Goal: Answer question/provide support: Share knowledge or assist other users

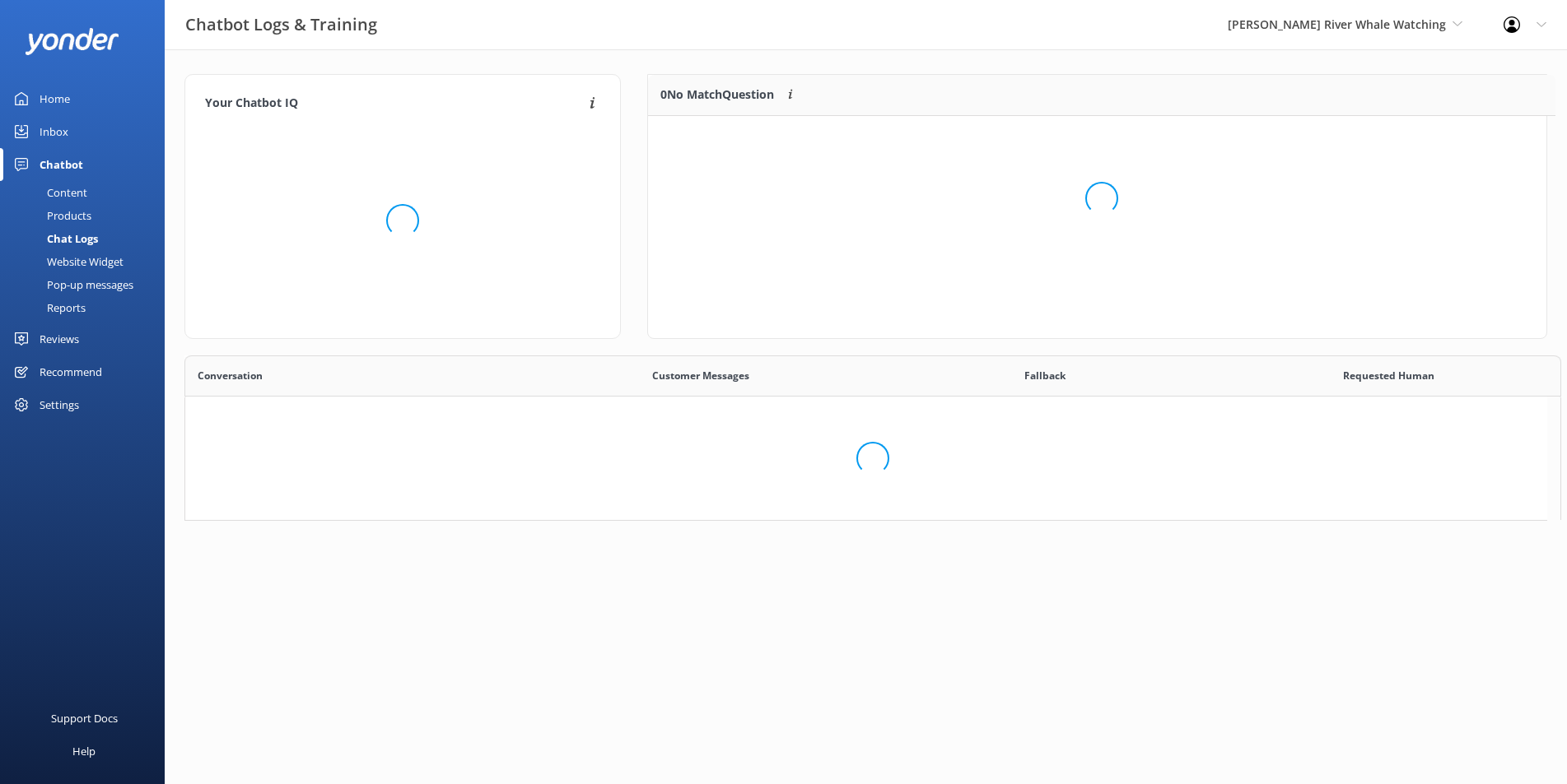
scroll to position [69, 883]
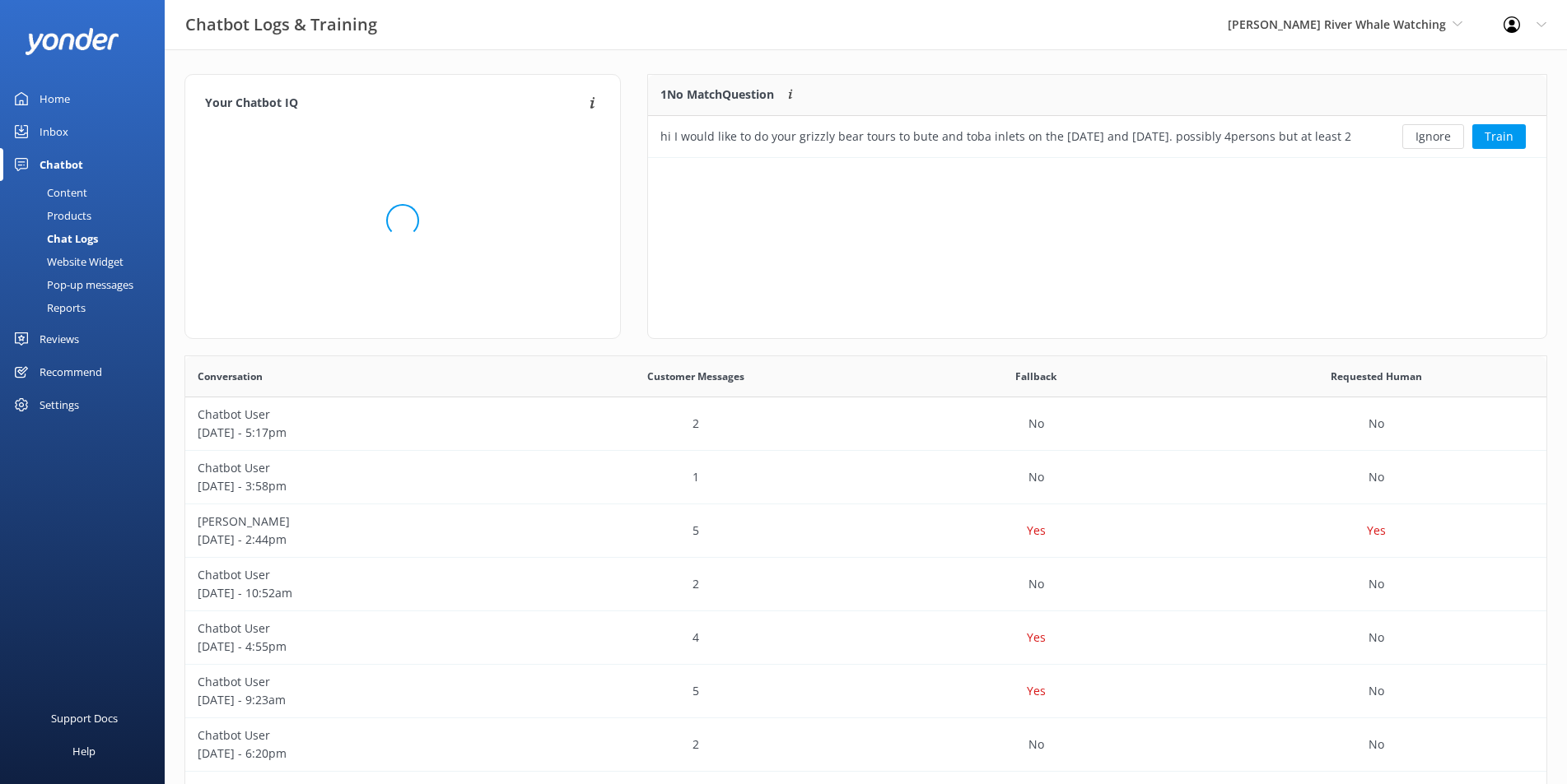
scroll to position [69, 883]
click at [26, 329] on link "Reviews" at bounding box center [82, 339] width 164 height 33
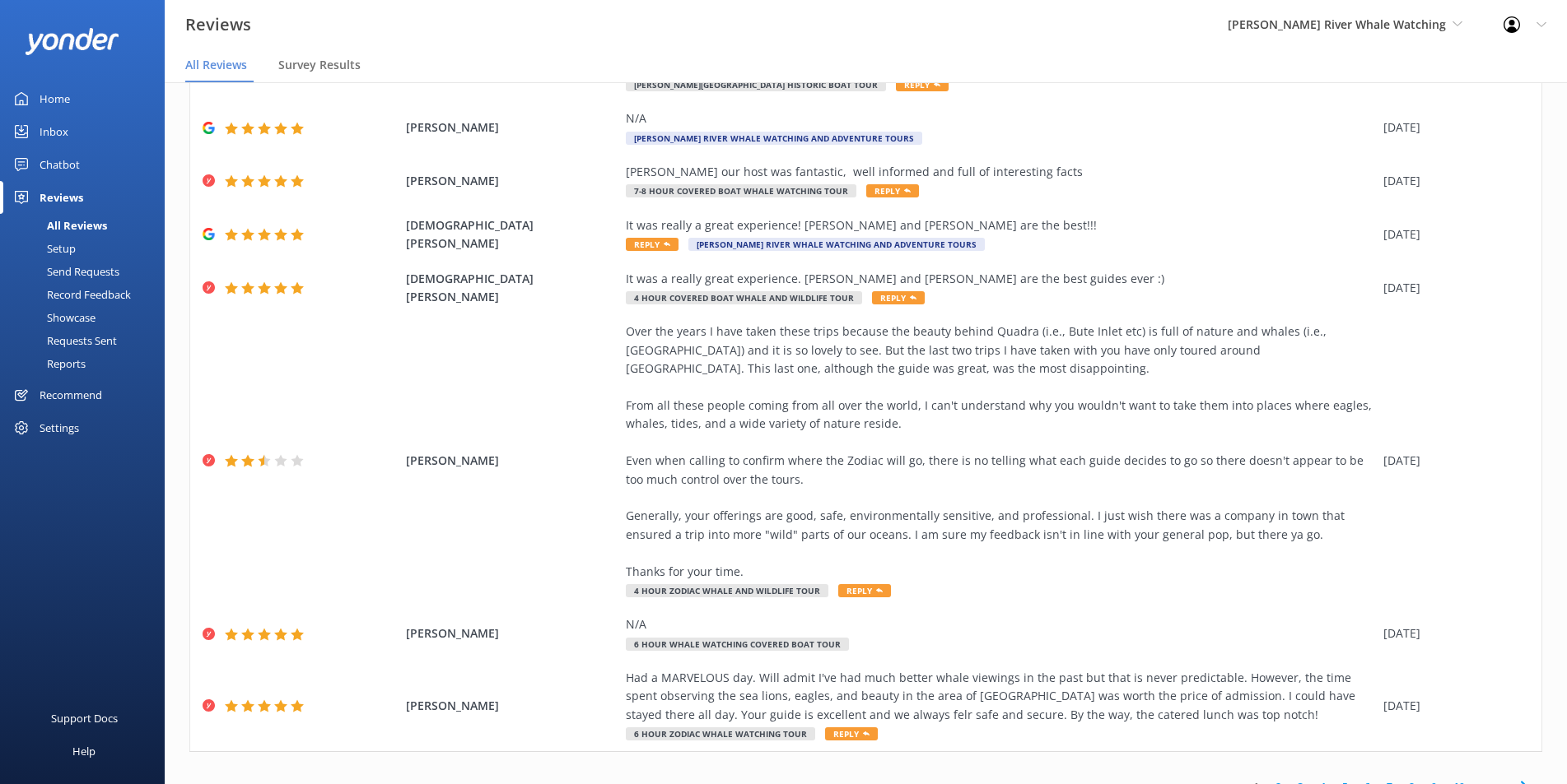
scroll to position [336, 0]
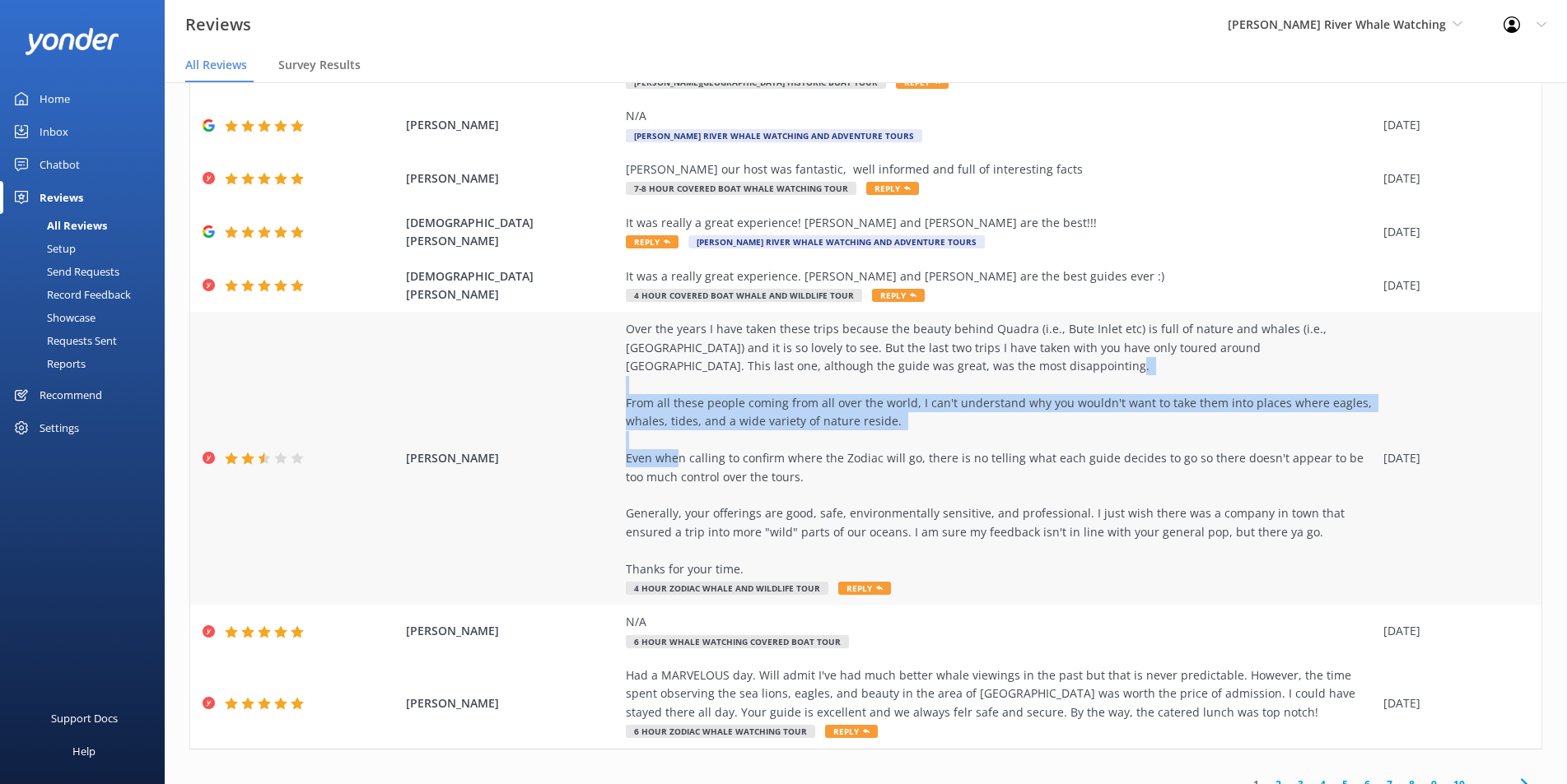
drag, startPoint x: 640, startPoint y: 381, endPoint x: 703, endPoint y: 447, distance: 91.2
click at [703, 447] on div "Over the years I have taken these trips because the beauty behind Quadra (i.e.,…" at bounding box center [1001, 448] width 750 height 258
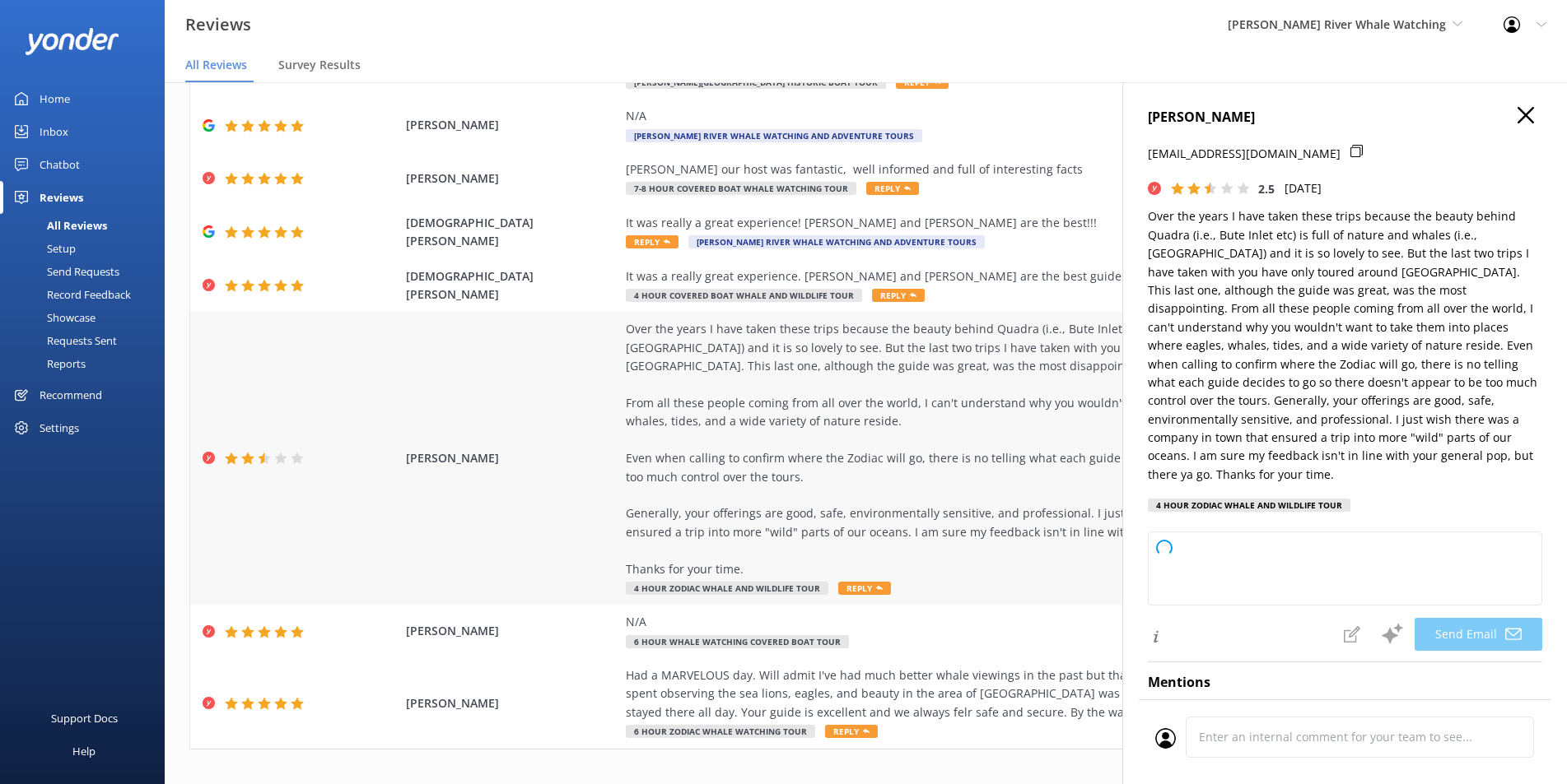
click at [776, 437] on div "Over the years I have taken these trips because the beauty behind Quadra (i.e.,…" at bounding box center [1001, 448] width 750 height 258
click at [1518, 112] on use "button" at bounding box center [1526, 115] width 17 height 17
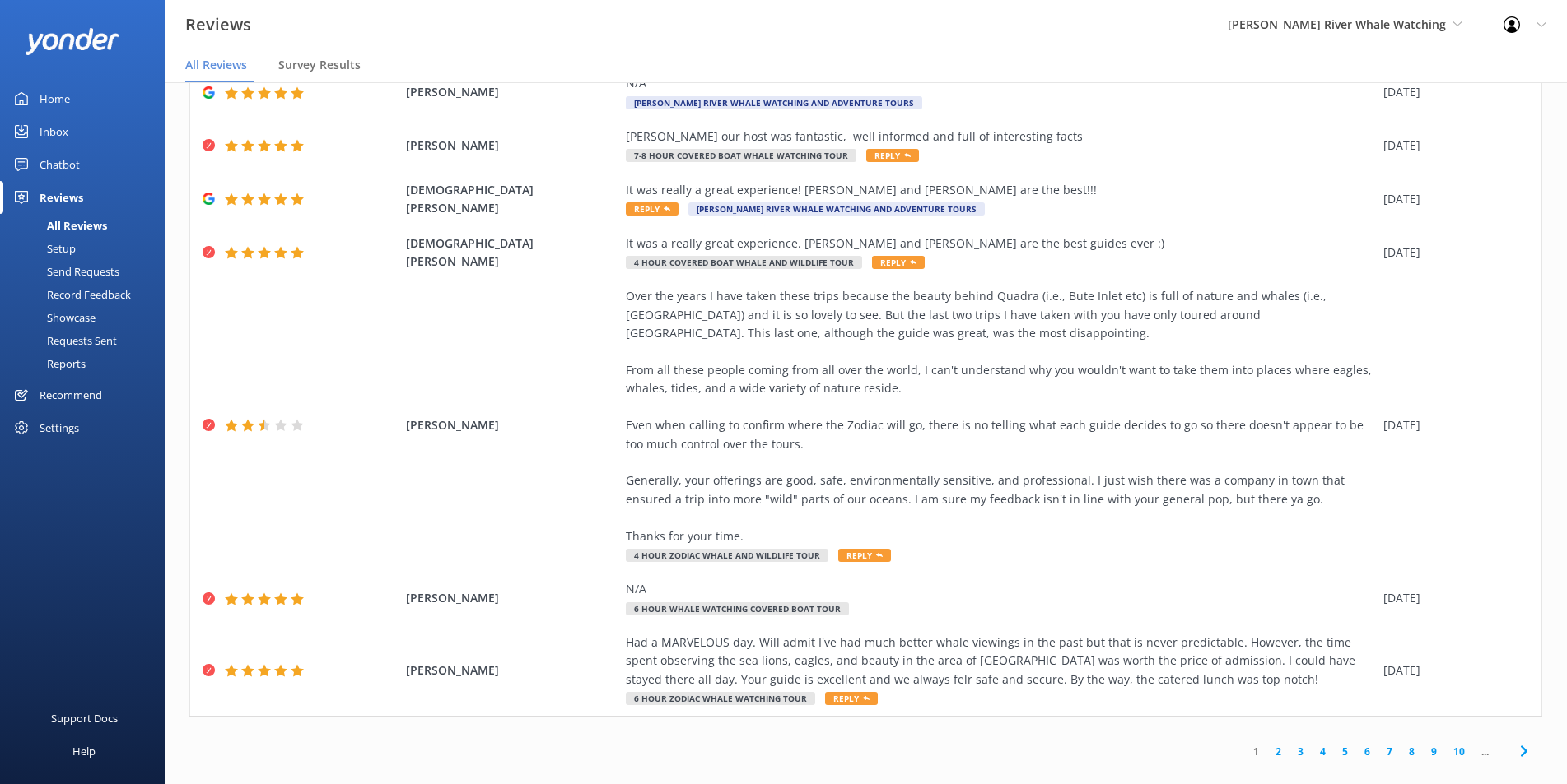
click at [1267, 744] on link "2" at bounding box center [1278, 752] width 22 height 16
click at [1245, 744] on link "1" at bounding box center [1256, 752] width 22 height 16
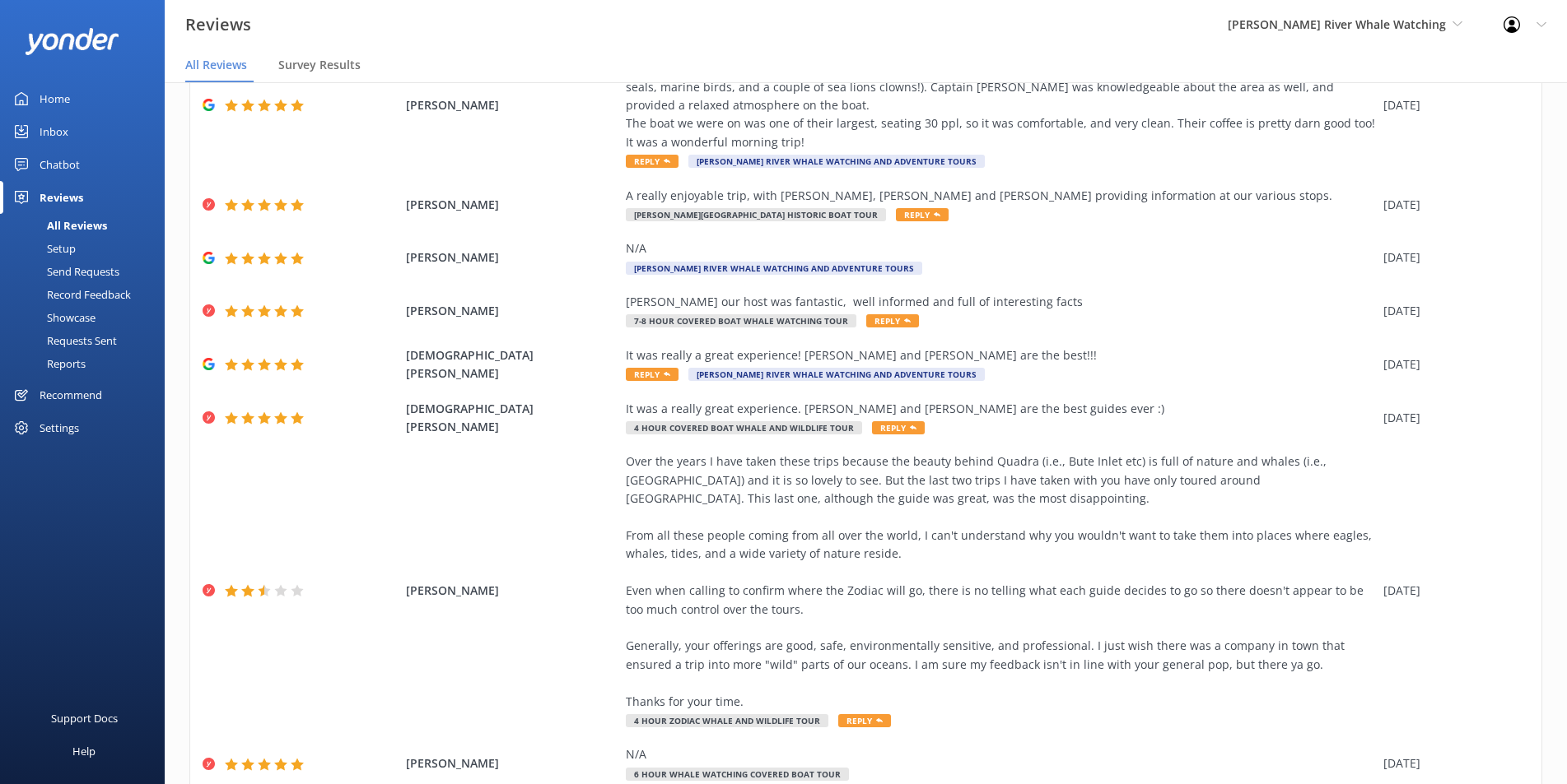
scroll to position [89, 0]
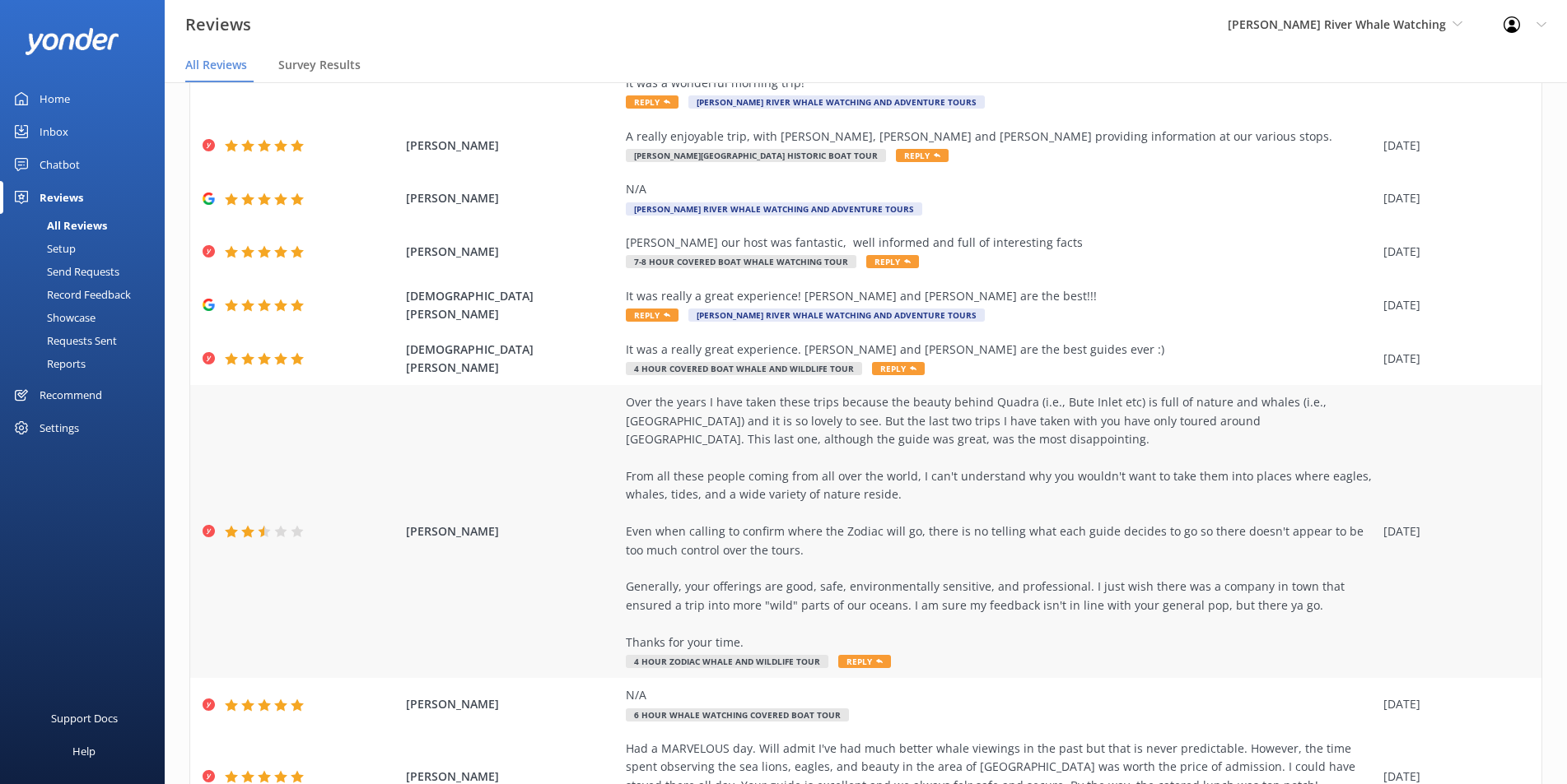
scroll to position [336, 0]
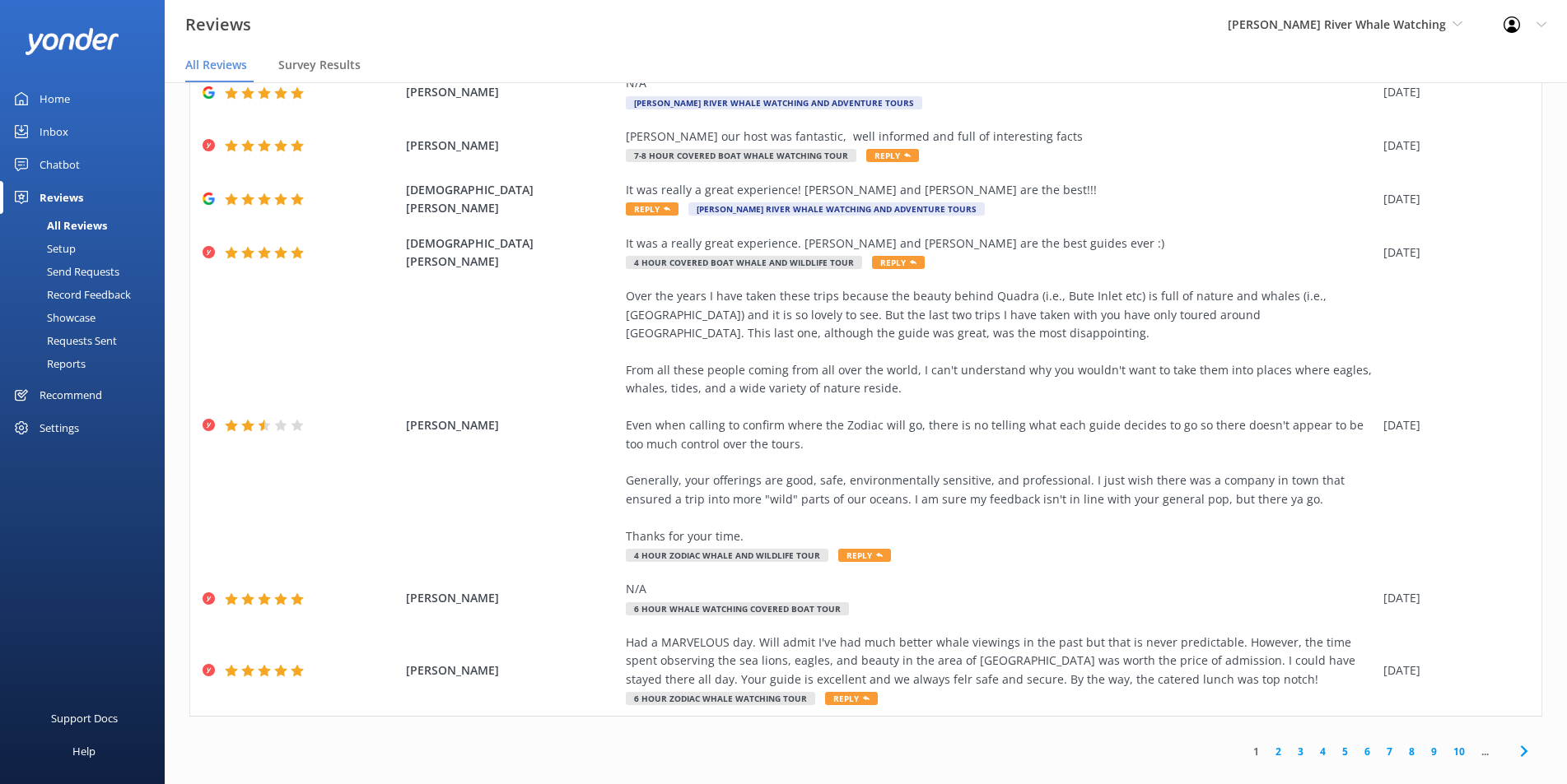
click at [1269, 744] on link "2" at bounding box center [1278, 752] width 22 height 16
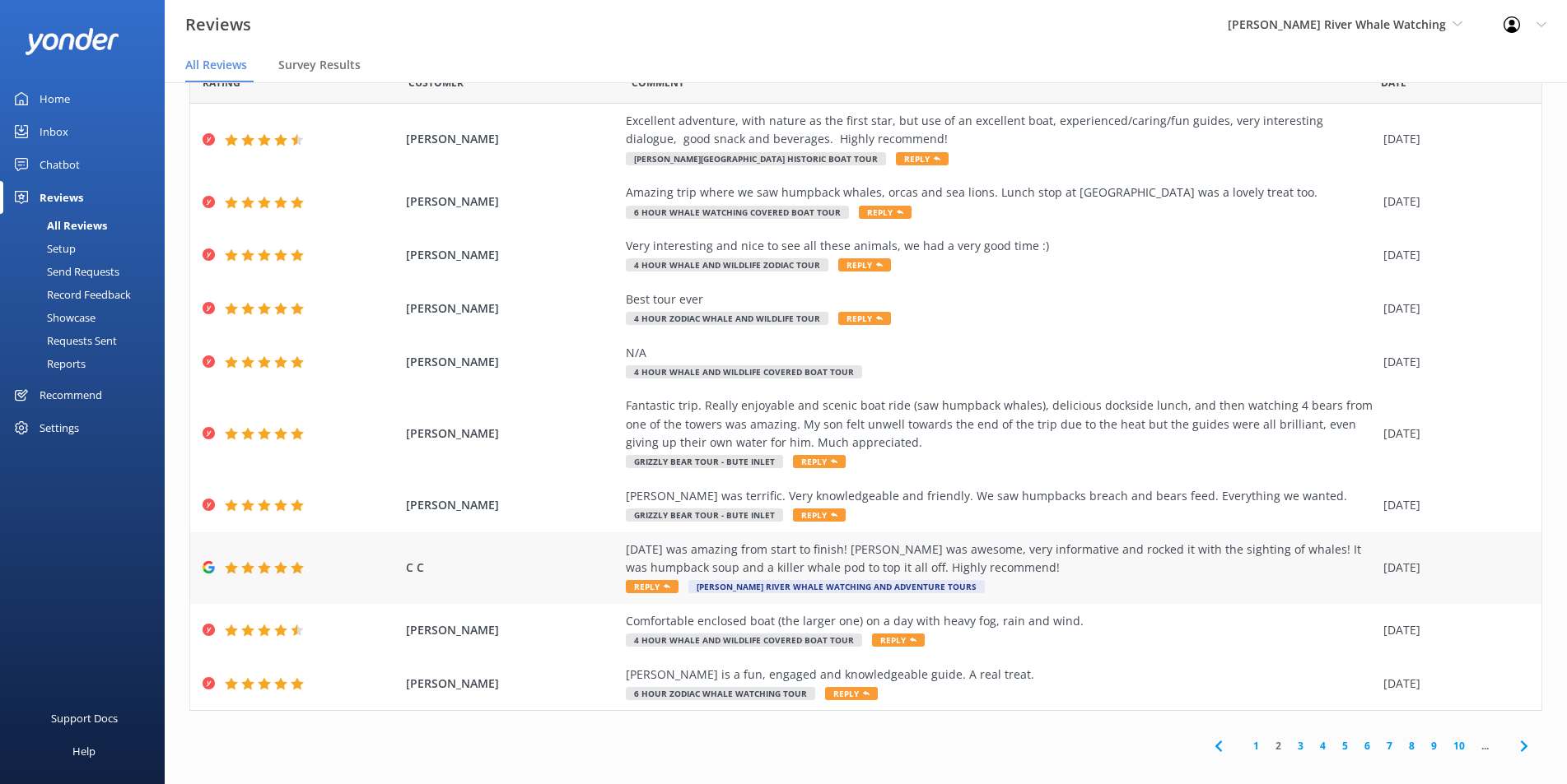
scroll to position [59, 0]
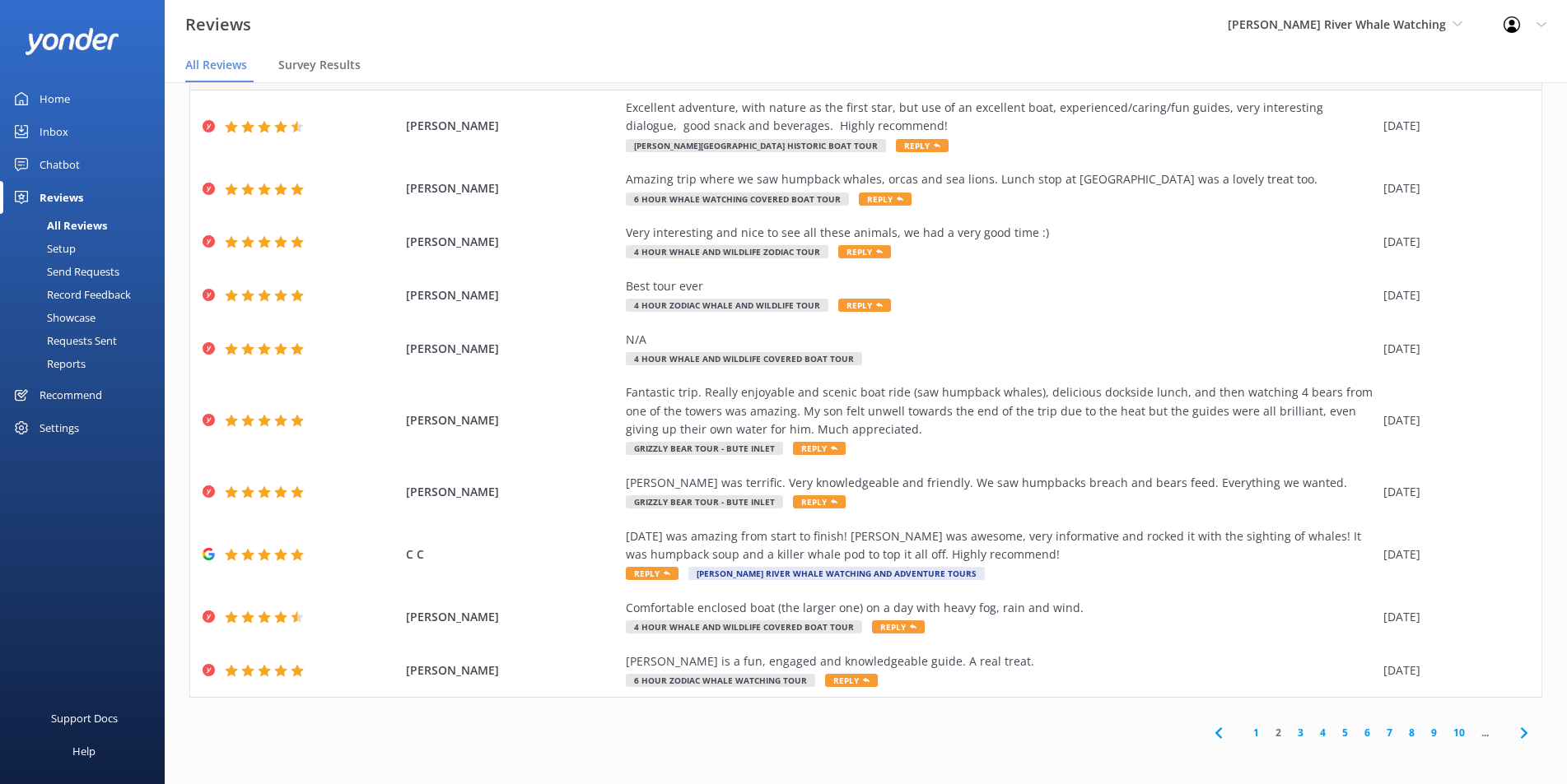
click at [1293, 727] on link "3" at bounding box center [1301, 733] width 22 height 16
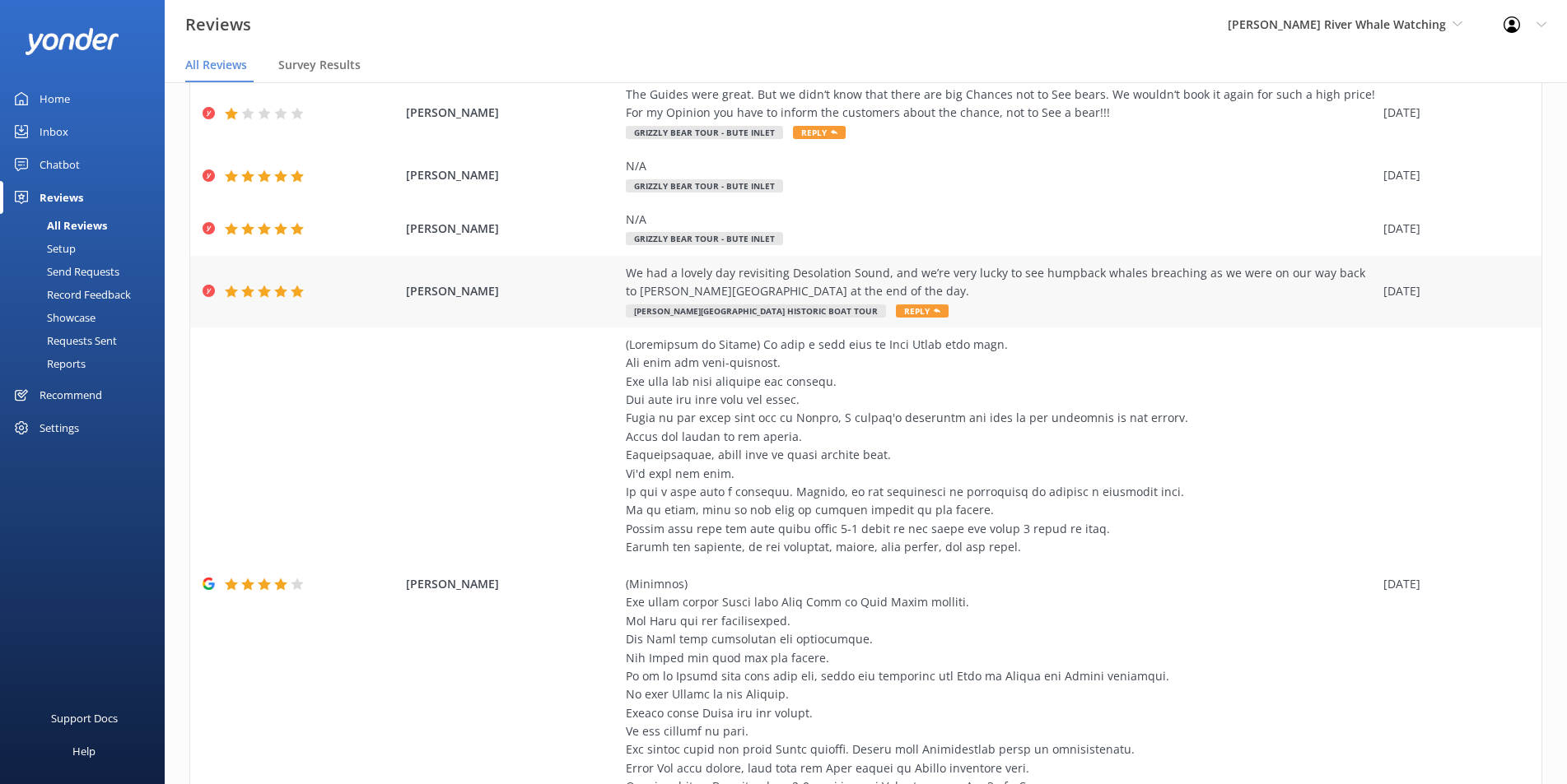
scroll to position [494, 0]
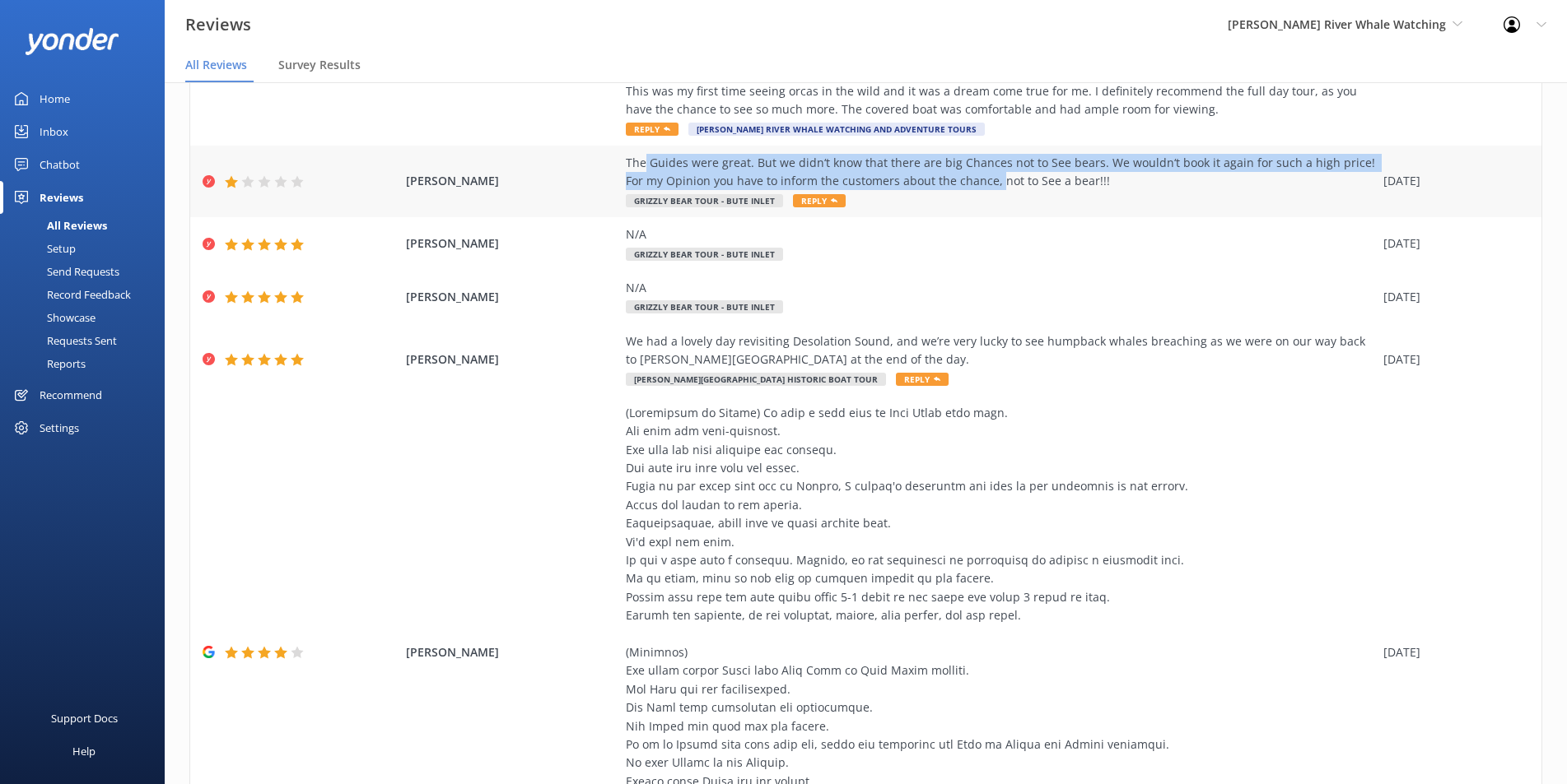
drag, startPoint x: 666, startPoint y: 163, endPoint x: 993, endPoint y: 182, distance: 327.6
click at [967, 185] on div "The Guides were great. But we didn‘t know that there are big Chances not to See…" at bounding box center [1001, 171] width 750 height 37
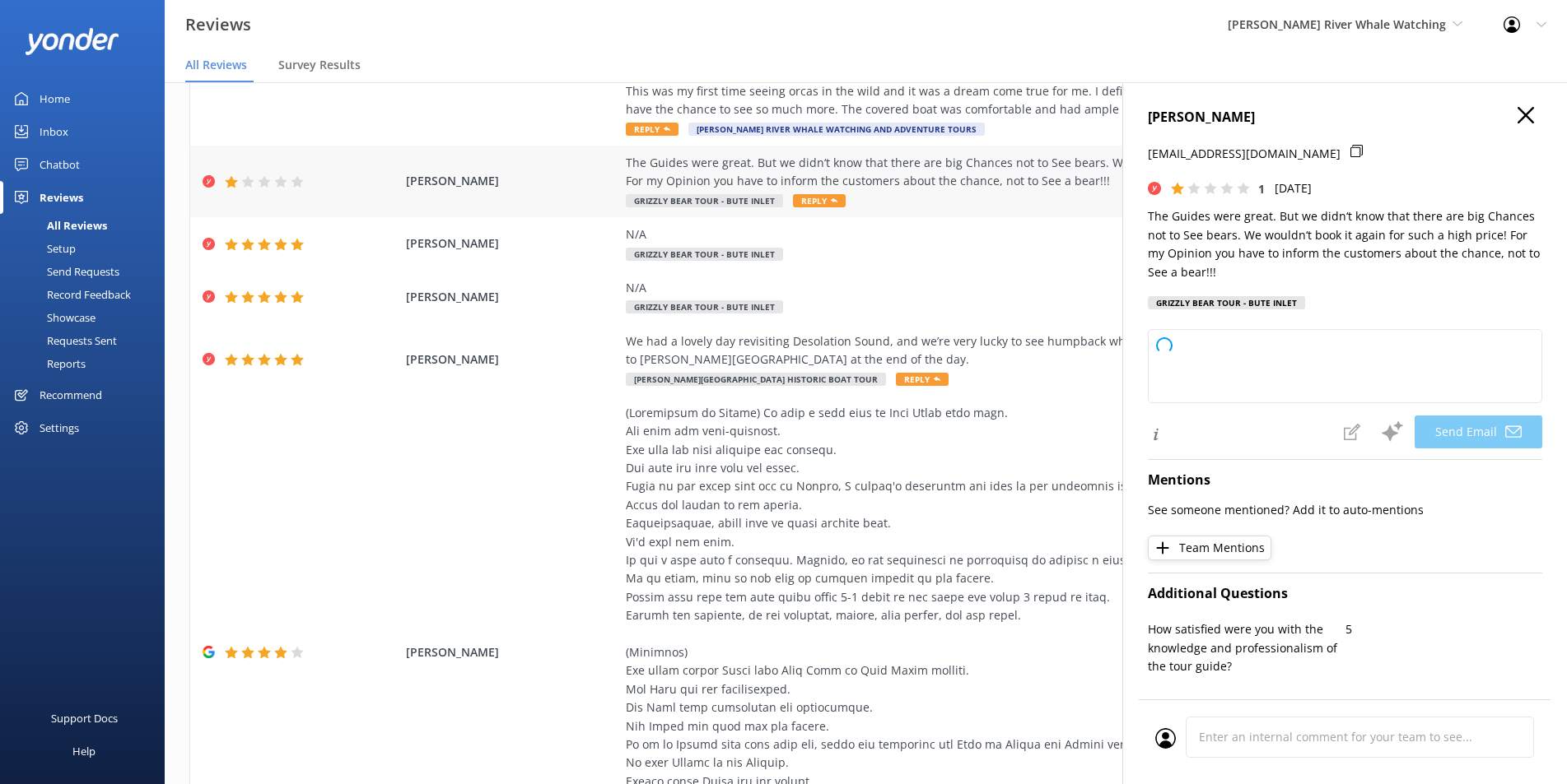
click at [1009, 181] on div "The Guides were great. But we didn‘t know that there are big Chances not to See…" at bounding box center [1001, 171] width 750 height 37
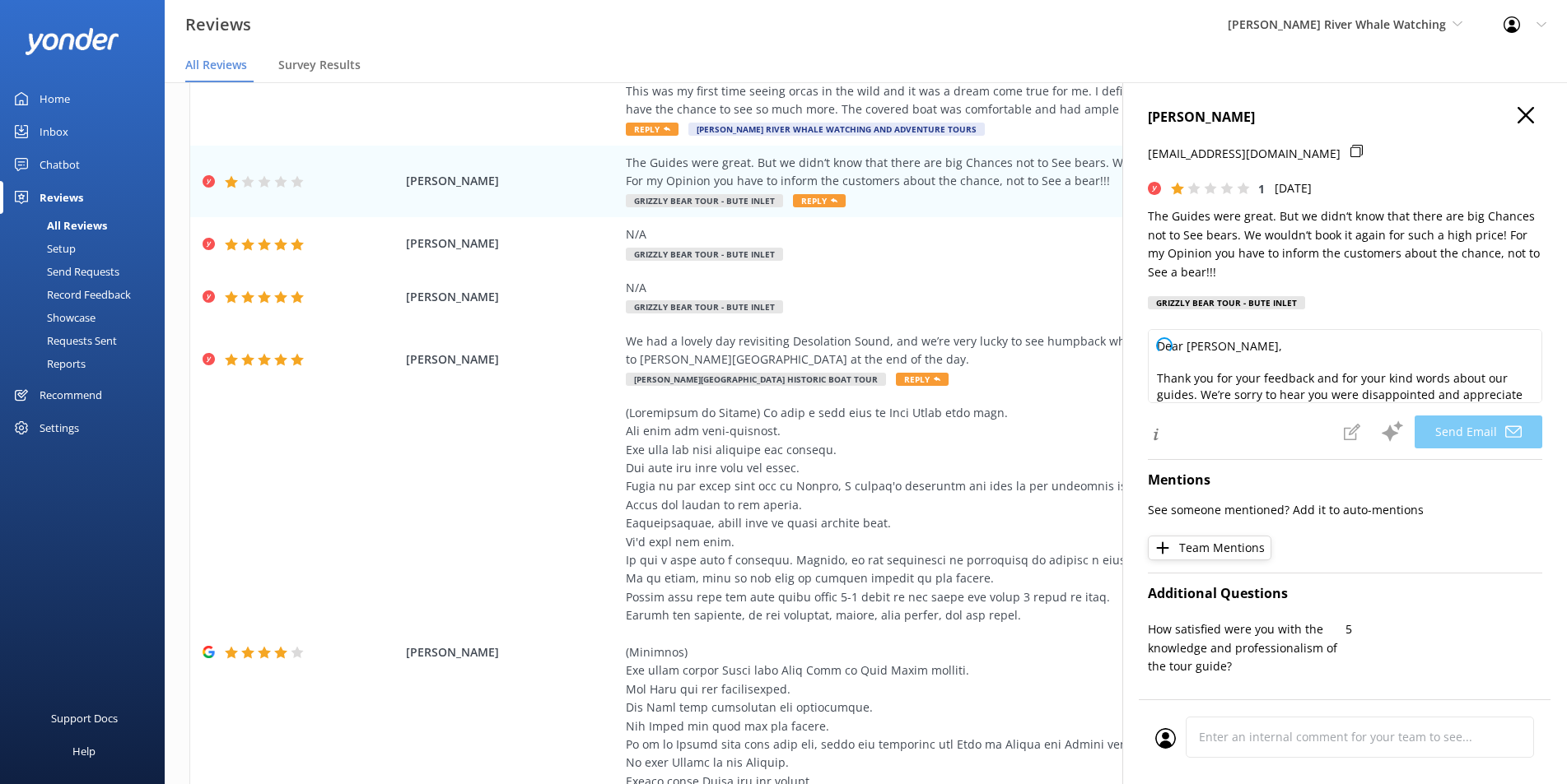
click at [1518, 118] on icon "button" at bounding box center [1526, 115] width 17 height 17
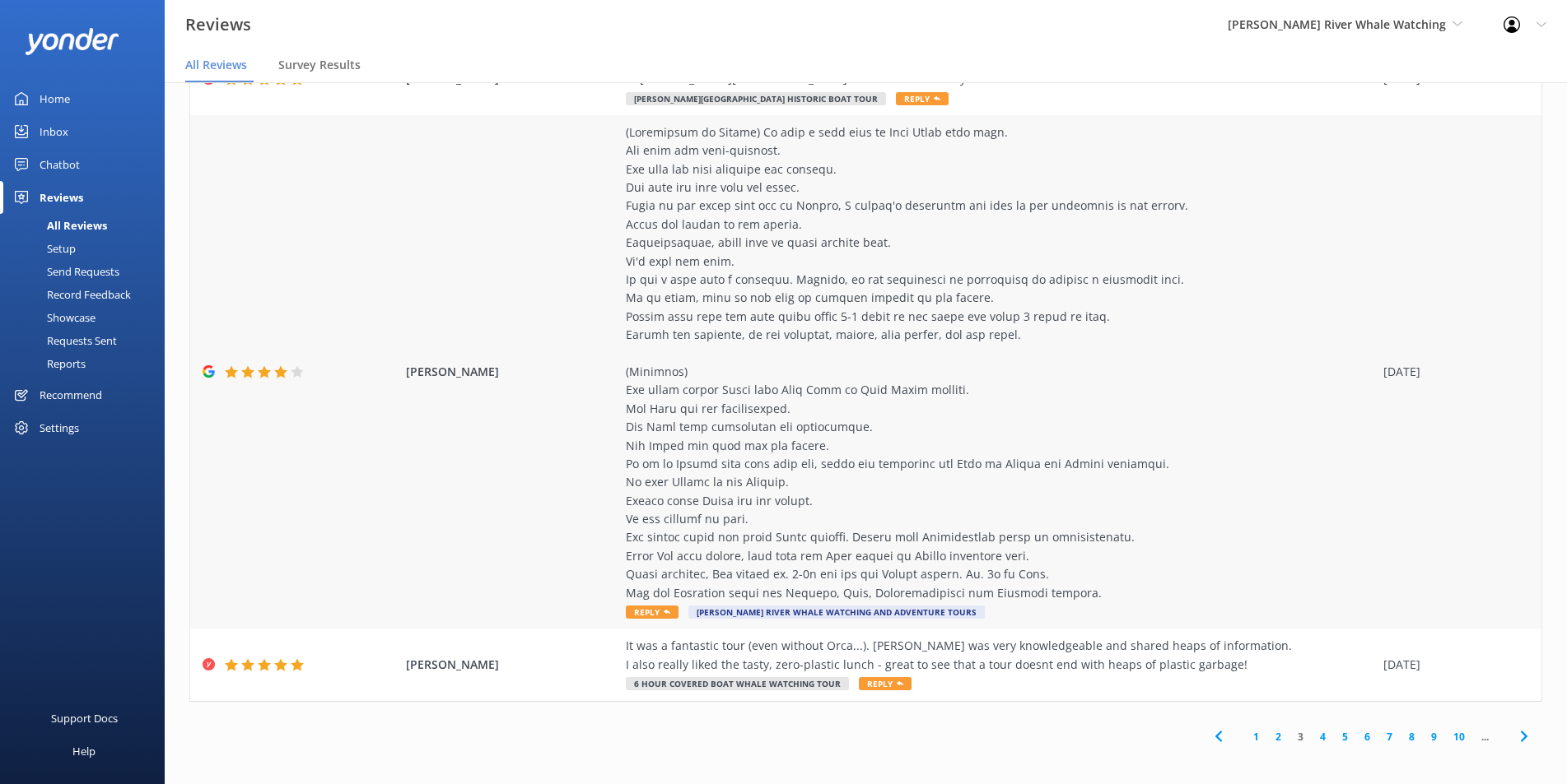
scroll to position [779, 0]
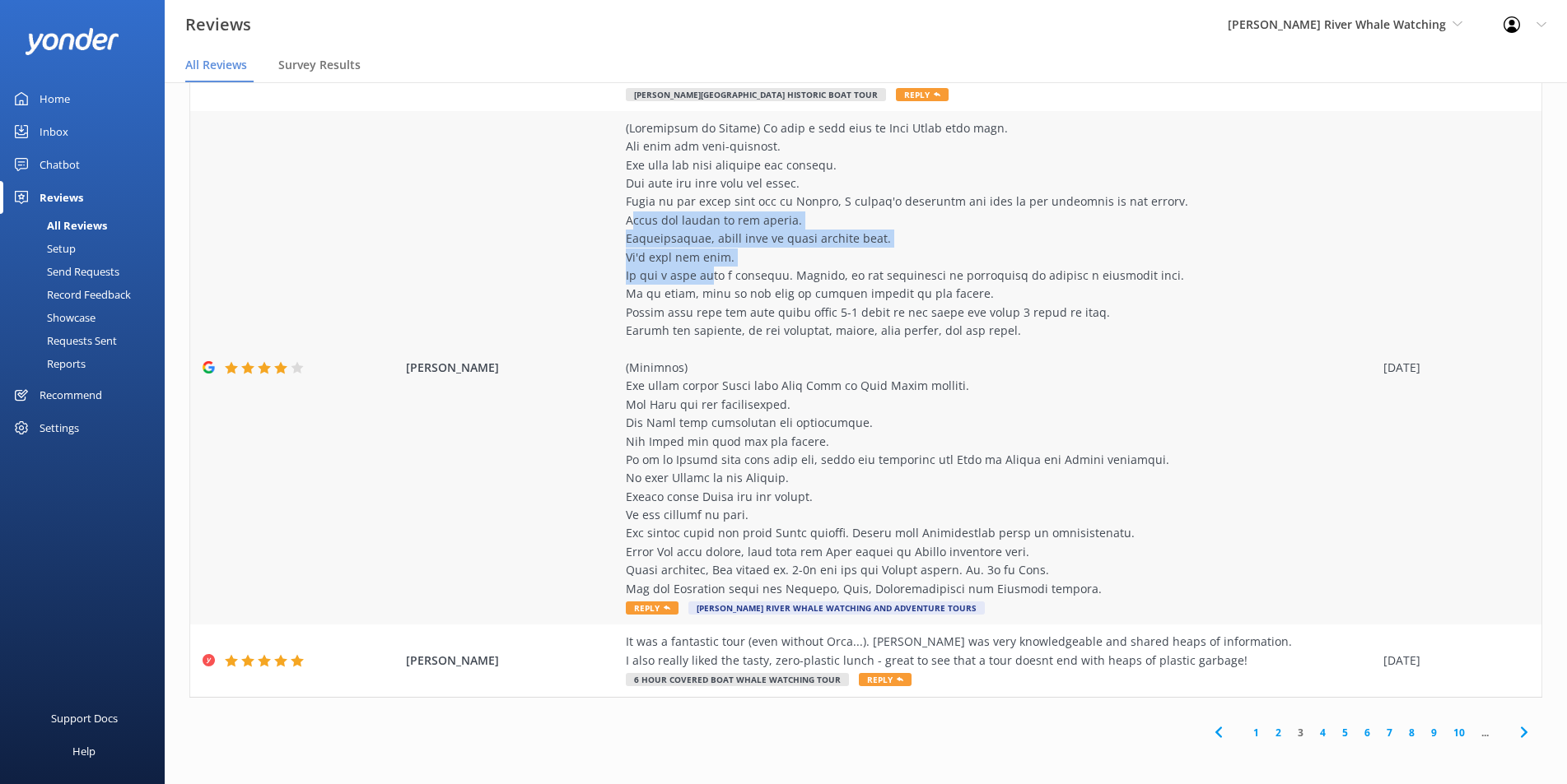
drag, startPoint x: 623, startPoint y: 228, endPoint x: 705, endPoint y: 277, distance: 95.5
click at [705, 277] on div at bounding box center [1001, 359] width 750 height 479
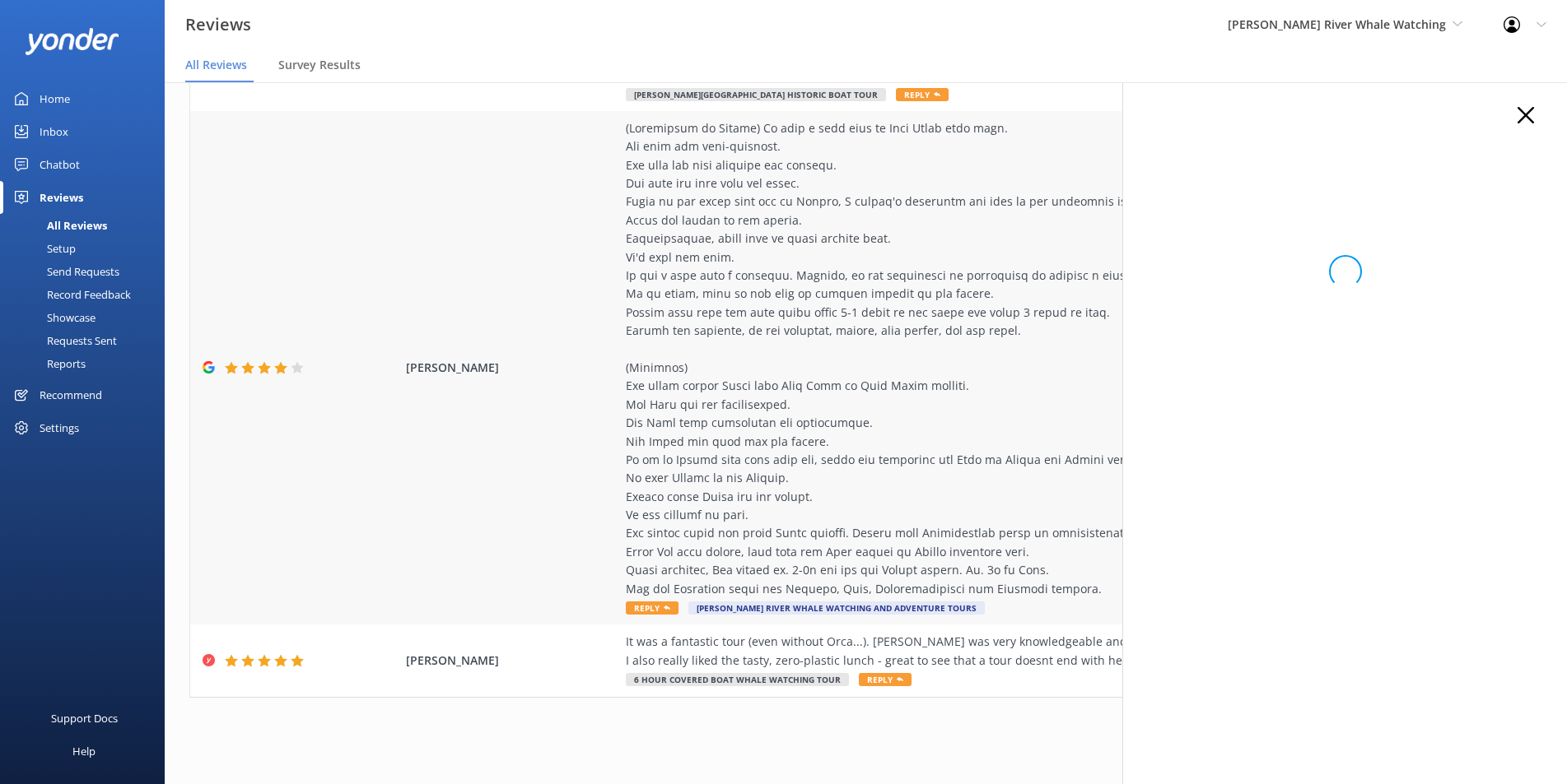
click at [807, 290] on div at bounding box center [1001, 359] width 750 height 479
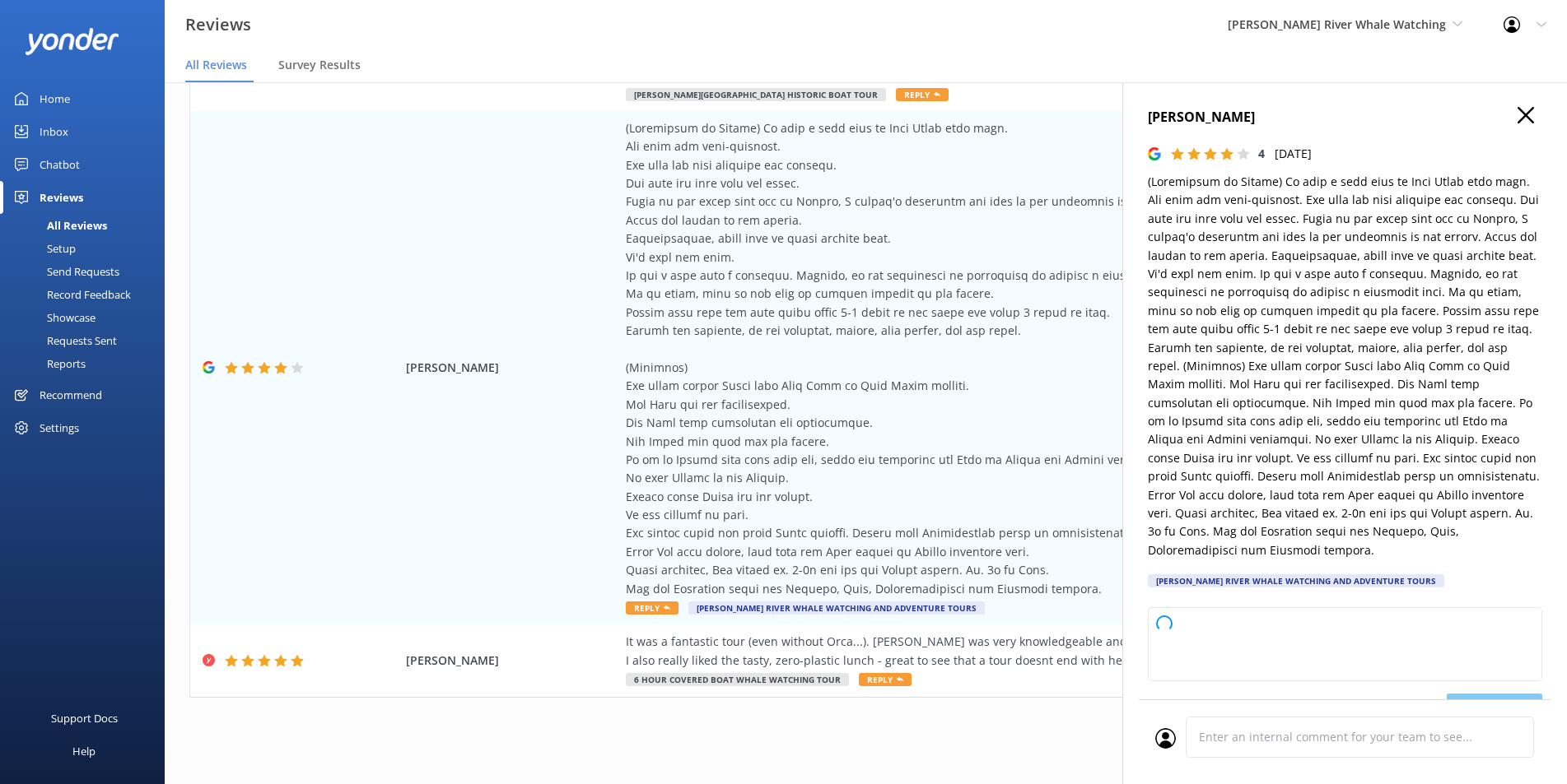
type textarea "Thank you so much for your detailed feedback! We’re glad you enjoyed the boat, …"
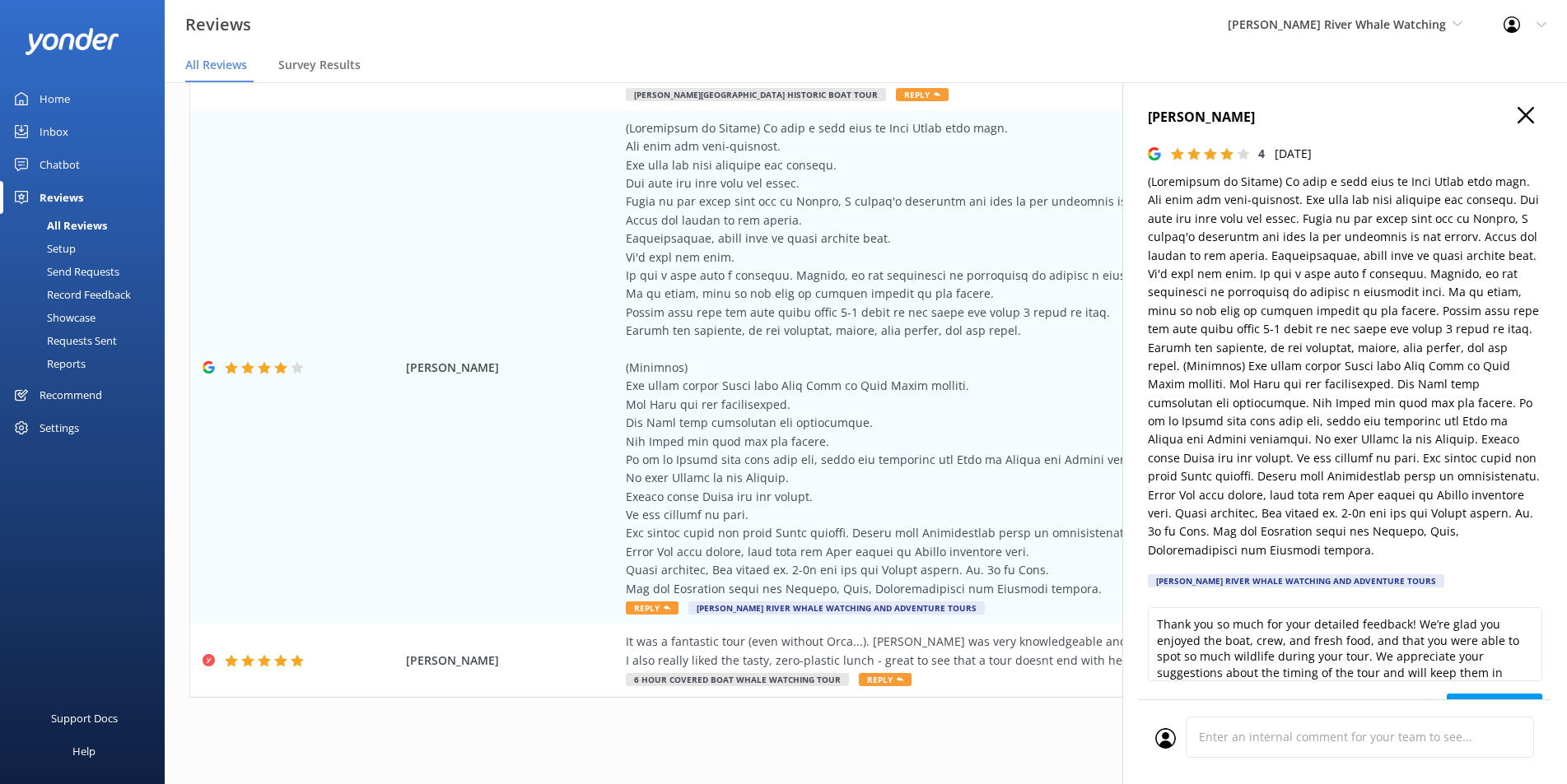
click at [1518, 113] on icon "button" at bounding box center [1526, 115] width 17 height 17
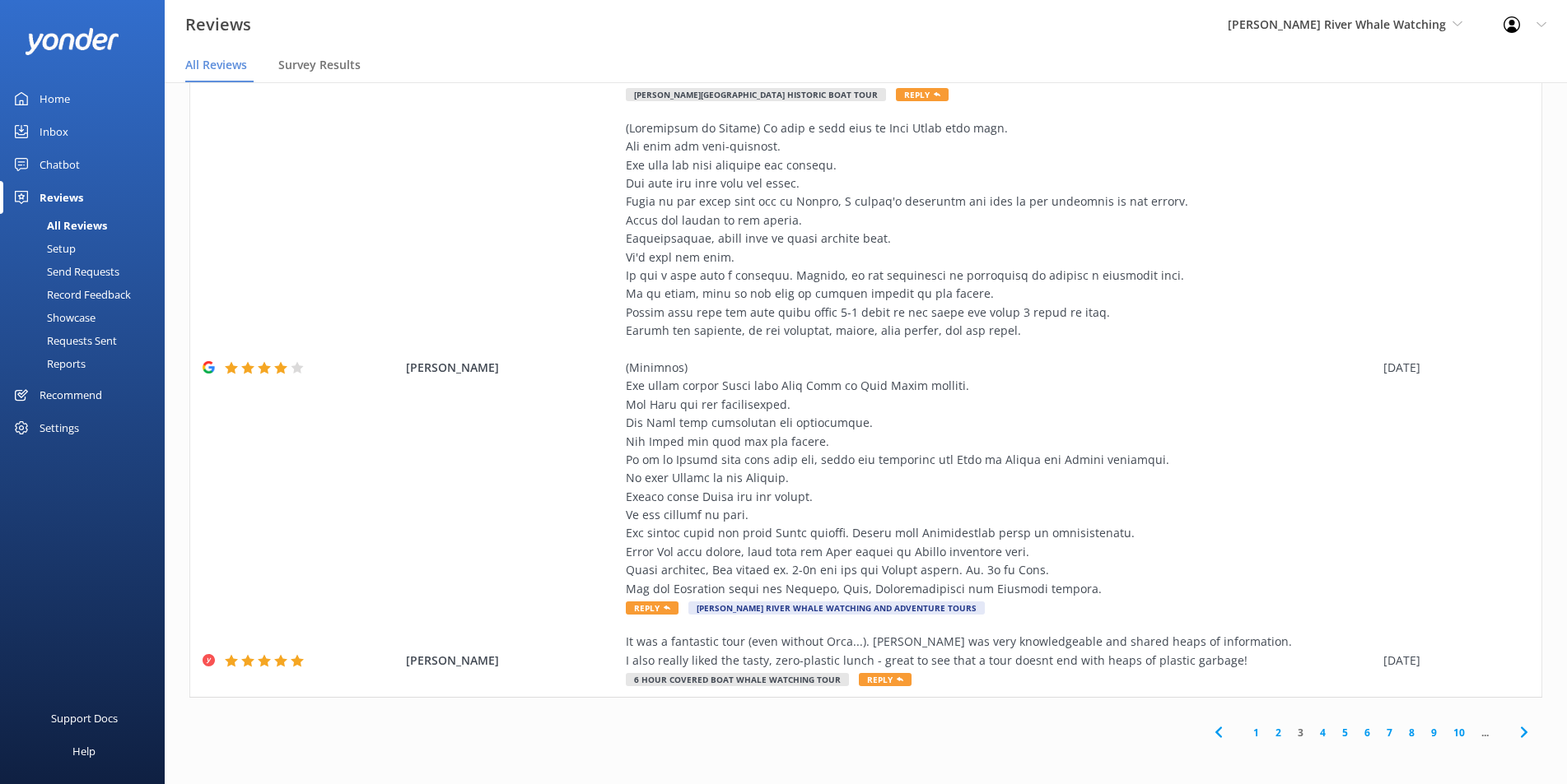
click at [1312, 735] on link "4" at bounding box center [1323, 733] width 22 height 16
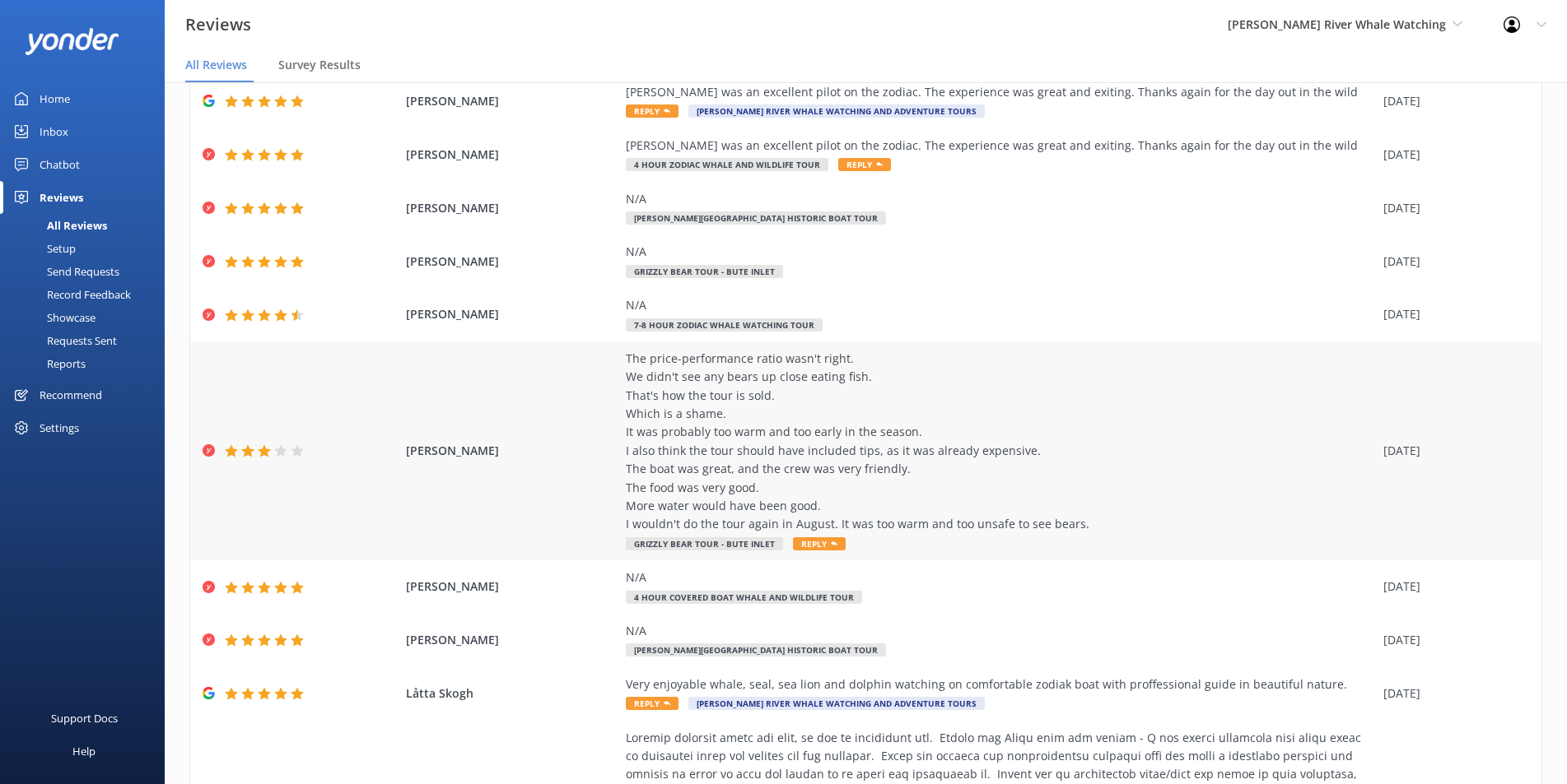
scroll to position [247, 0]
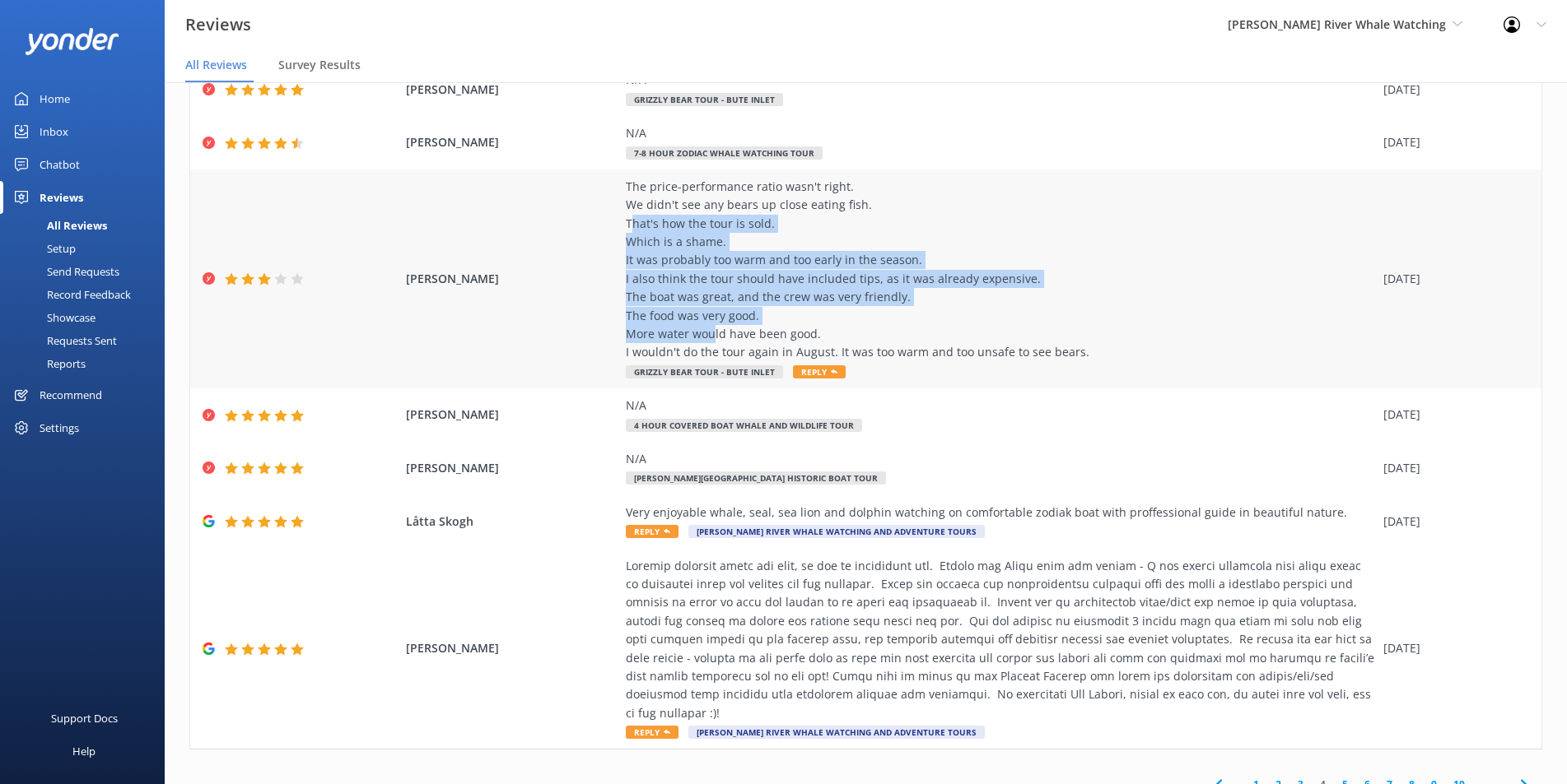
drag, startPoint x: 623, startPoint y: 231, endPoint x: 705, endPoint y: 330, distance: 128.5
click at [705, 330] on div "The price-performance ratio wasn't right. We didn't see any bears up close eati…" at bounding box center [1001, 269] width 750 height 184
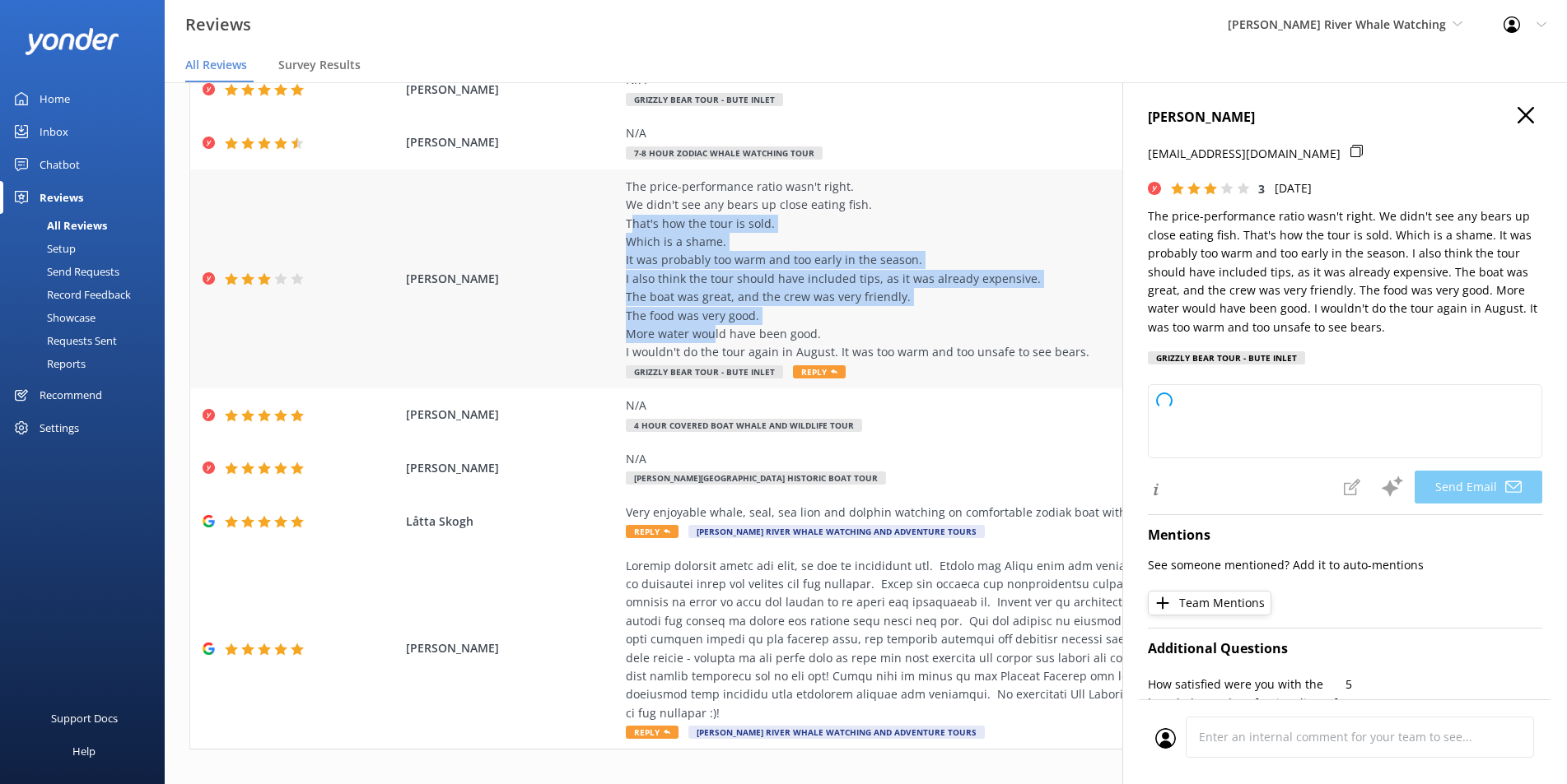
drag, startPoint x: 861, startPoint y: 308, endPoint x: 871, endPoint y: 308, distance: 10.0
click at [863, 310] on div "The price-performance ratio wasn't right. We didn't see any bears up close eati…" at bounding box center [1001, 269] width 750 height 184
click at [1518, 121] on use "button" at bounding box center [1526, 115] width 17 height 17
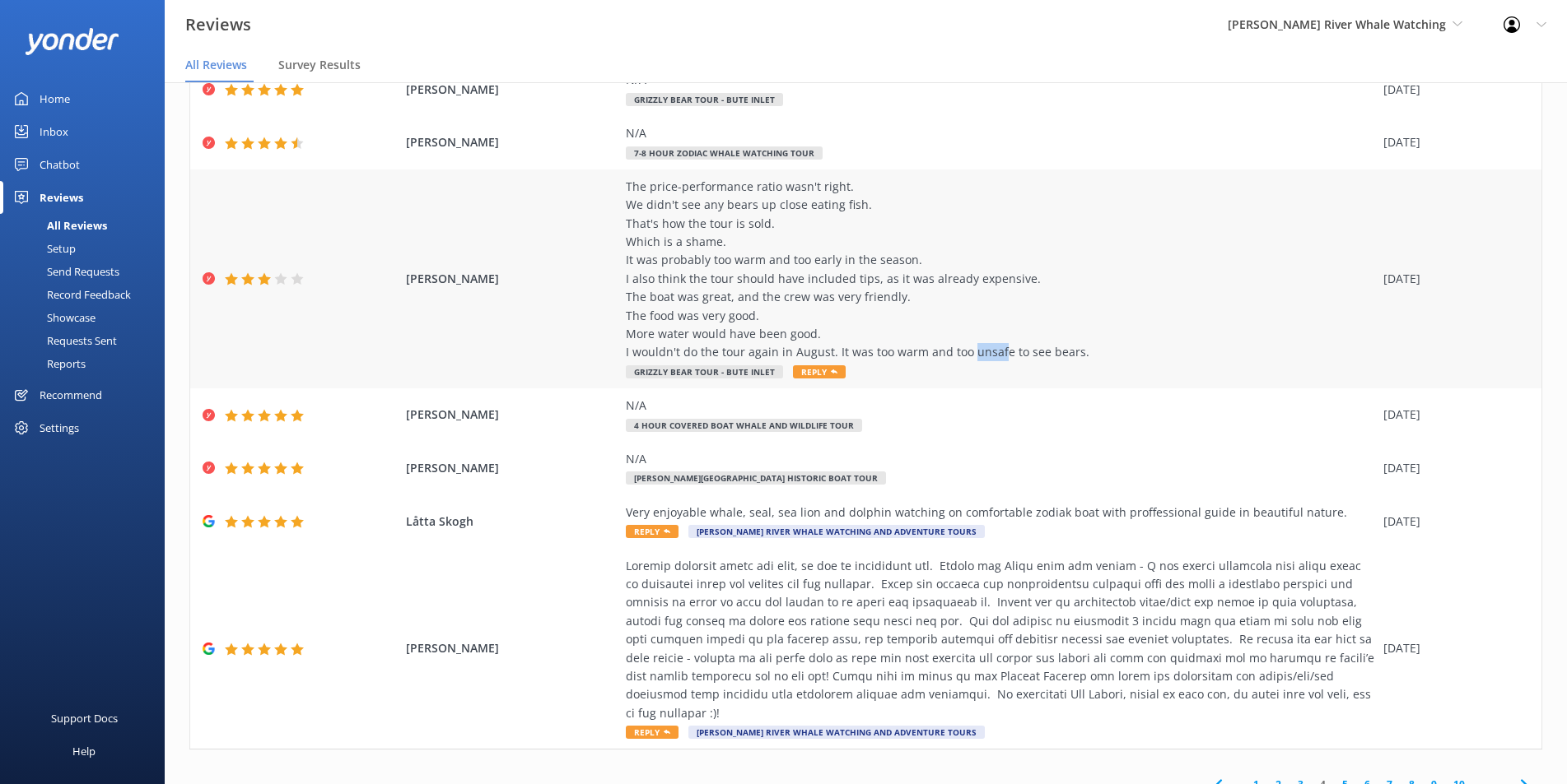
drag, startPoint x: 959, startPoint y: 356, endPoint x: 988, endPoint y: 353, distance: 29.2
click at [988, 353] on div "The price-performance ratio wasn't right. We didn't see any bears up close eati…" at bounding box center [1001, 269] width 750 height 184
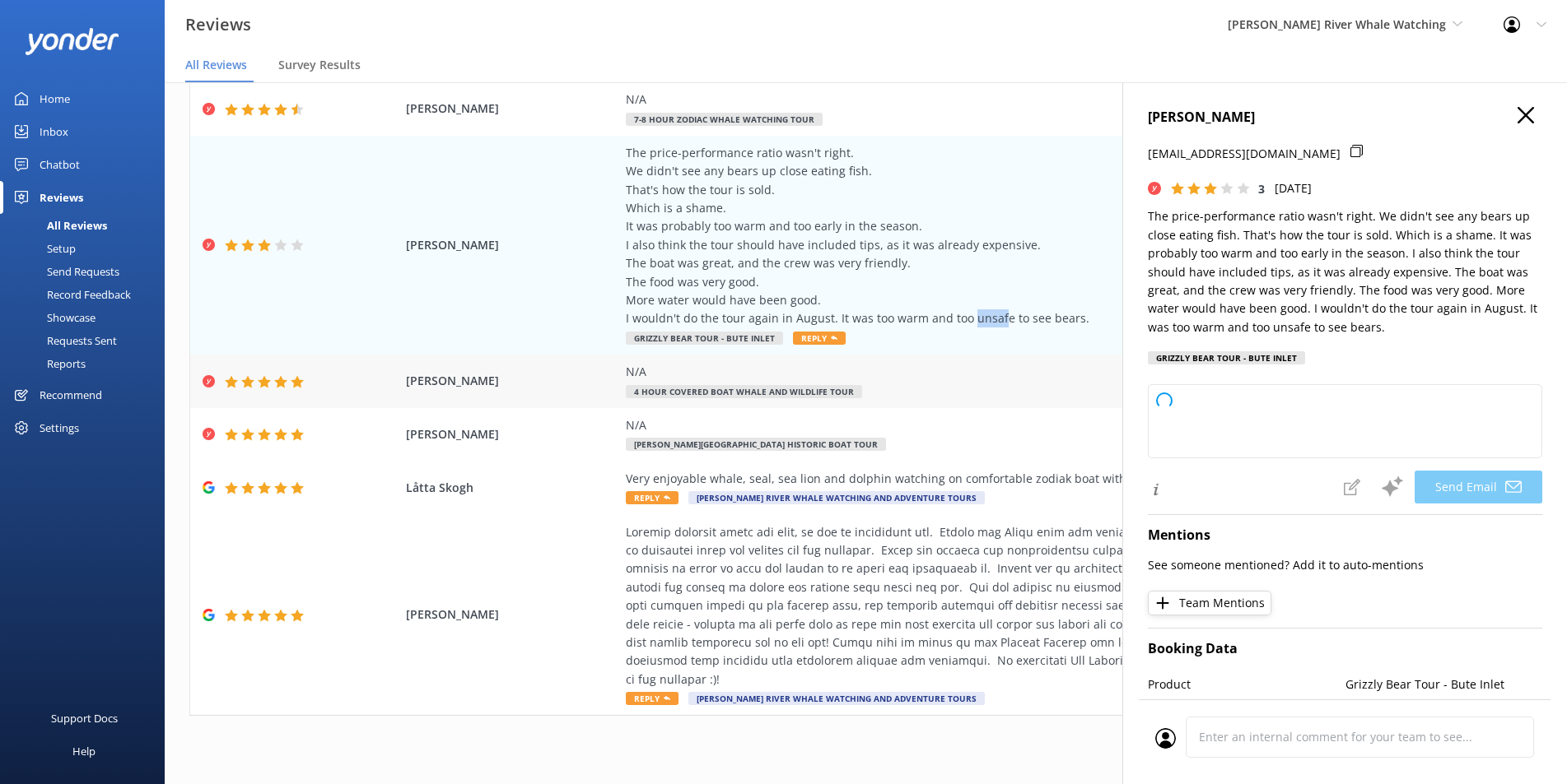
scroll to position [299, 0]
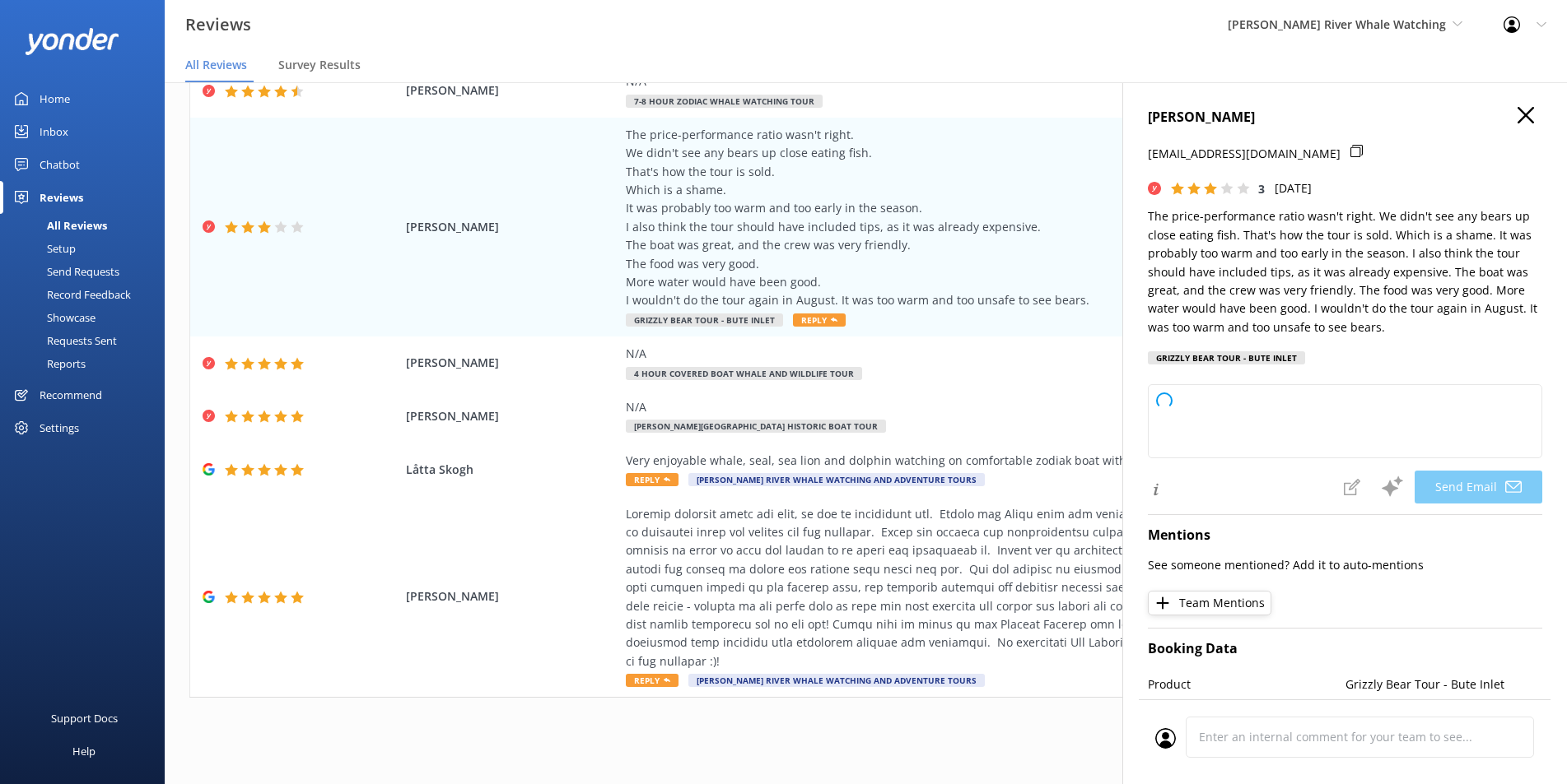
click at [1522, 102] on div "Maibach Sandra sandramaibach@gmx.ch 3 Sun, 24th Aug 2025 The price-performance …" at bounding box center [1345, 474] width 445 height 784
click at [1518, 118] on use "button" at bounding box center [1526, 115] width 17 height 17
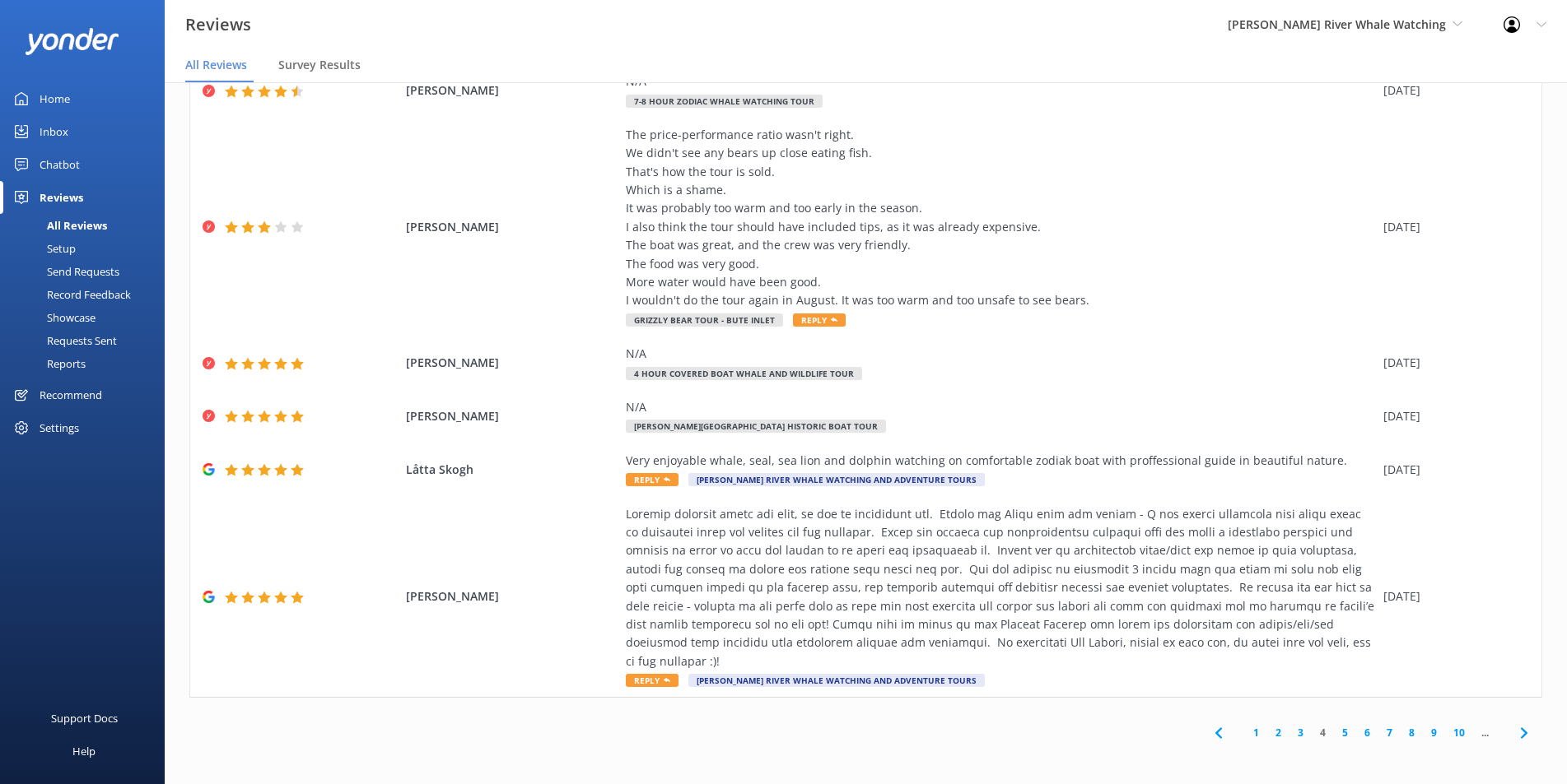
click at [1334, 735] on link "5" at bounding box center [1345, 733] width 22 height 16
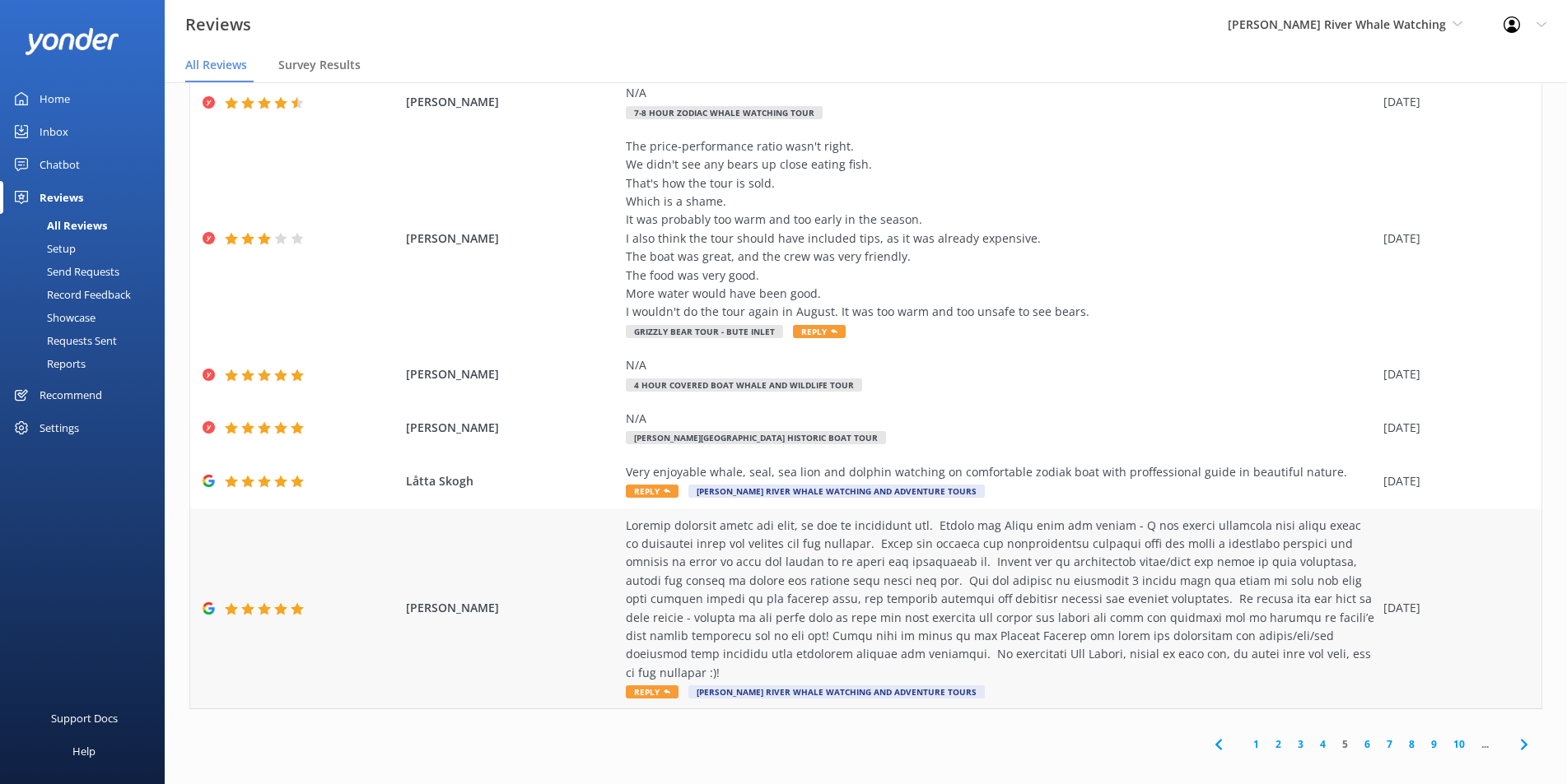
scroll to position [33, 0]
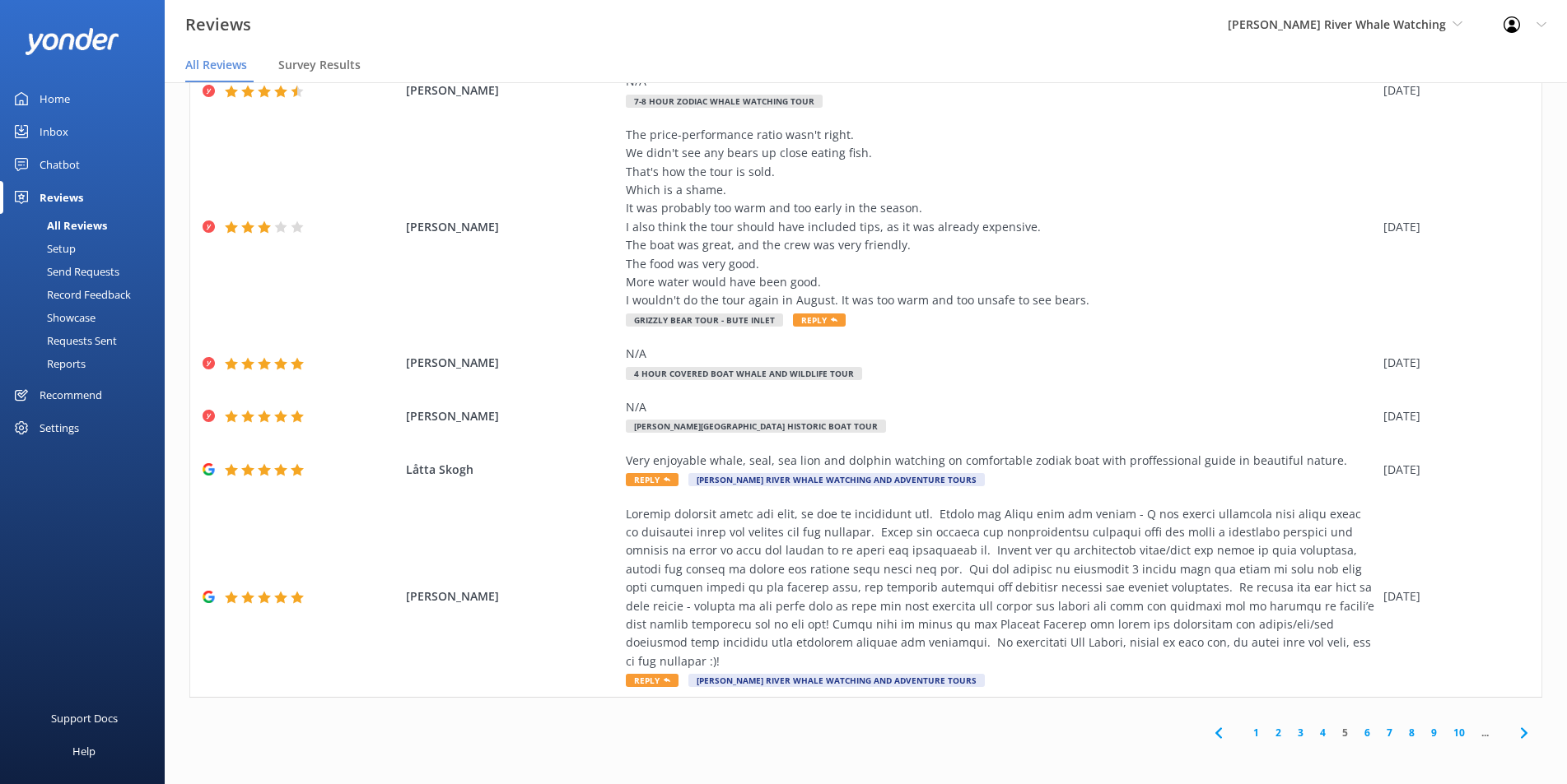
click at [1357, 732] on link "6" at bounding box center [1368, 733] width 22 height 16
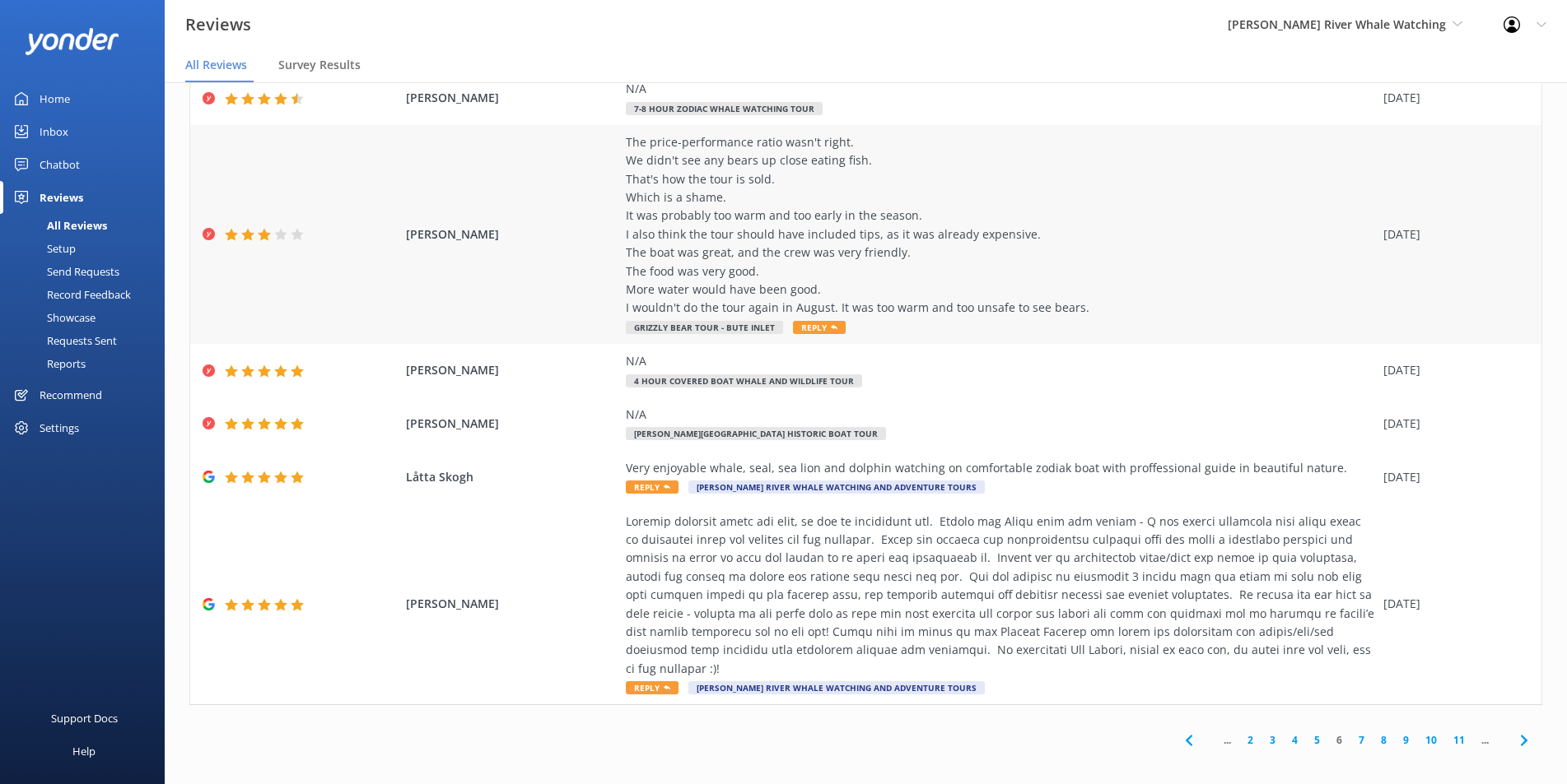
scroll to position [33, 0]
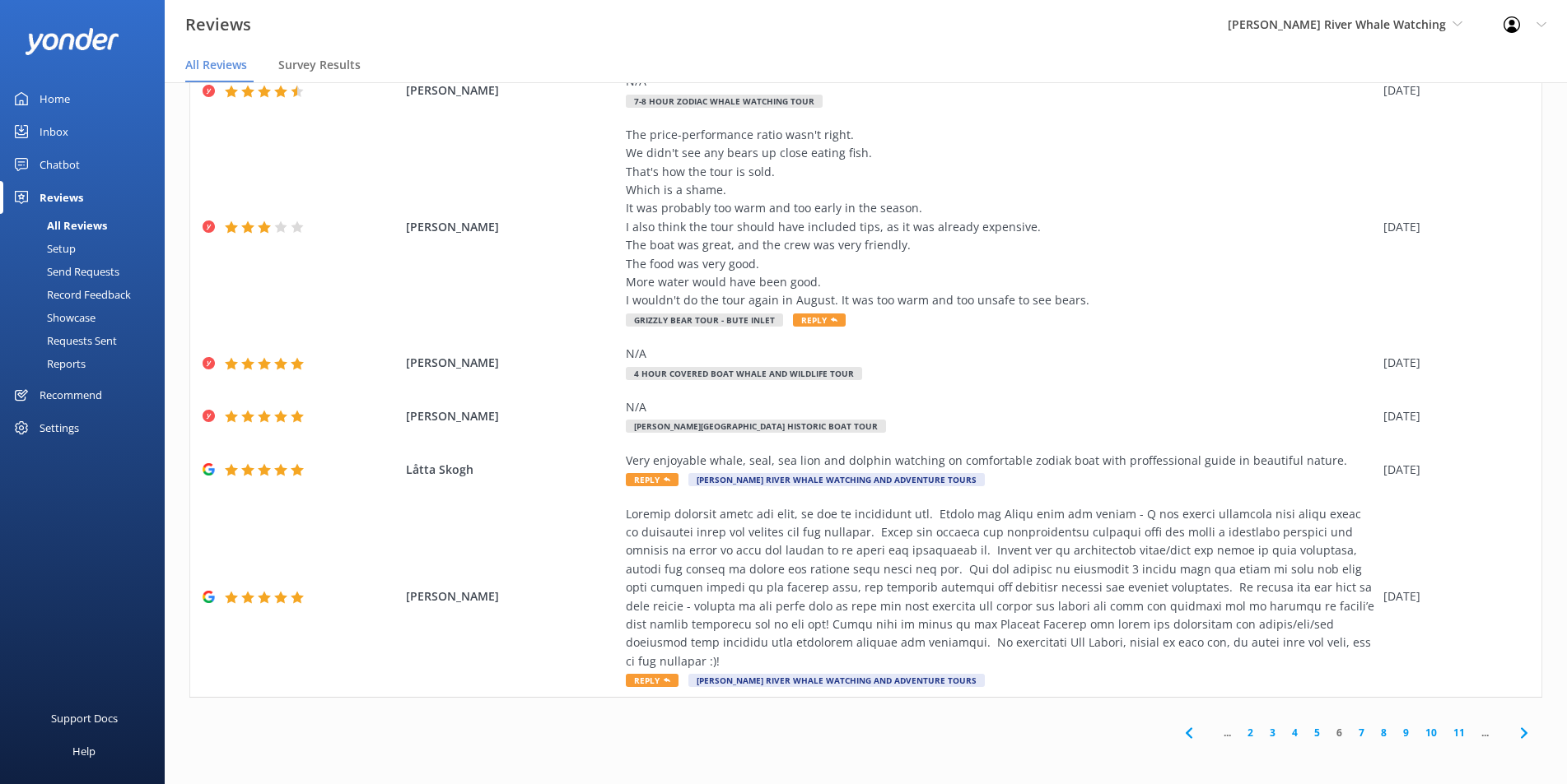
click at [1351, 728] on link "7" at bounding box center [1362, 733] width 22 height 16
click at [1324, 738] on link "7" at bounding box center [1334, 733] width 22 height 16
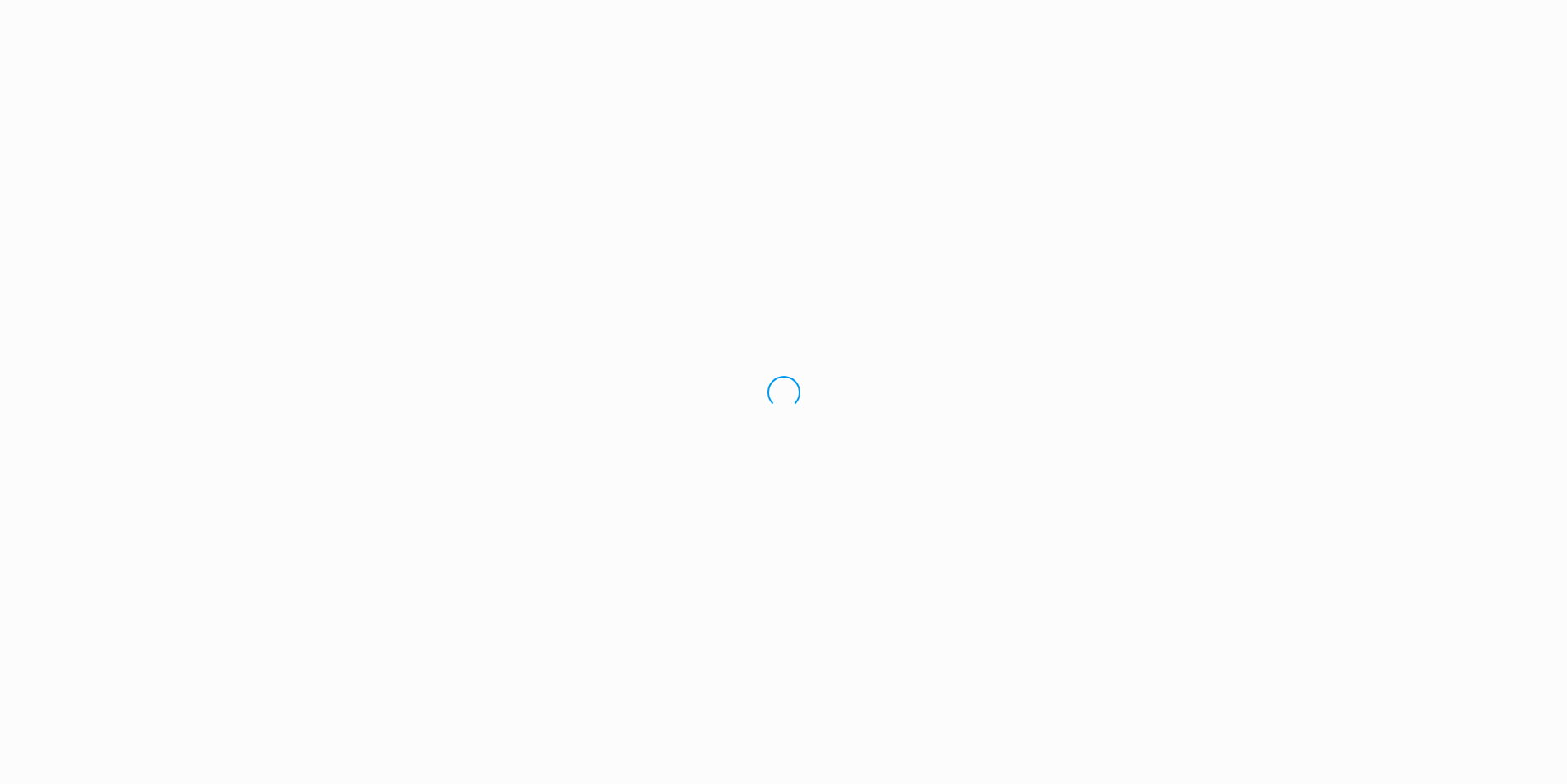
scroll to position [33, 0]
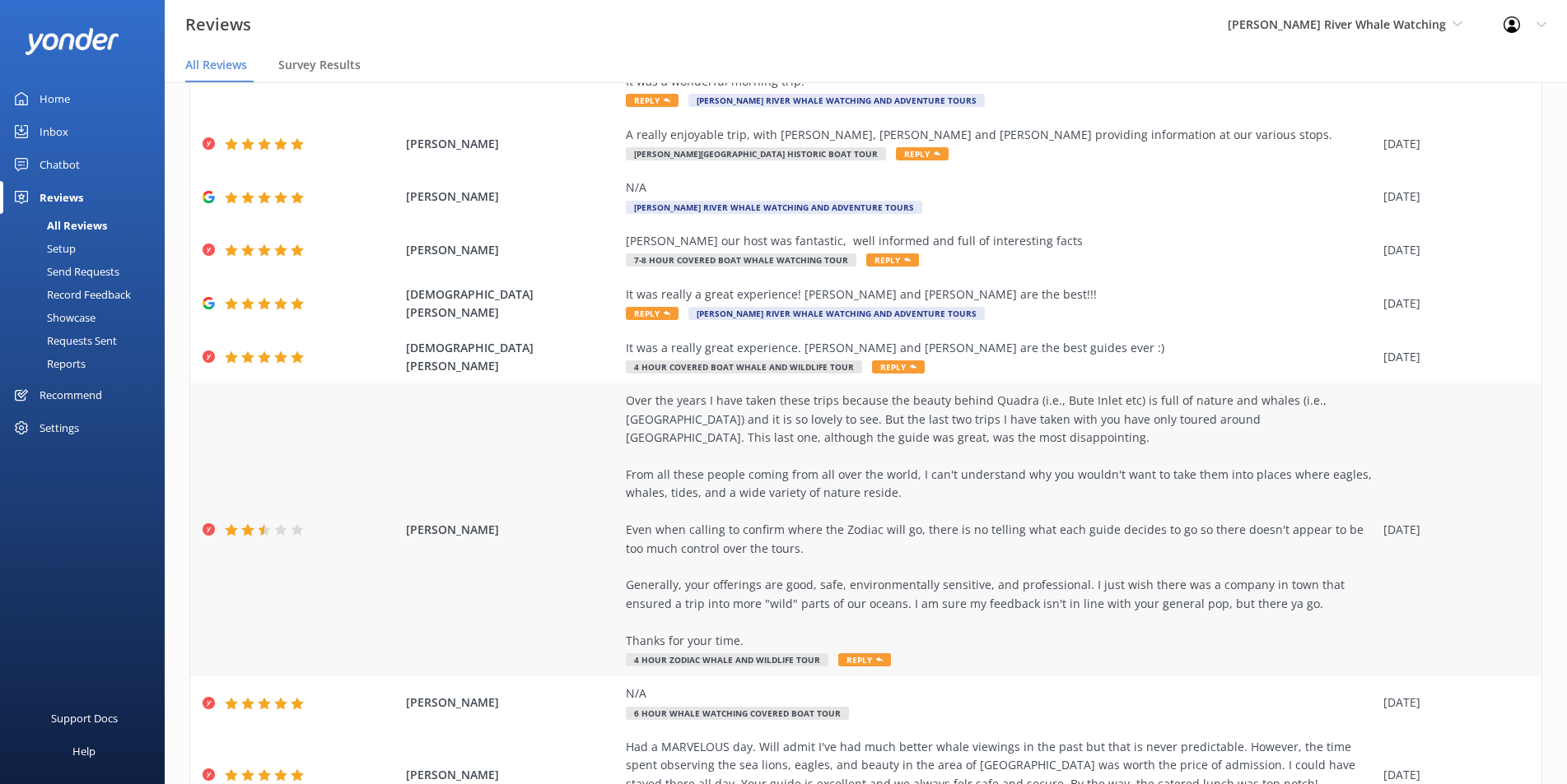
scroll to position [336, 0]
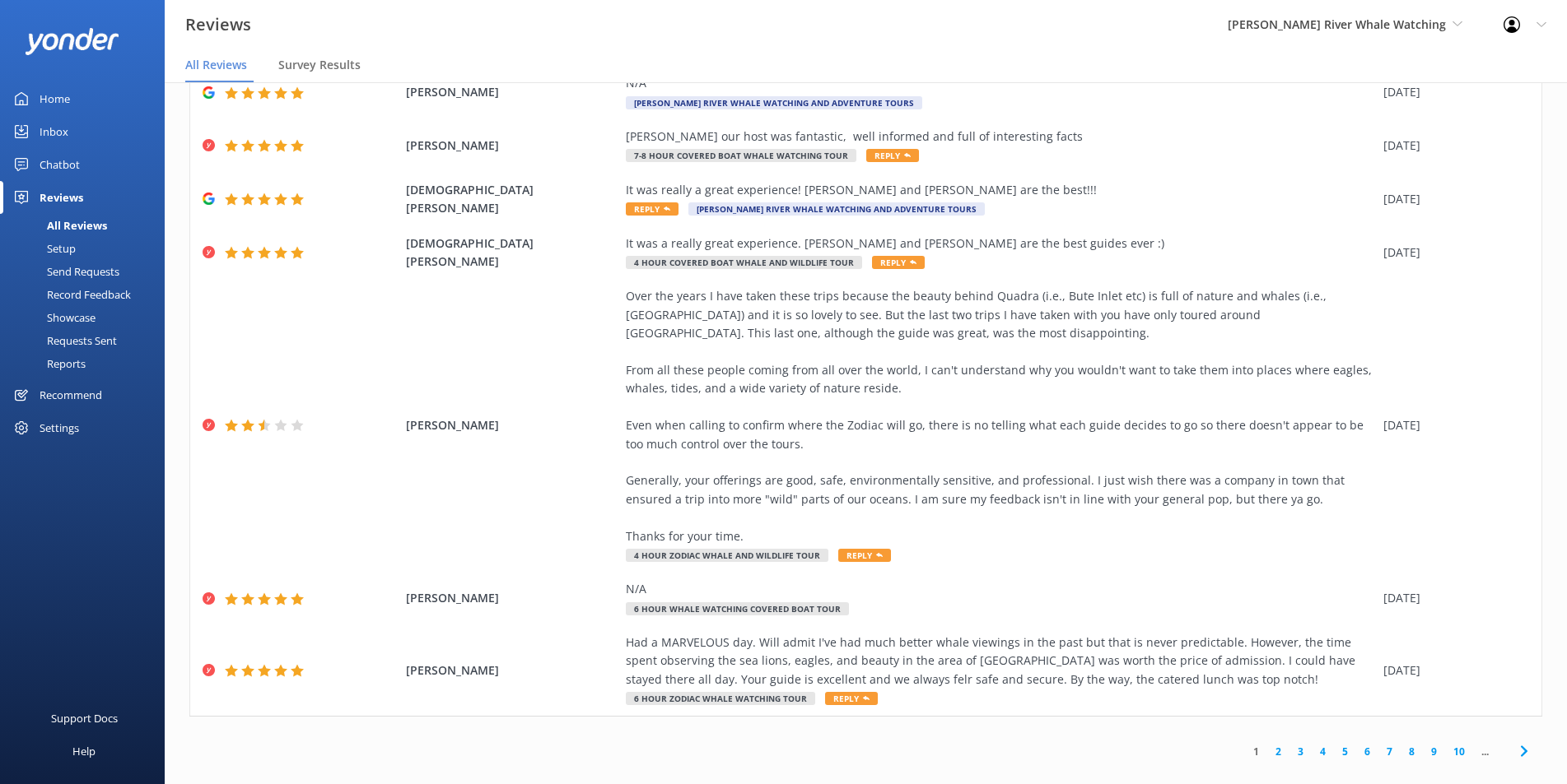
click at [1379, 744] on link "7" at bounding box center [1390, 752] width 22 height 16
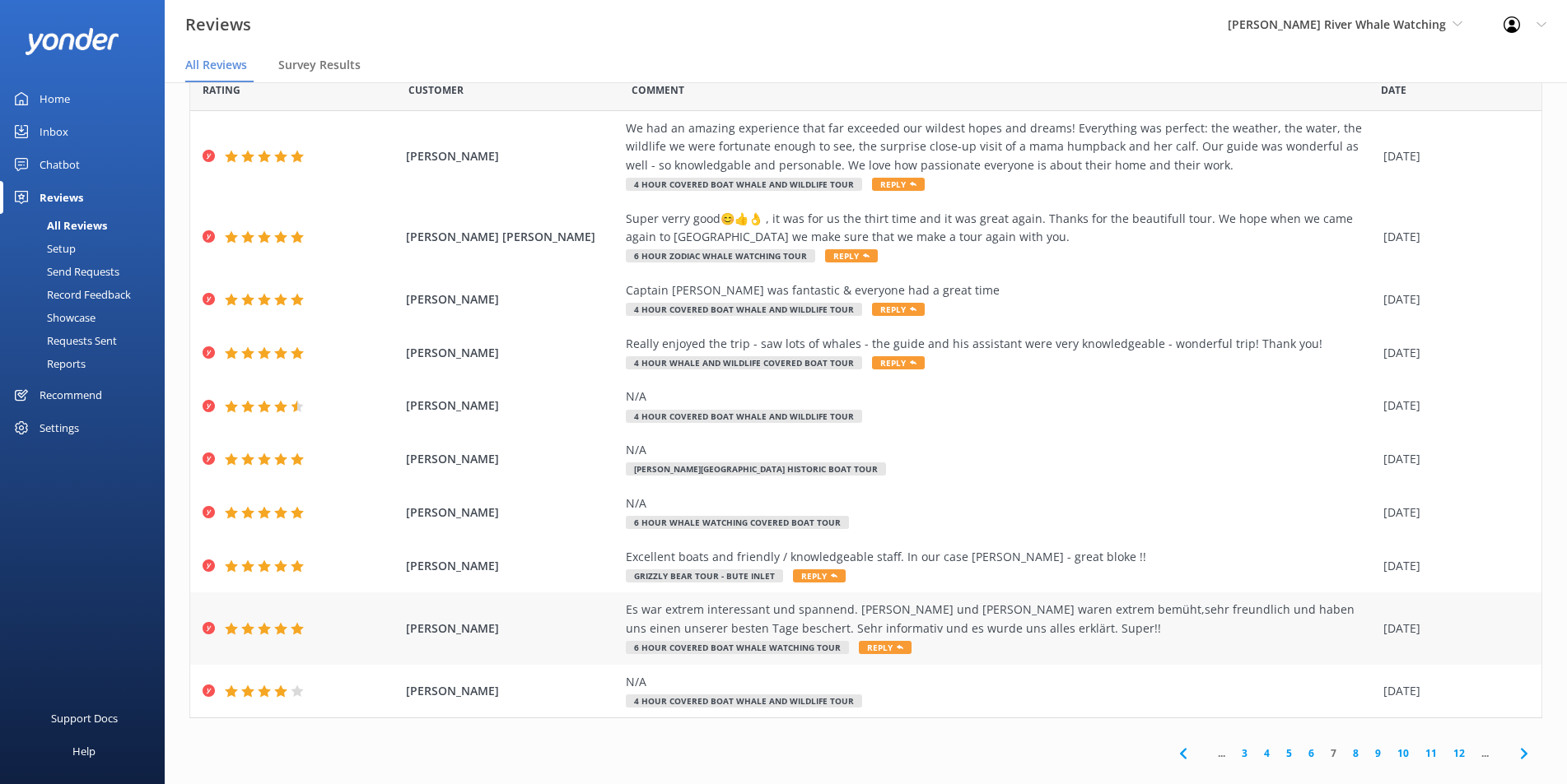
scroll to position [59, 0]
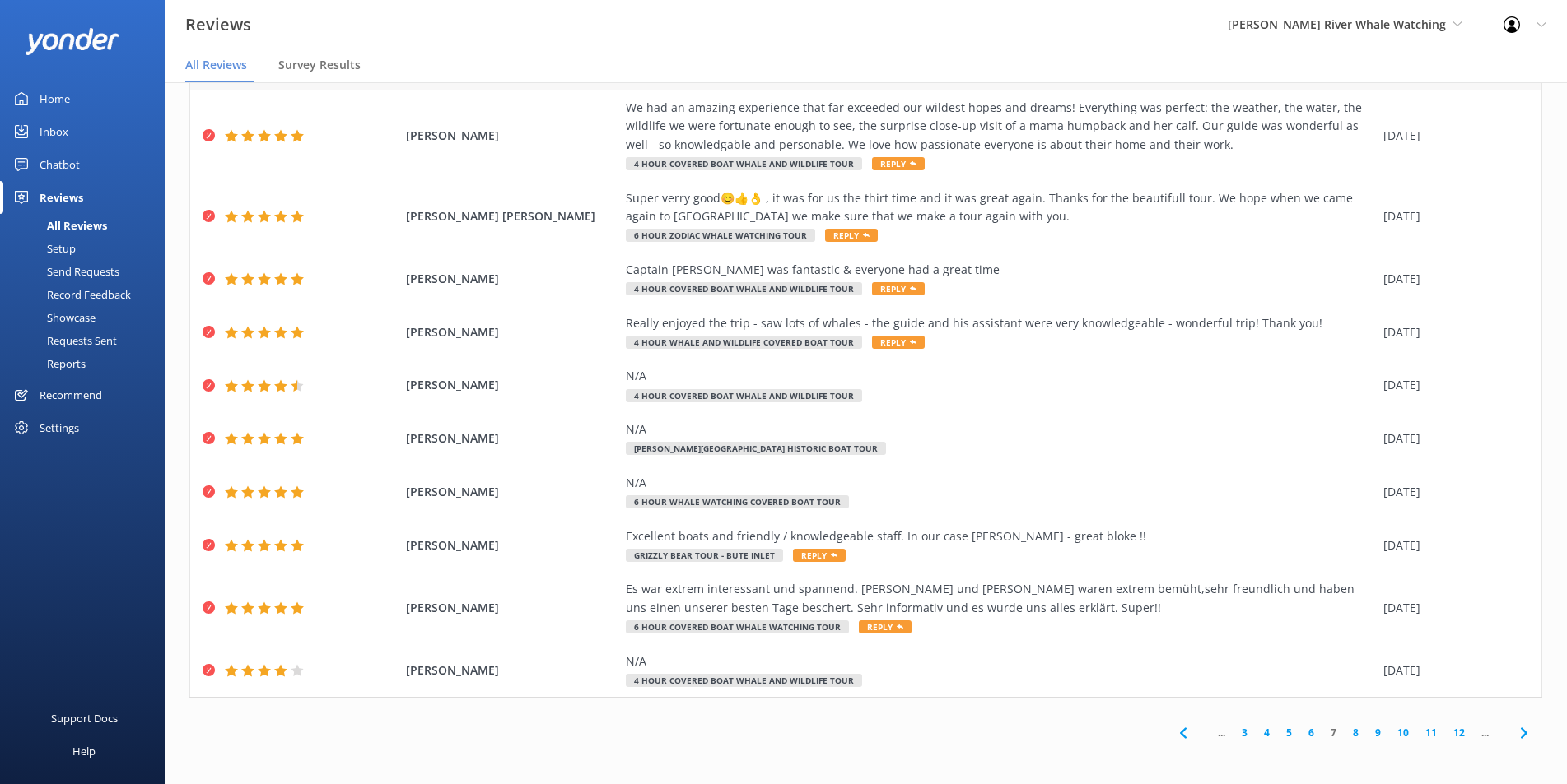
click at [1345, 736] on link "8" at bounding box center [1356, 733] width 22 height 16
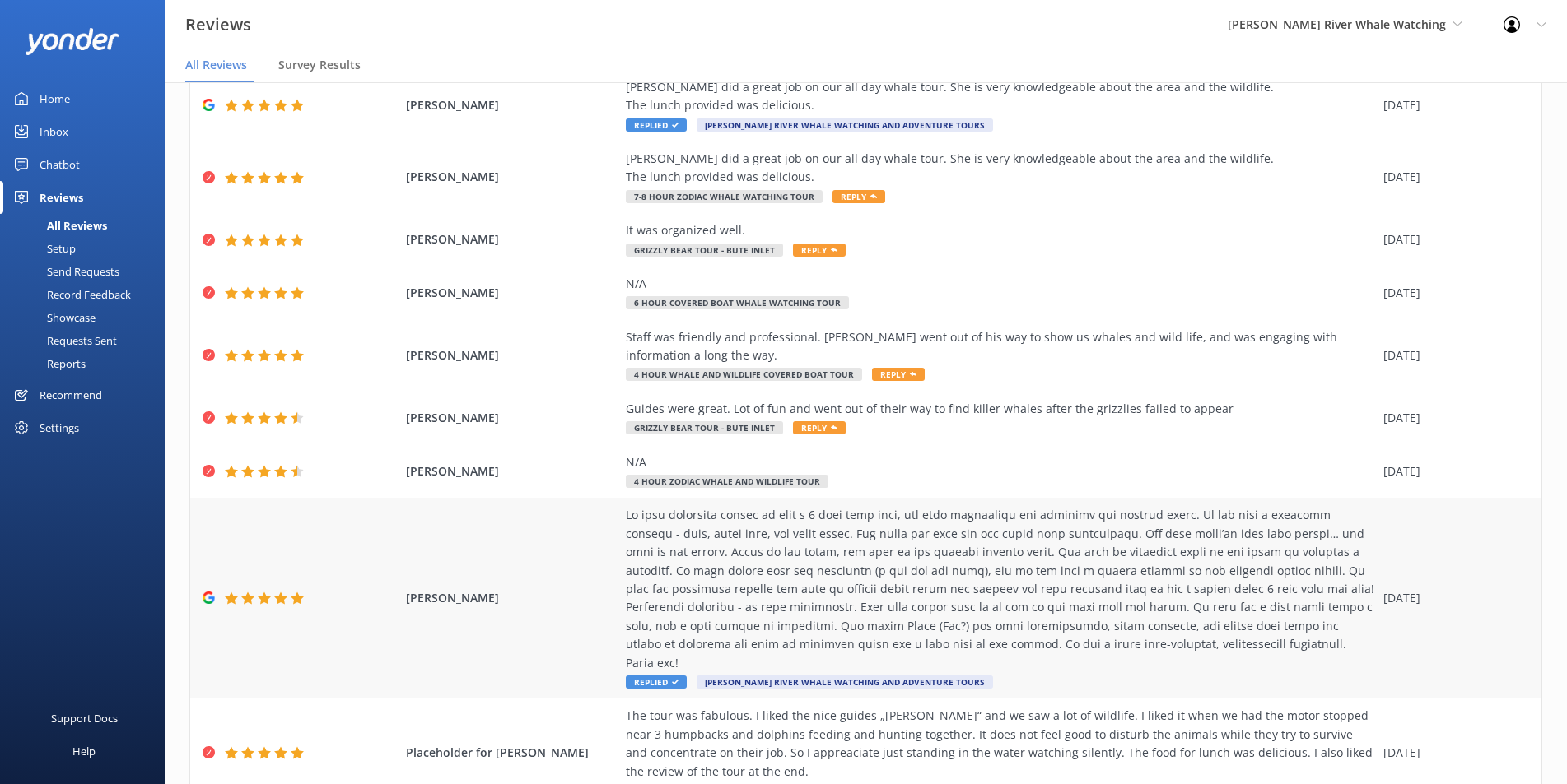
scroll to position [225, 0]
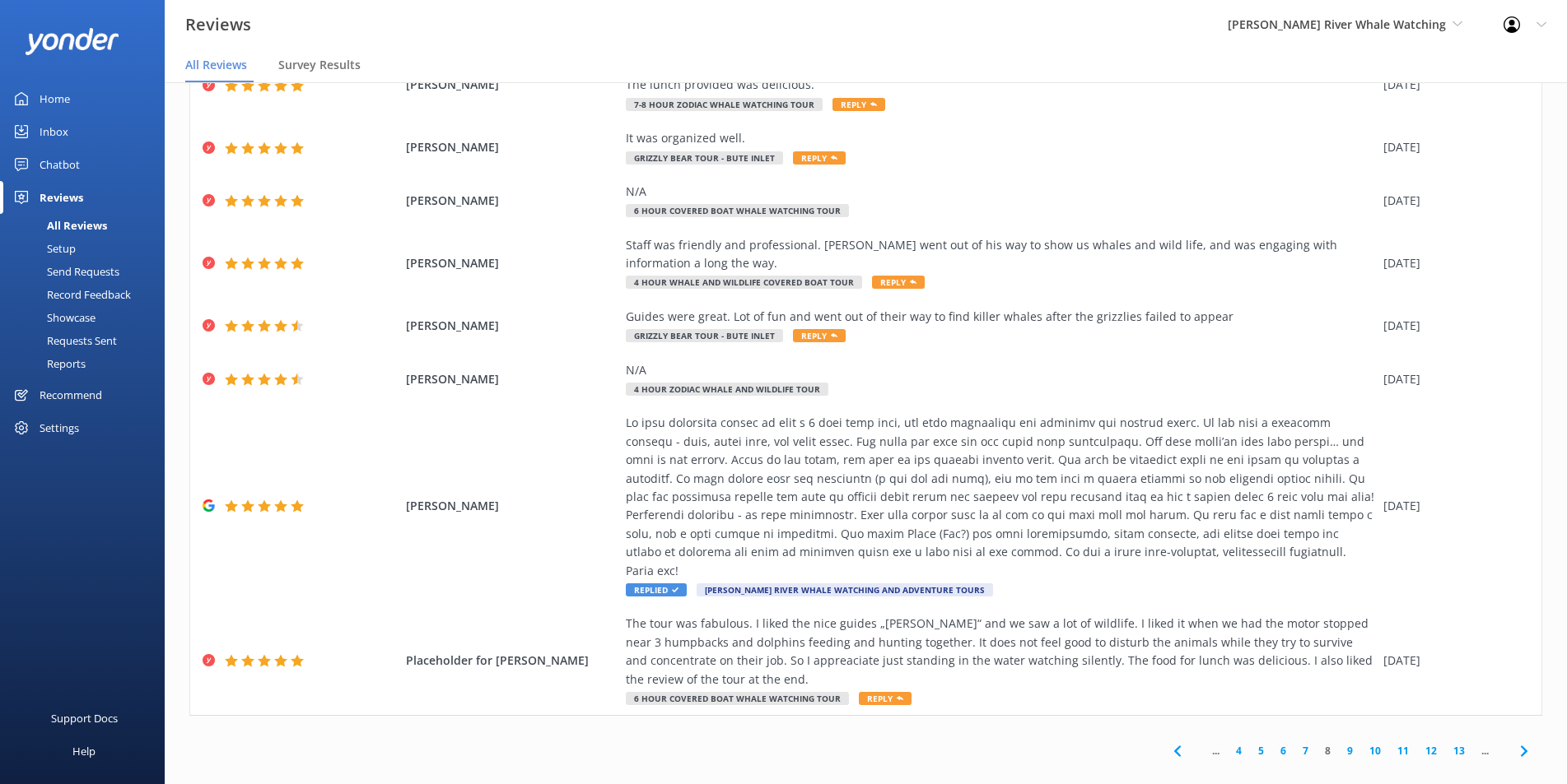
click at [1325, 732] on div "... 4 5 6 7 8 9 10 11 12 13 ..." at bounding box center [1350, 750] width 384 height 37
click at [1339, 743] on link "9" at bounding box center [1350, 751] width 22 height 16
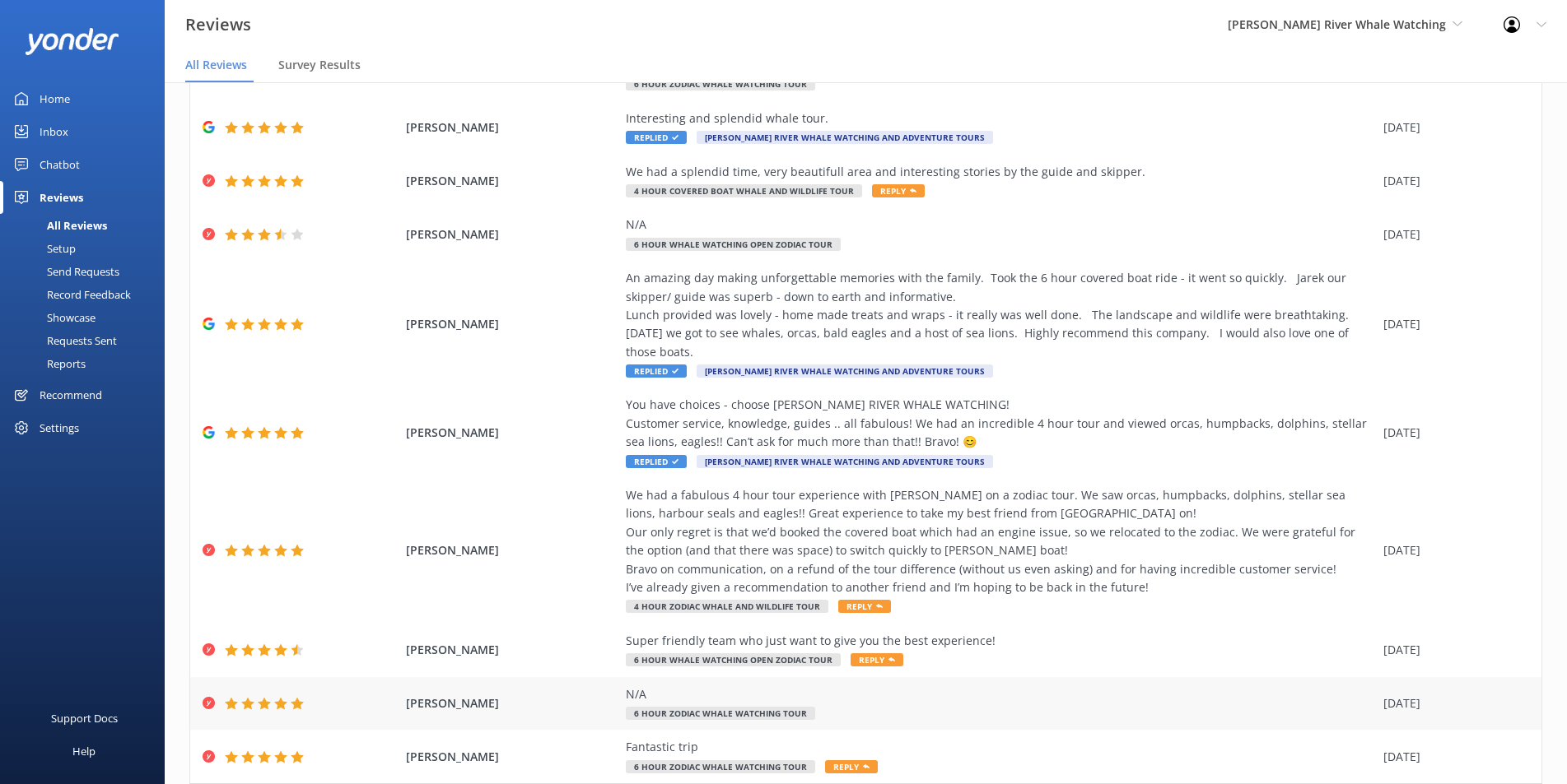
scroll to position [170, 0]
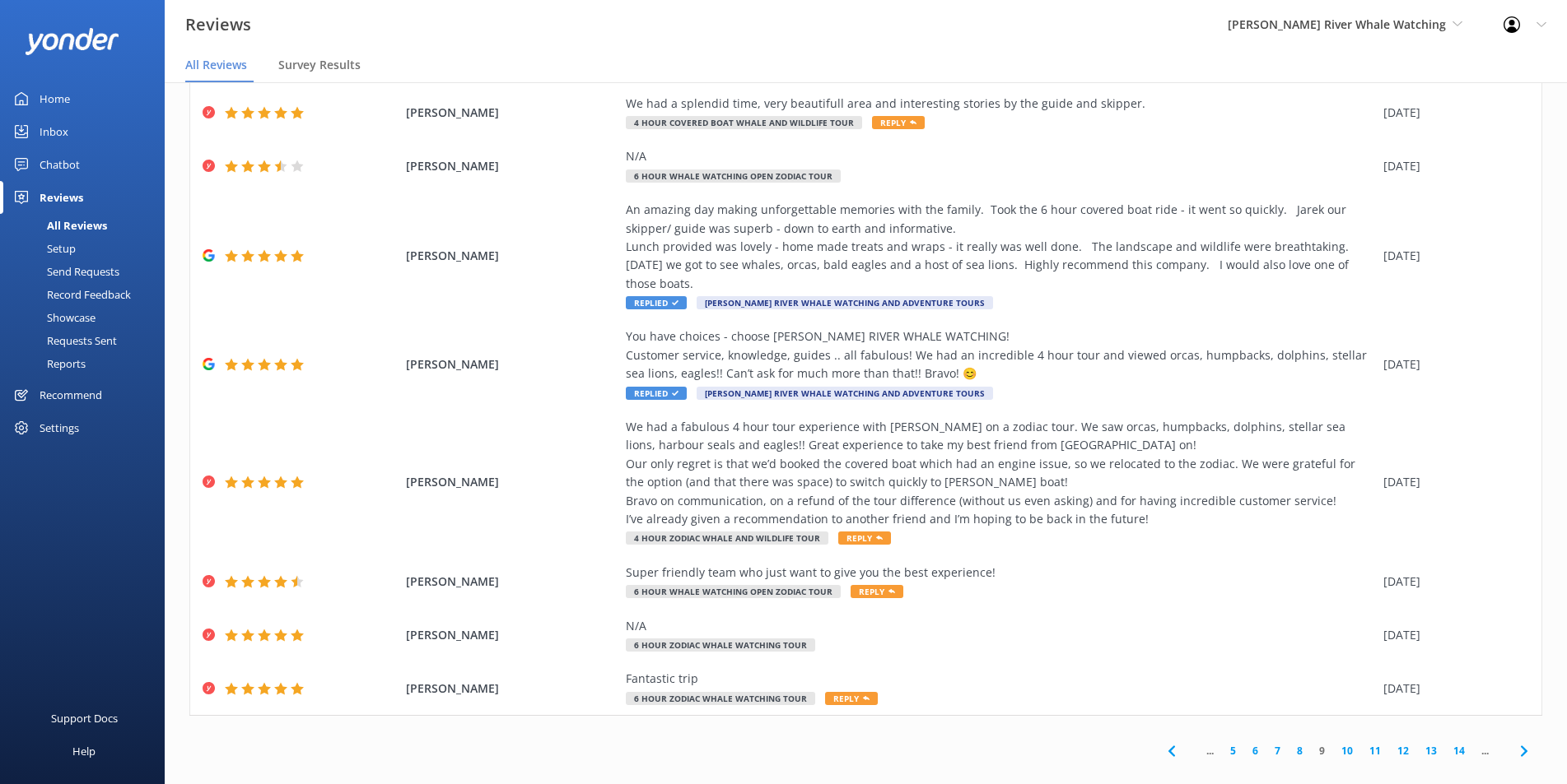
click at [1337, 743] on link "10" at bounding box center [1347, 751] width 28 height 16
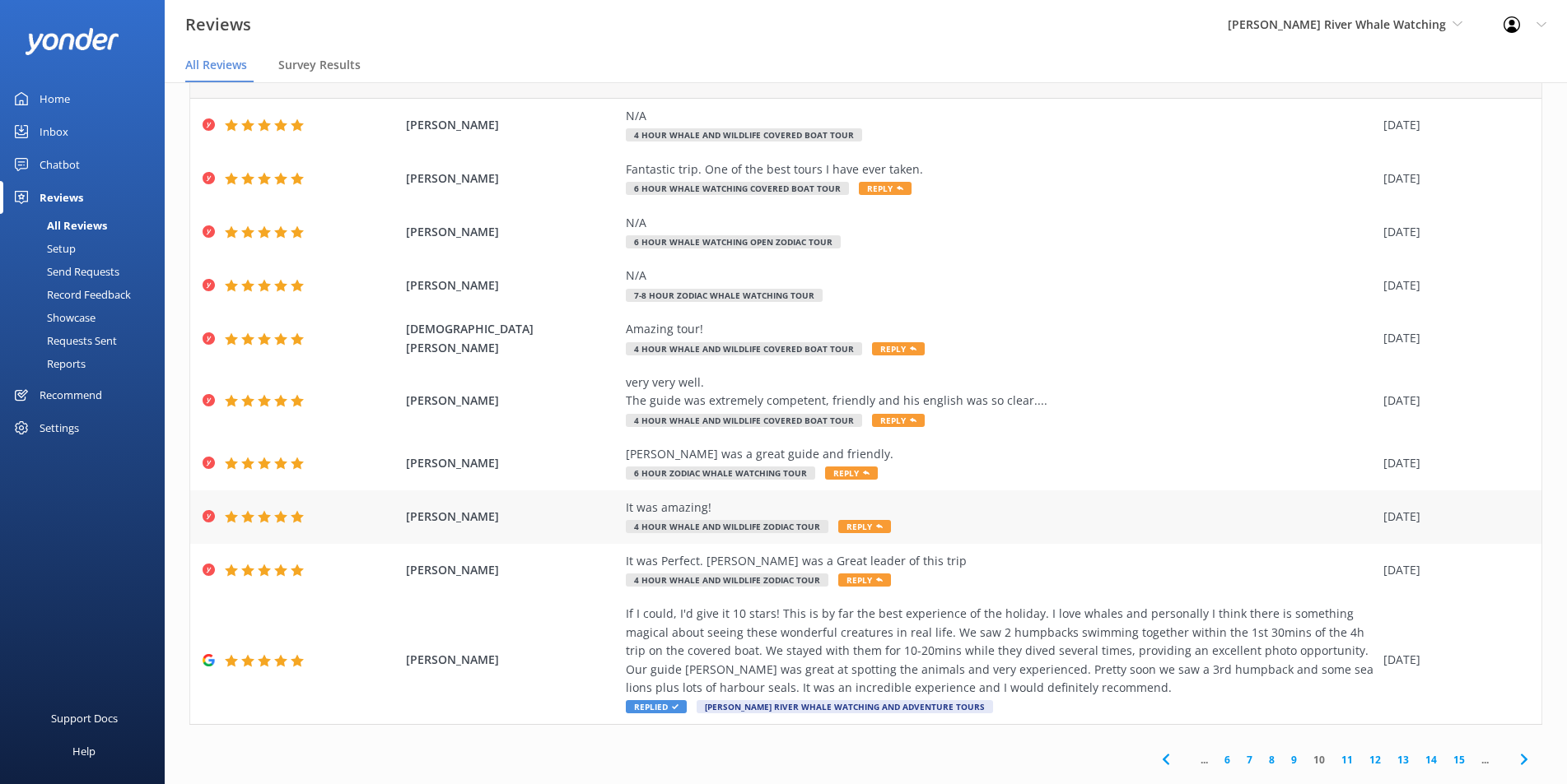
scroll to position [78, 0]
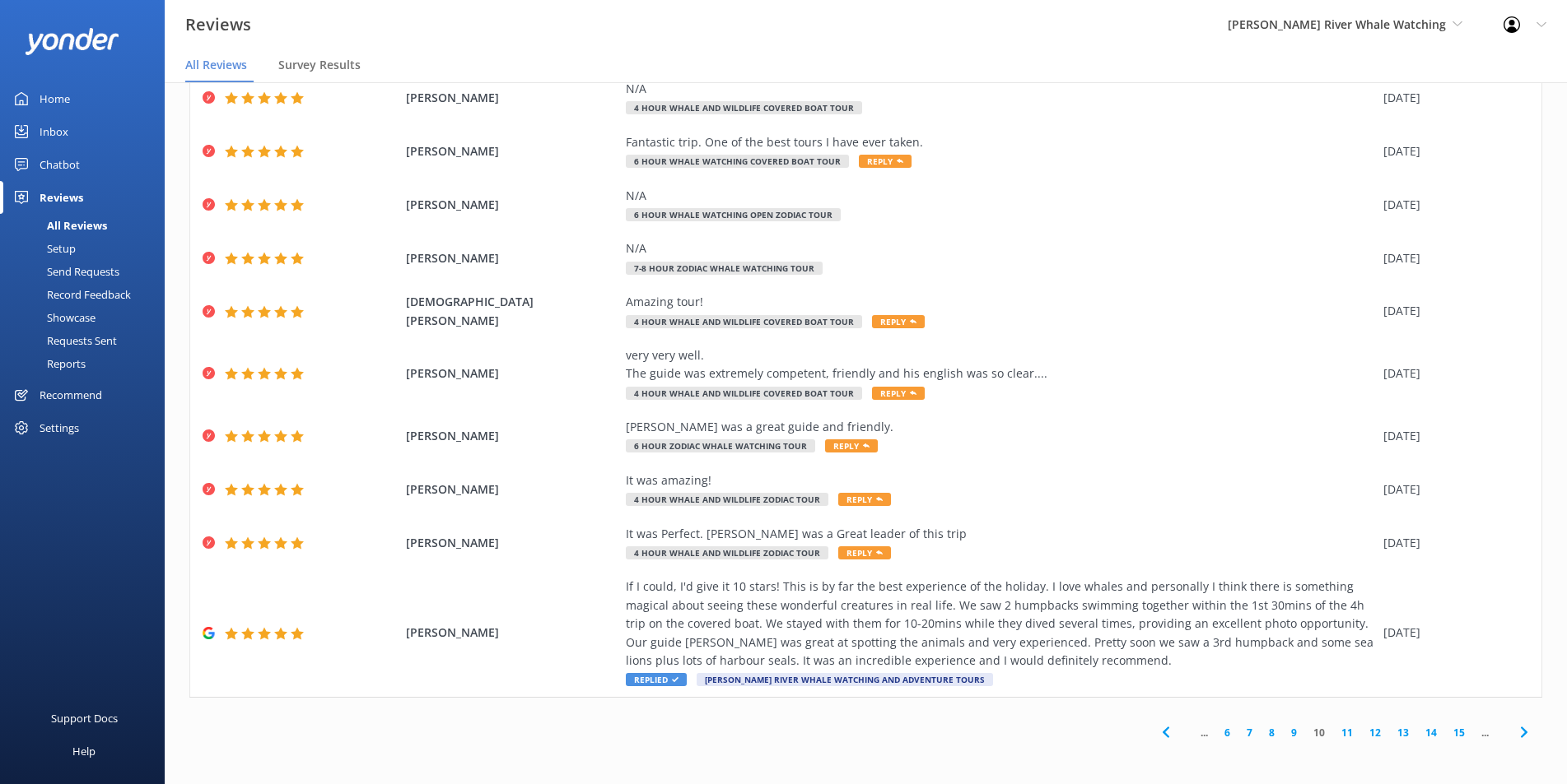
drag, startPoint x: 1150, startPoint y: 735, endPoint x: 1159, endPoint y: 607, distance: 128.3
click at [1156, 735] on icon at bounding box center [1166, 732] width 20 height 20
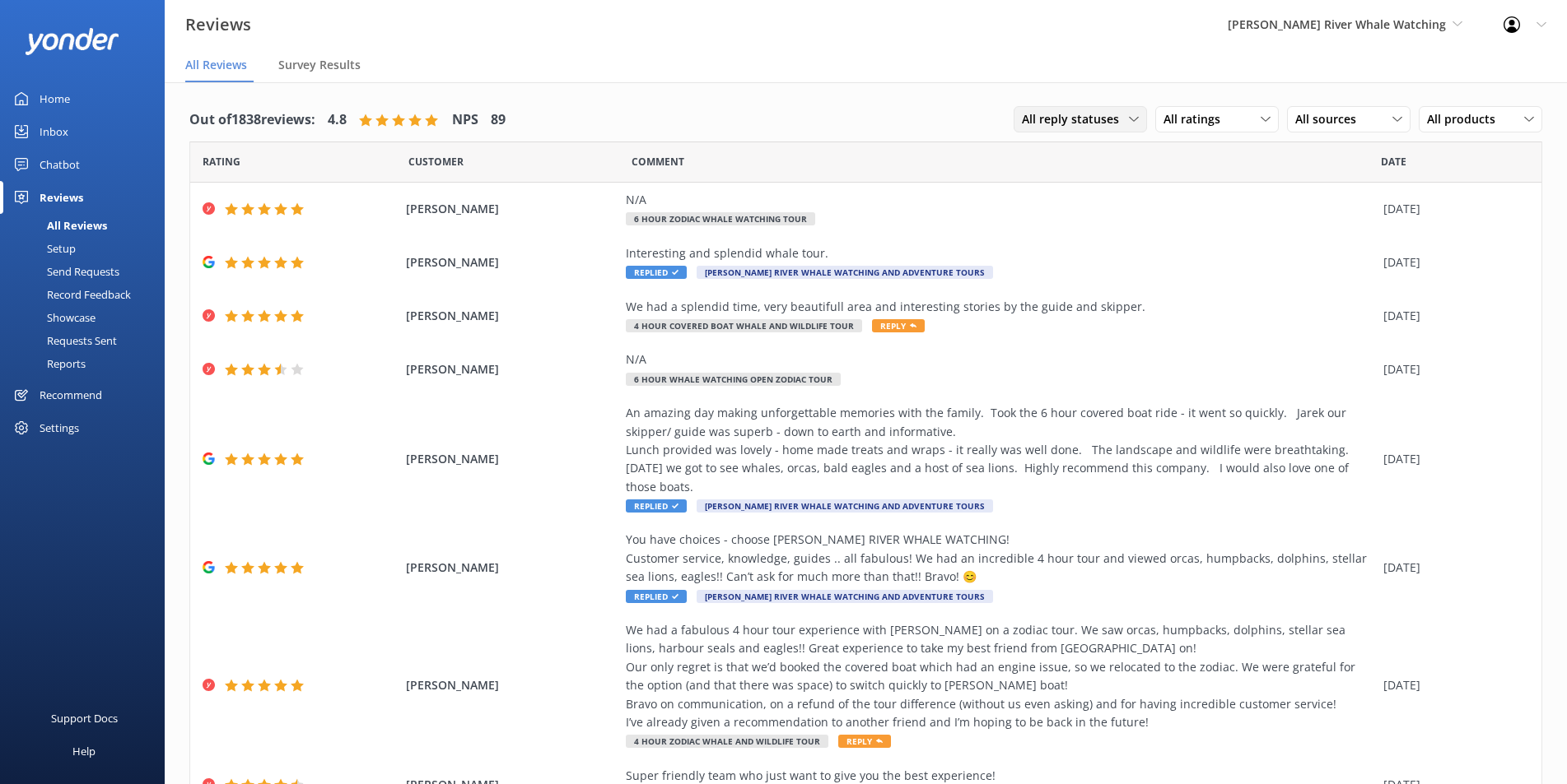
click at [1090, 119] on span "All reply statuses" at bounding box center [1075, 120] width 107 height 18
click at [1167, 131] on div "All ratings All ratings Promoters Passives Detractors" at bounding box center [1217, 120] width 124 height 26
click at [1201, 248] on div "Detractors" at bounding box center [1217, 253] width 76 height 17
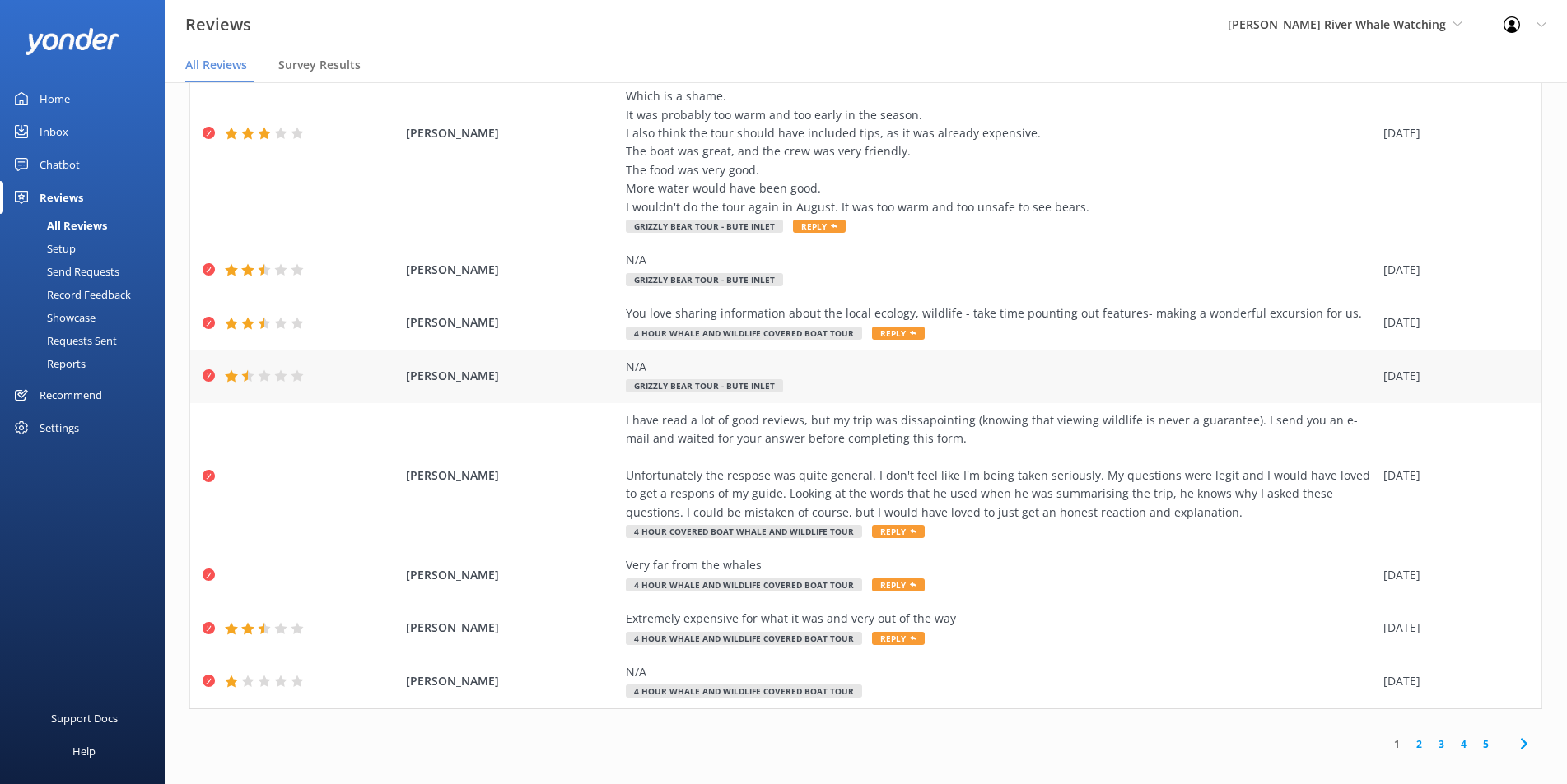
scroll to position [33, 0]
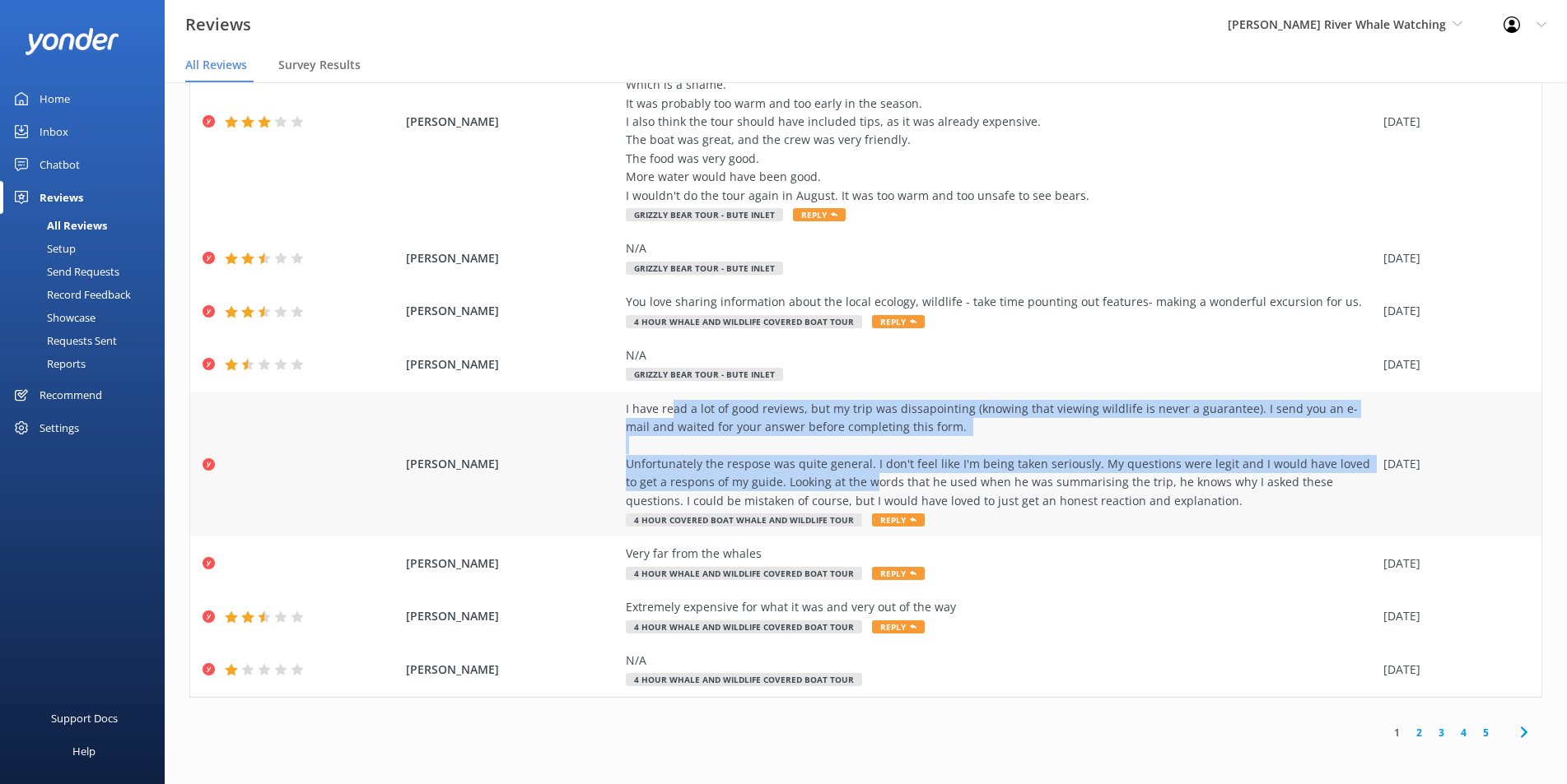
drag, startPoint x: 668, startPoint y: 416, endPoint x: 850, endPoint y: 476, distance: 191.6
click at [850, 476] on div "I have read a lot of good reviews, but my trip was dissapointing (knowing that …" at bounding box center [1001, 454] width 750 height 111
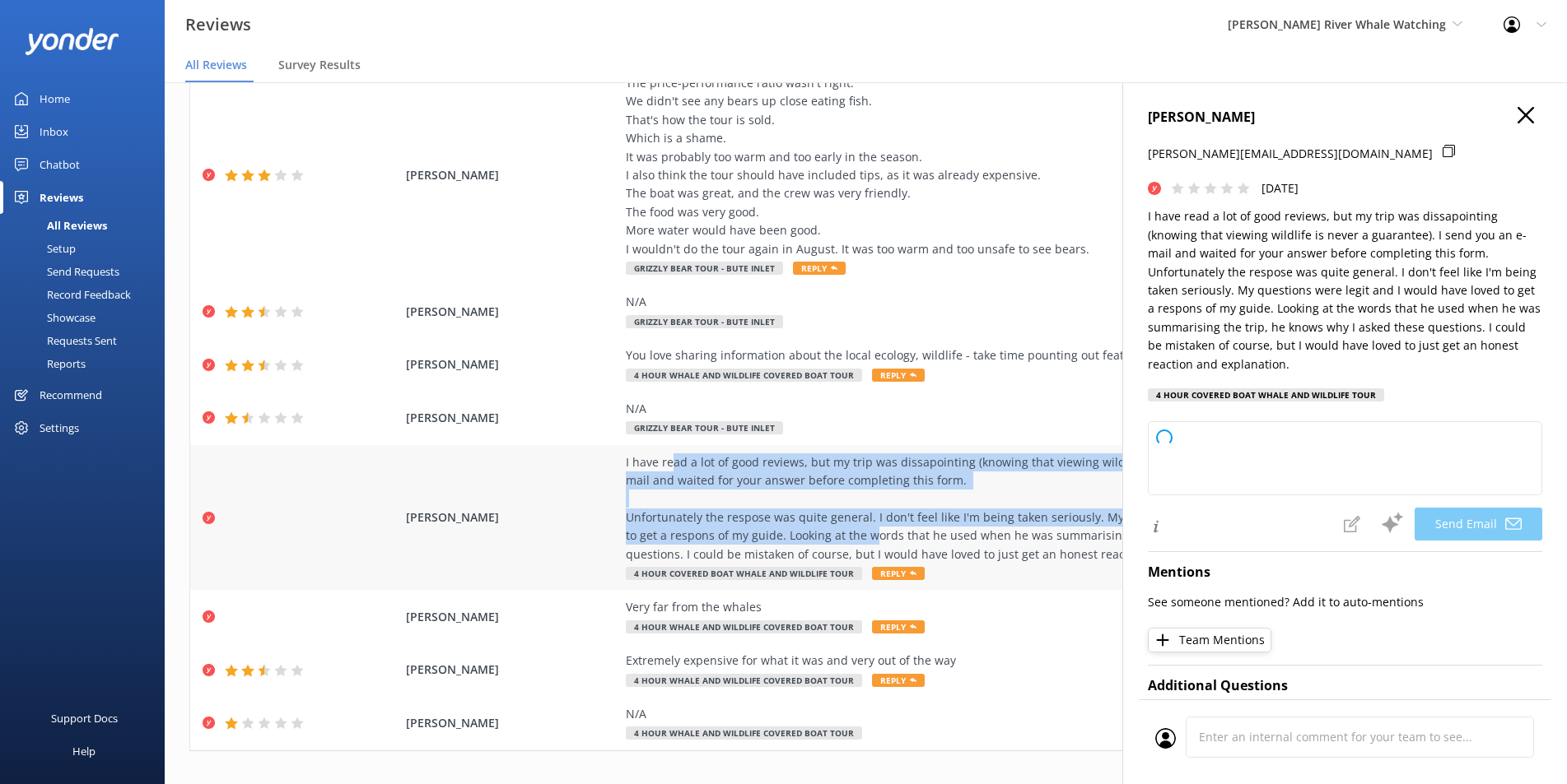
scroll to position [419, 0]
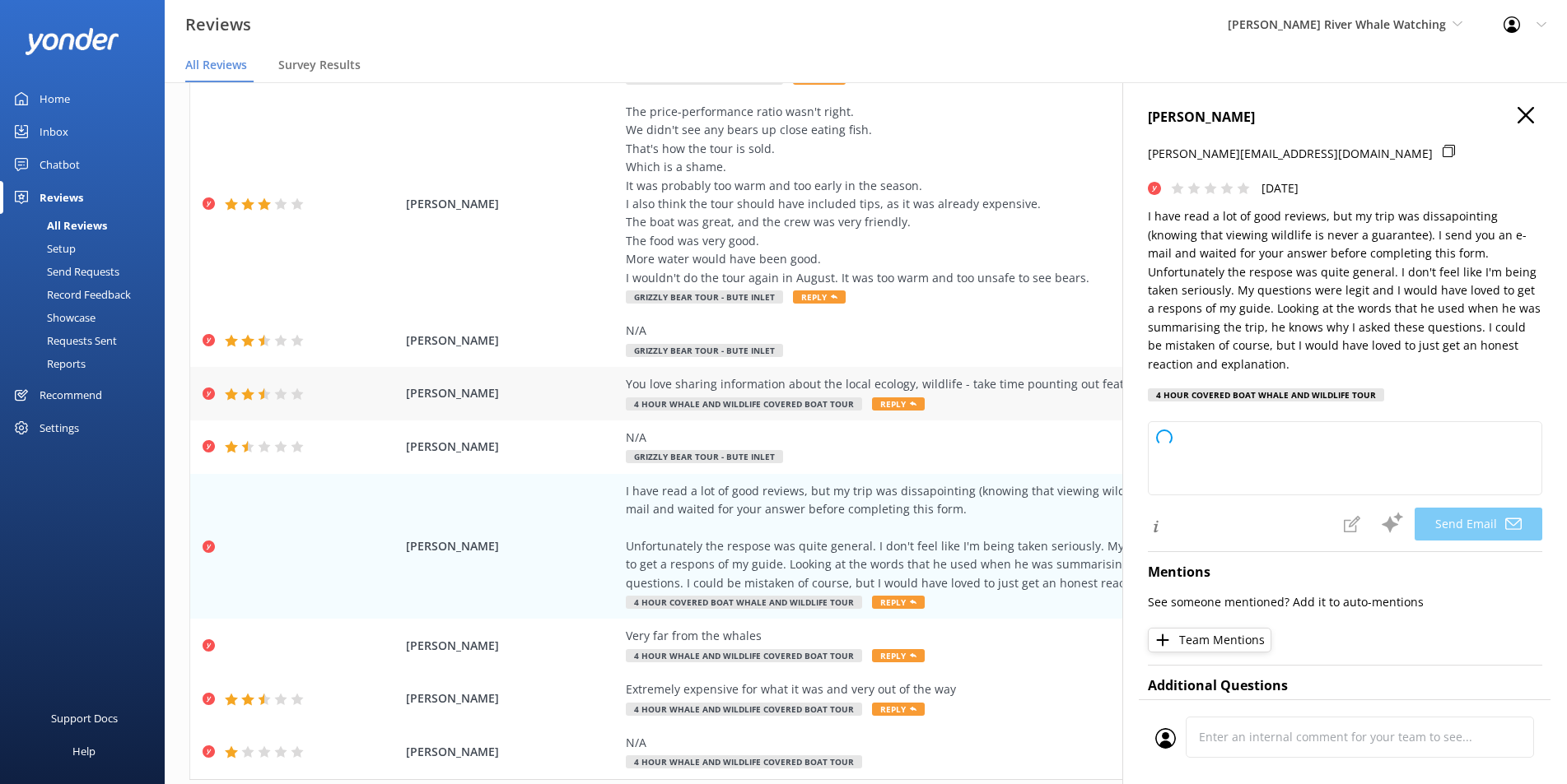
click at [735, 381] on div "You love sharing information about the local ecology, wildlife - take time poun…" at bounding box center [1001, 385] width 750 height 18
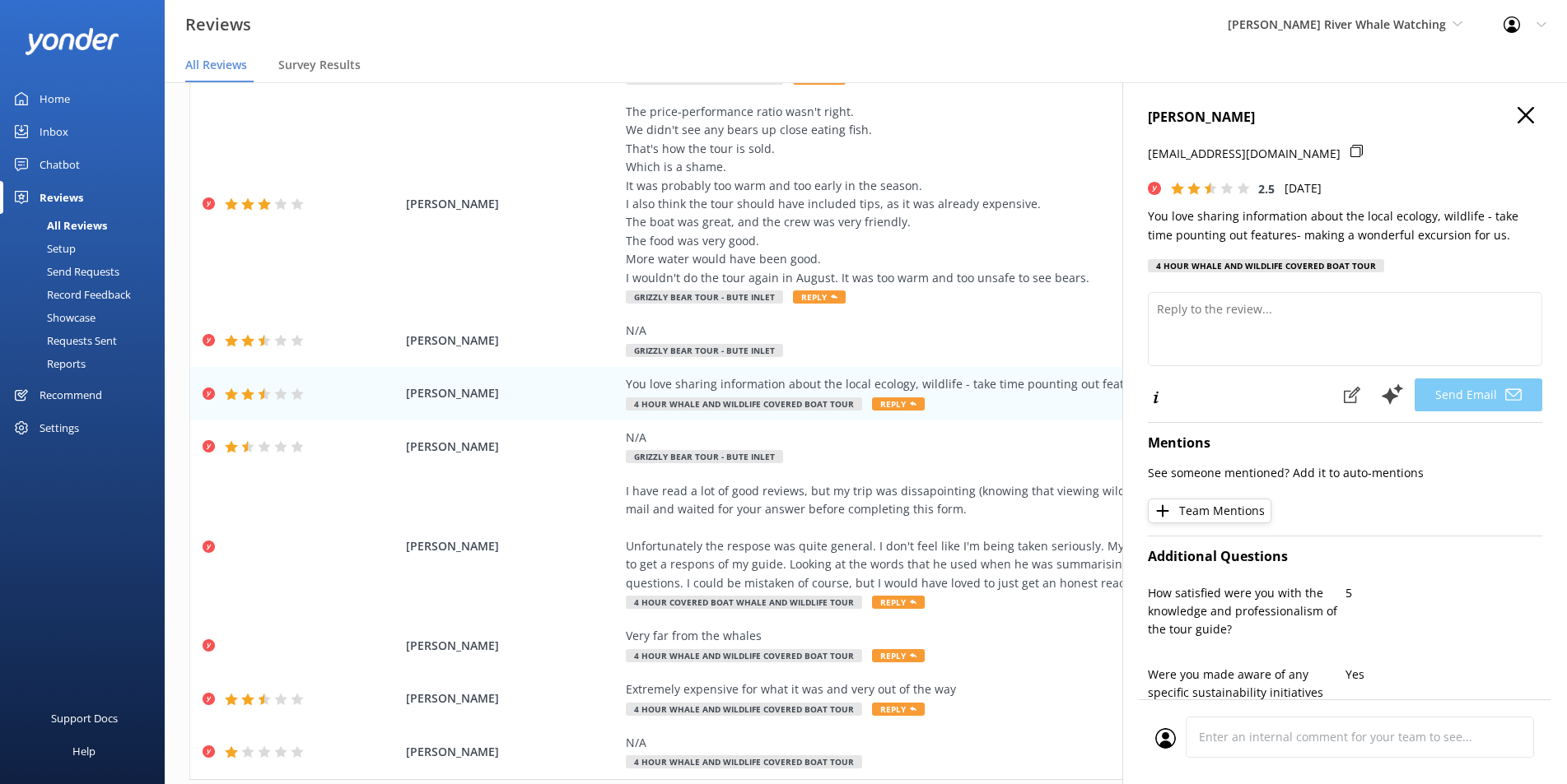
type textarea "Hi [PERSON_NAME], Thank you so much for your feedback and for joining us on an …"
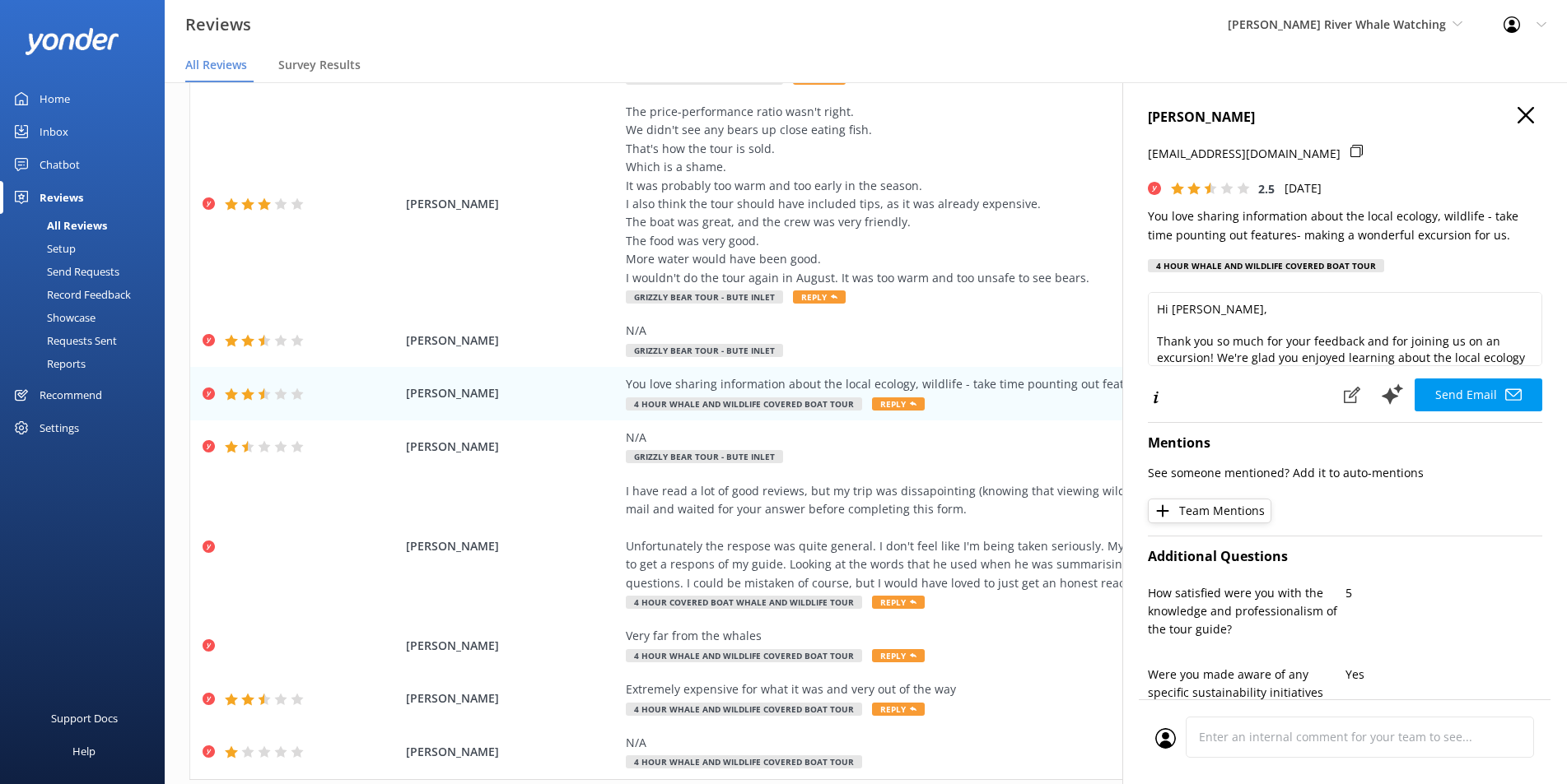
click at [1518, 112] on icon "button" at bounding box center [1526, 115] width 17 height 17
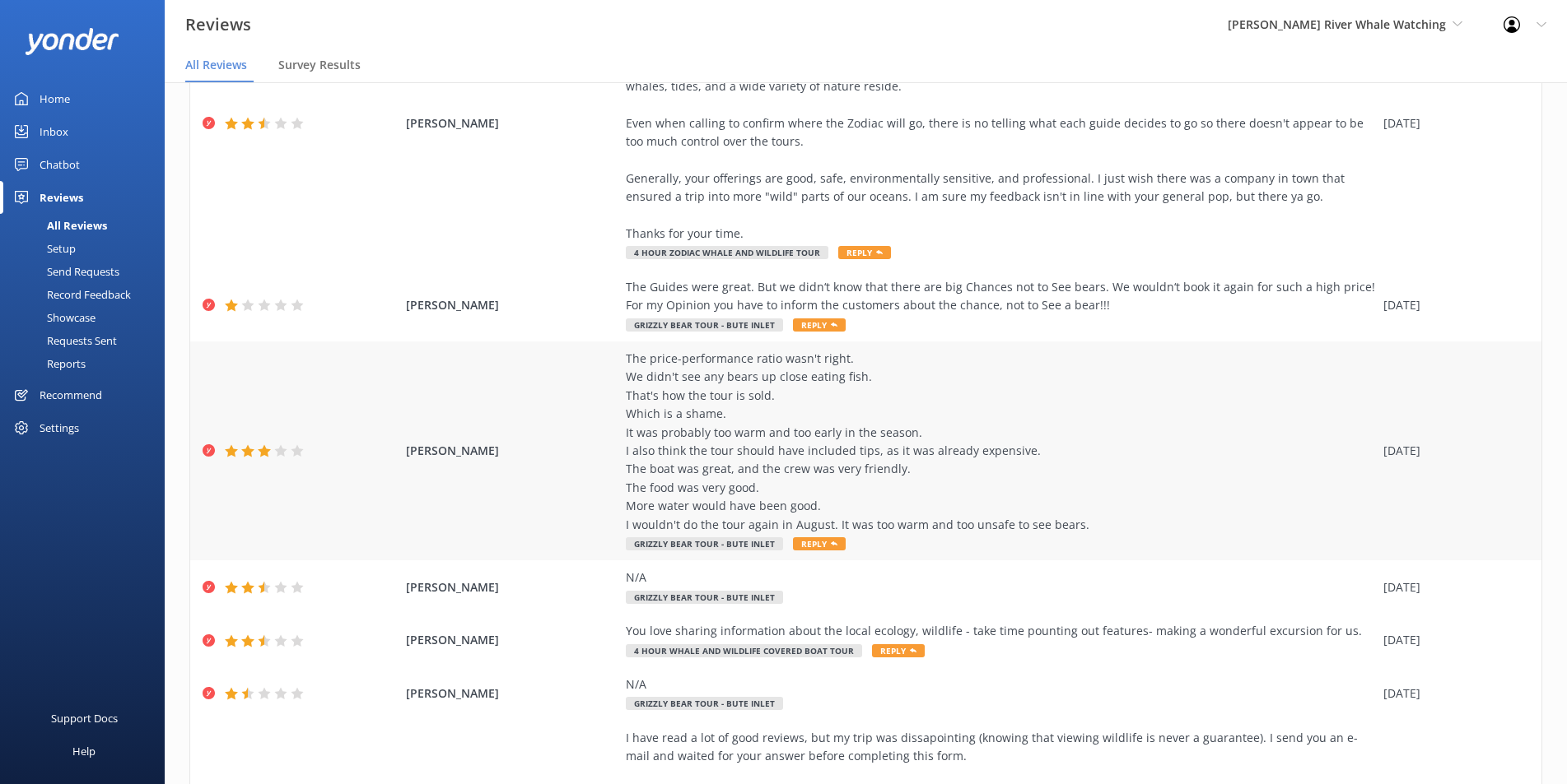
scroll to position [255, 0]
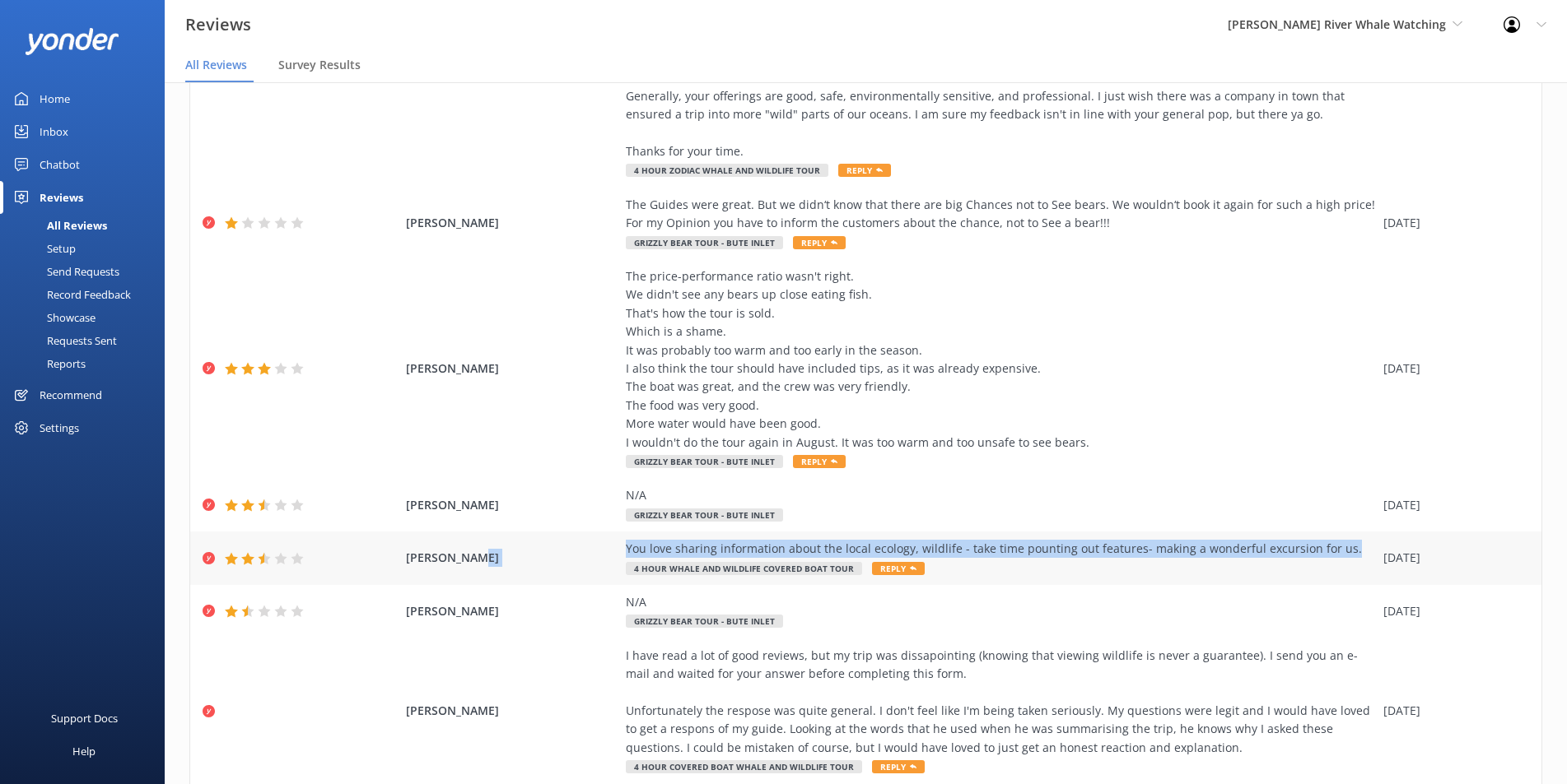
drag, startPoint x: 1338, startPoint y: 551, endPoint x: 607, endPoint y: 548, distance: 731.0
click at [607, 548] on div "[PERSON_NAME] You love sharing information about the local ecology, wildlife - …" at bounding box center [866, 559] width 1352 height 54
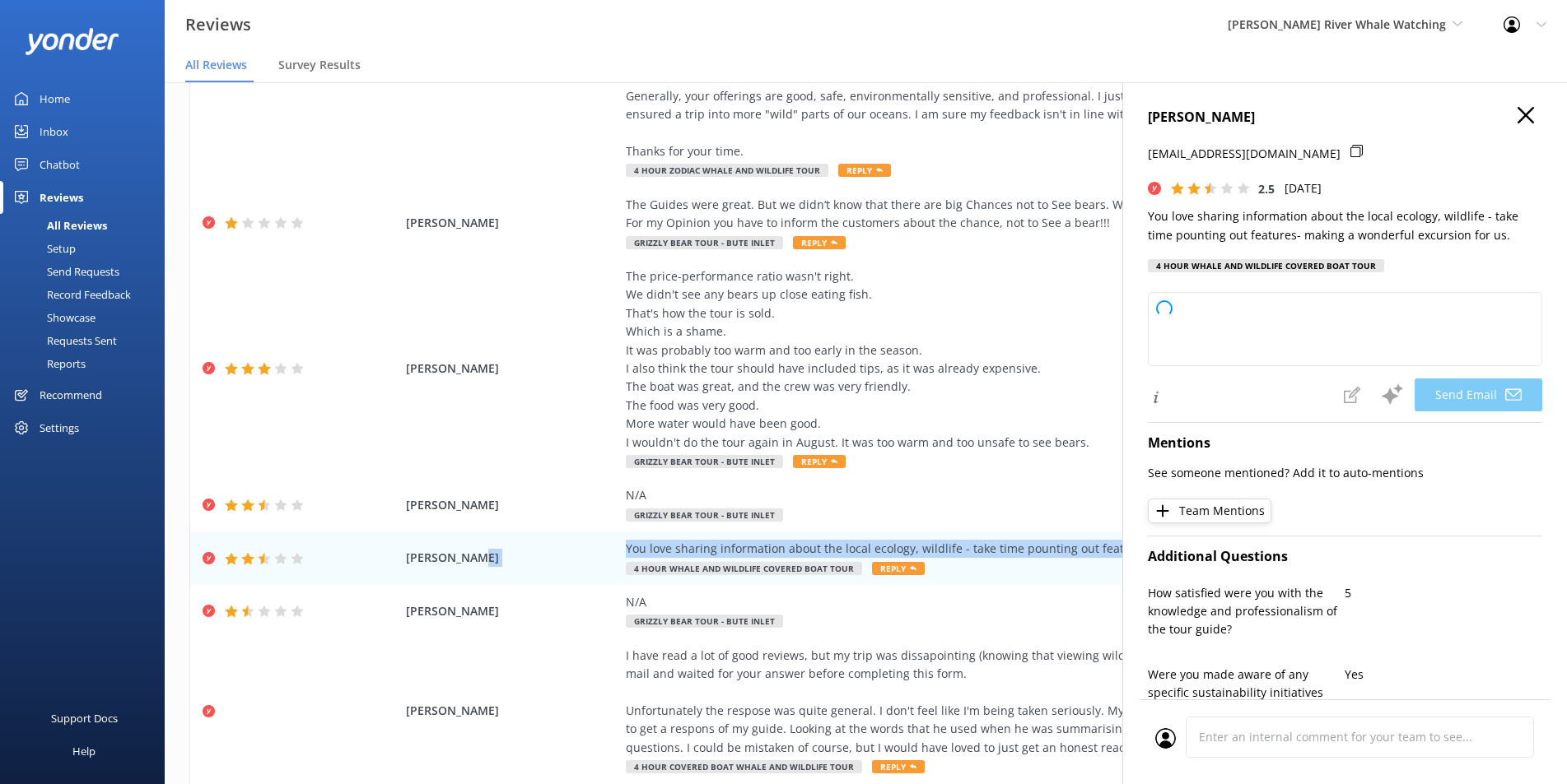
type textarea "Thank you for your feedback, [PERSON_NAME]! We're glad you enjoyed learning abo…"
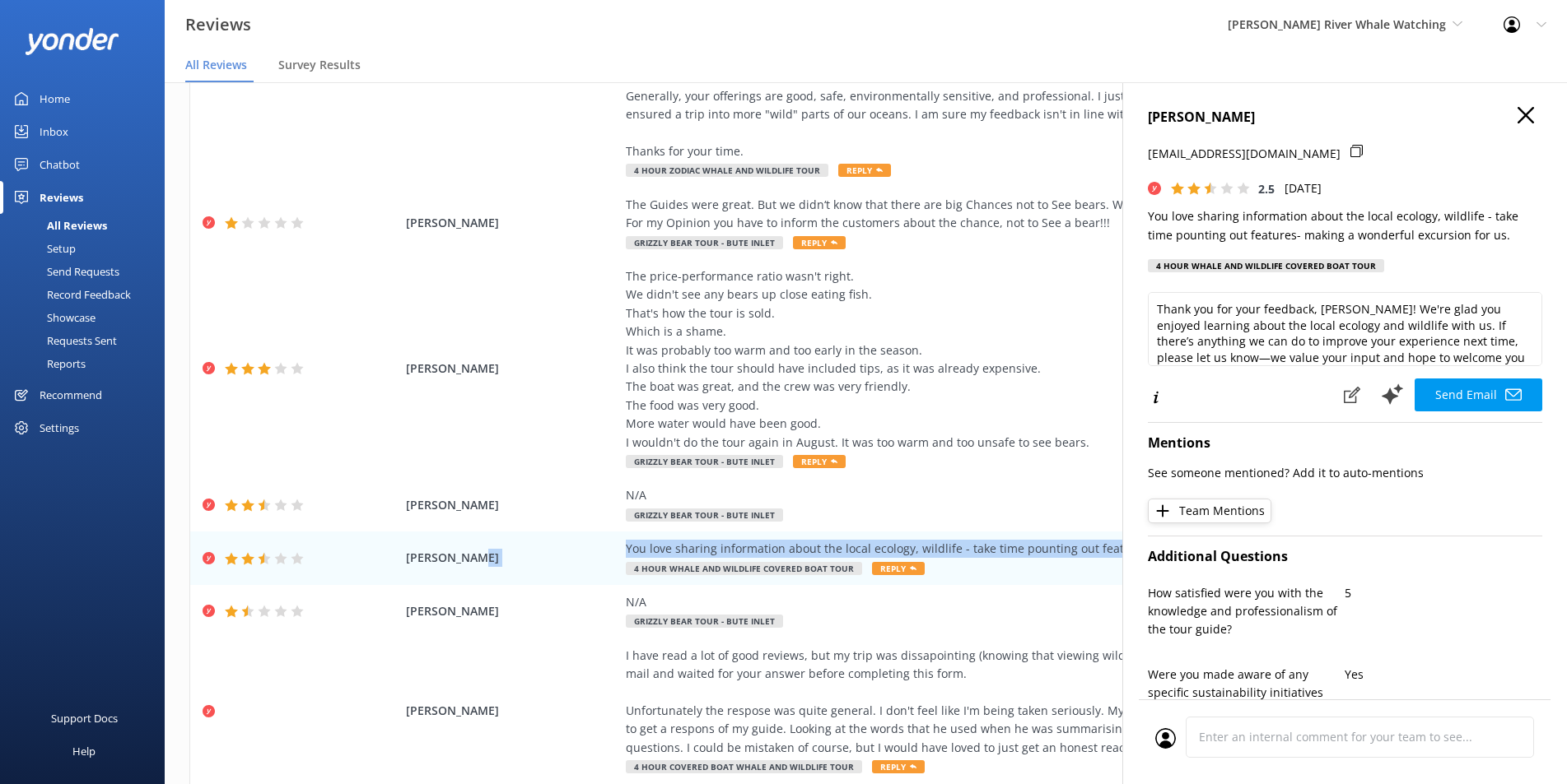
click at [1518, 120] on icon "button" at bounding box center [1526, 115] width 17 height 17
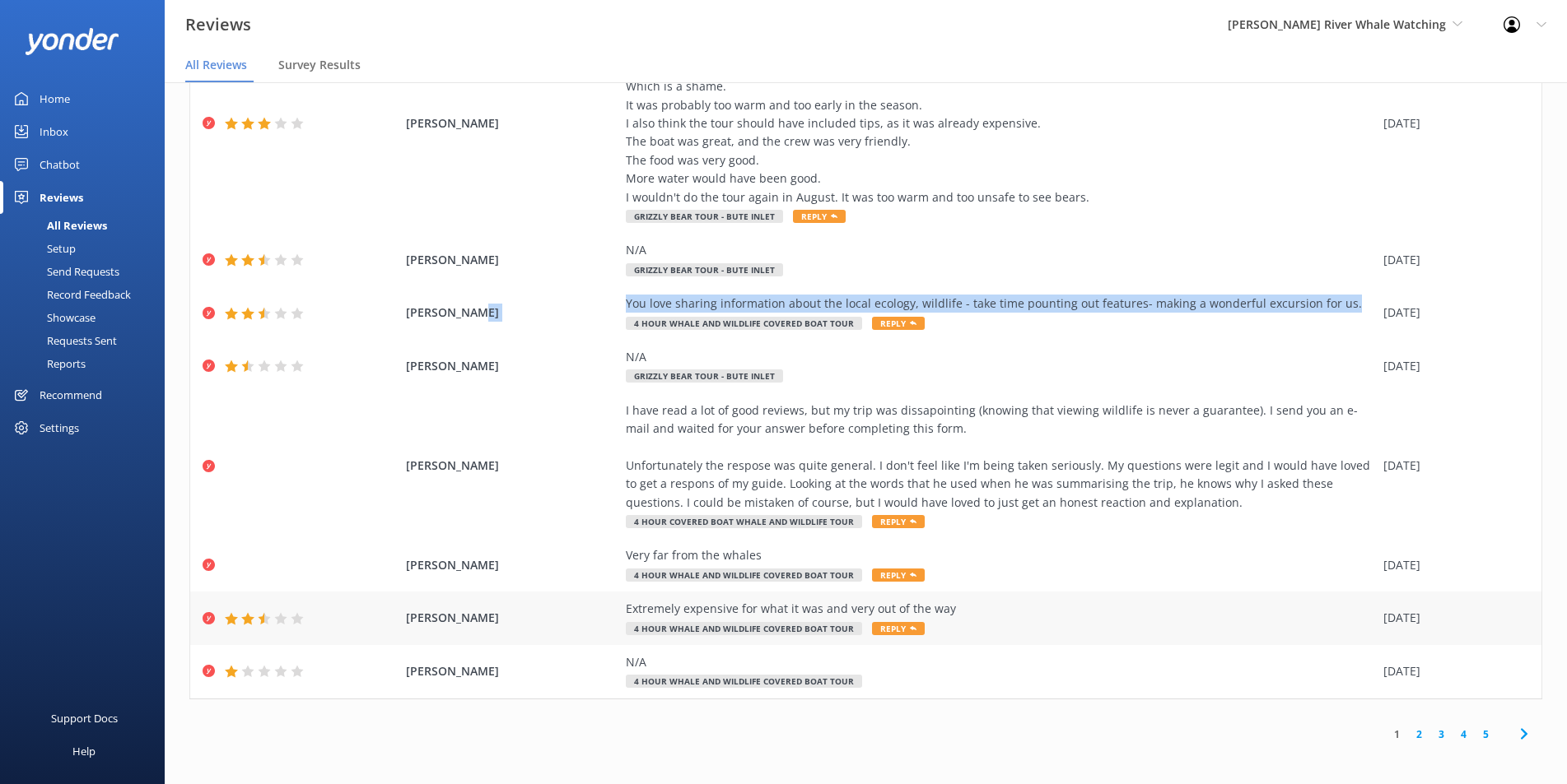
scroll to position [502, 0]
click at [1409, 737] on link "2" at bounding box center [1419, 733] width 22 height 16
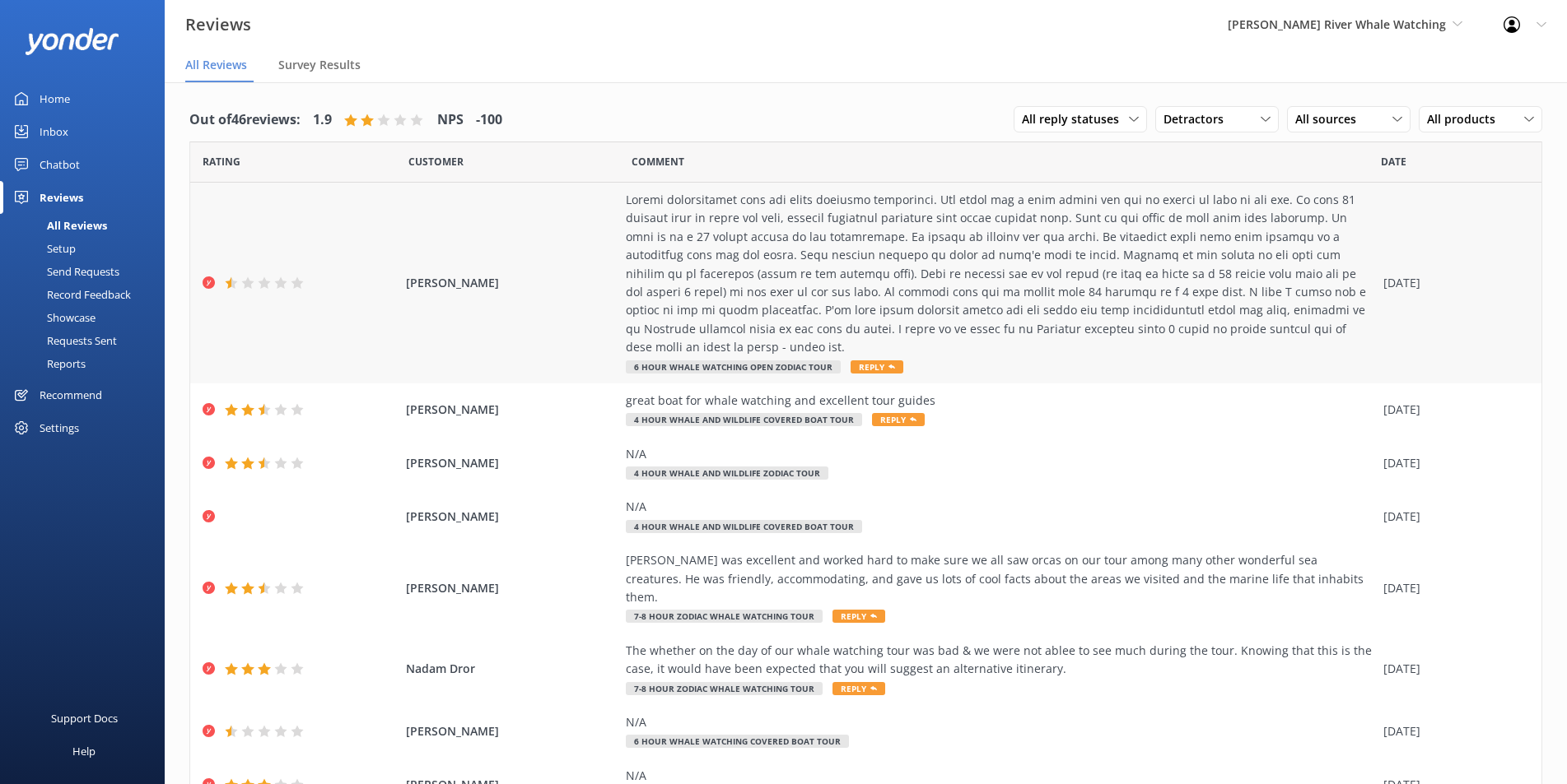
drag, startPoint x: 974, startPoint y: 270, endPoint x: 883, endPoint y: 247, distance: 93.9
click at [883, 247] on div at bounding box center [1001, 274] width 750 height 166
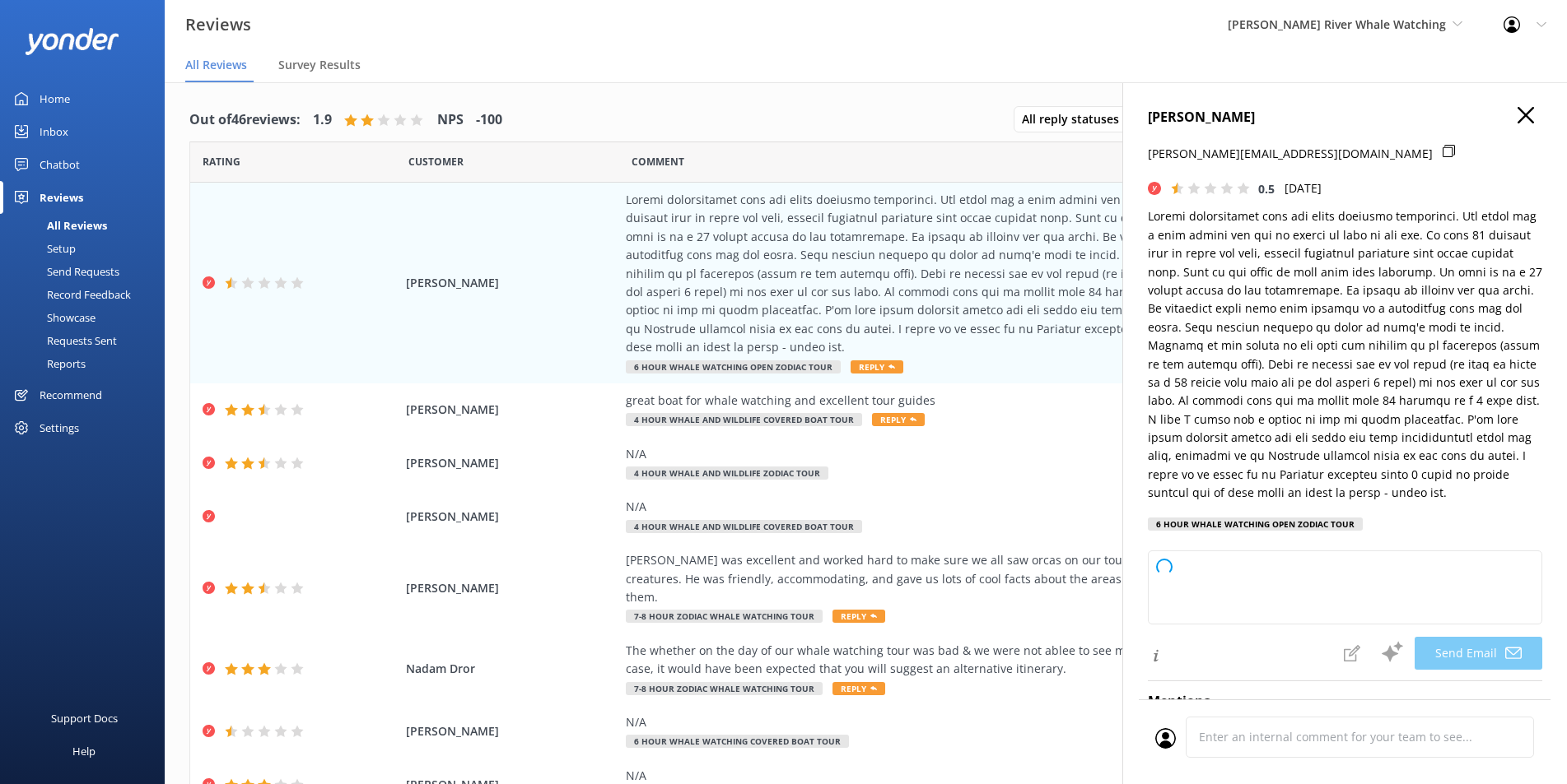
drag, startPoint x: 1368, startPoint y: 93, endPoint x: 1150, endPoint y: 119, distance: 219.5
click at [1150, 119] on div "[PERSON_NAME] [PERSON_NAME][EMAIL_ADDRESS][DOMAIN_NAME] 0.5 [DATE] 6 Hour Whale…" at bounding box center [1345, 474] width 445 height 784
type textarea "Hi [PERSON_NAME], Thank you for sharing your detailed feedback. We're truly sor…"
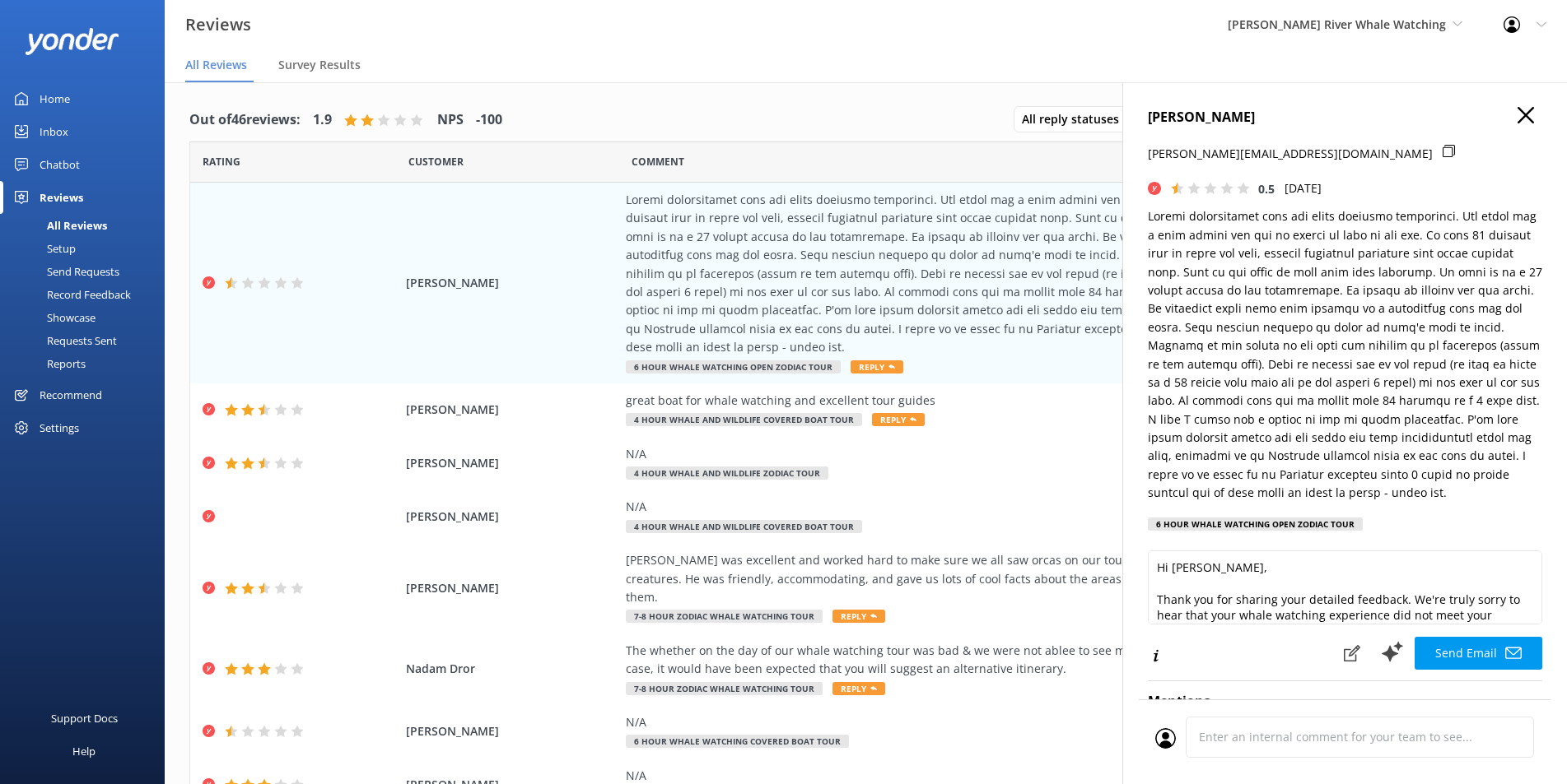
click at [1511, 106] on div "[PERSON_NAME] [PERSON_NAME][EMAIL_ADDRESS][DOMAIN_NAME] 0.5 [DATE] 6 Hour Whale…" at bounding box center [1345, 474] width 445 height 784
click at [1518, 117] on icon "button" at bounding box center [1526, 115] width 17 height 17
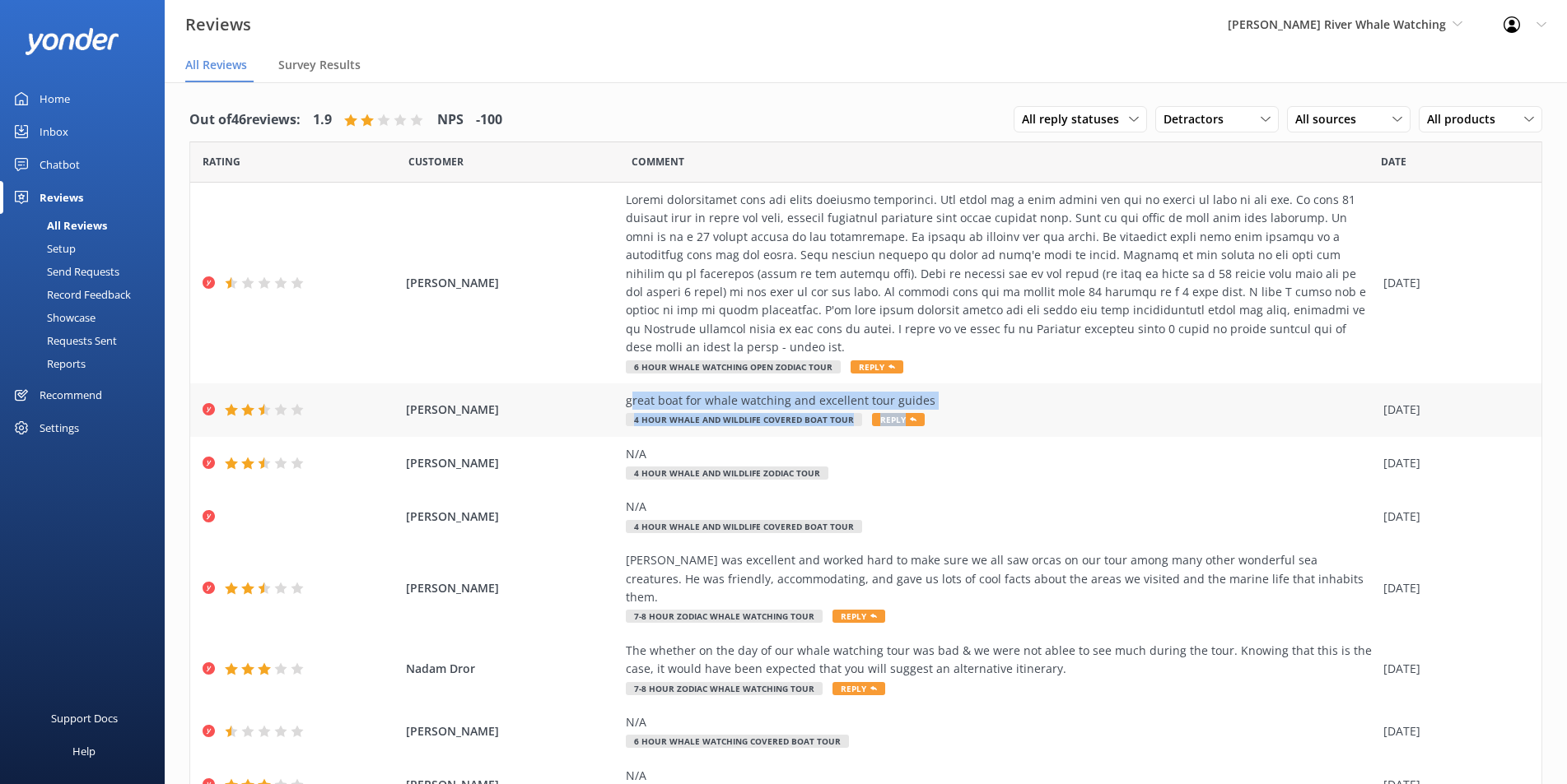
drag, startPoint x: 623, startPoint y: 404, endPoint x: 905, endPoint y: 433, distance: 283.5
click at [905, 433] on div "[PERSON_NAME] great boat for whale watching and excellent tour guides 4 Hour Wh…" at bounding box center [866, 410] width 1352 height 54
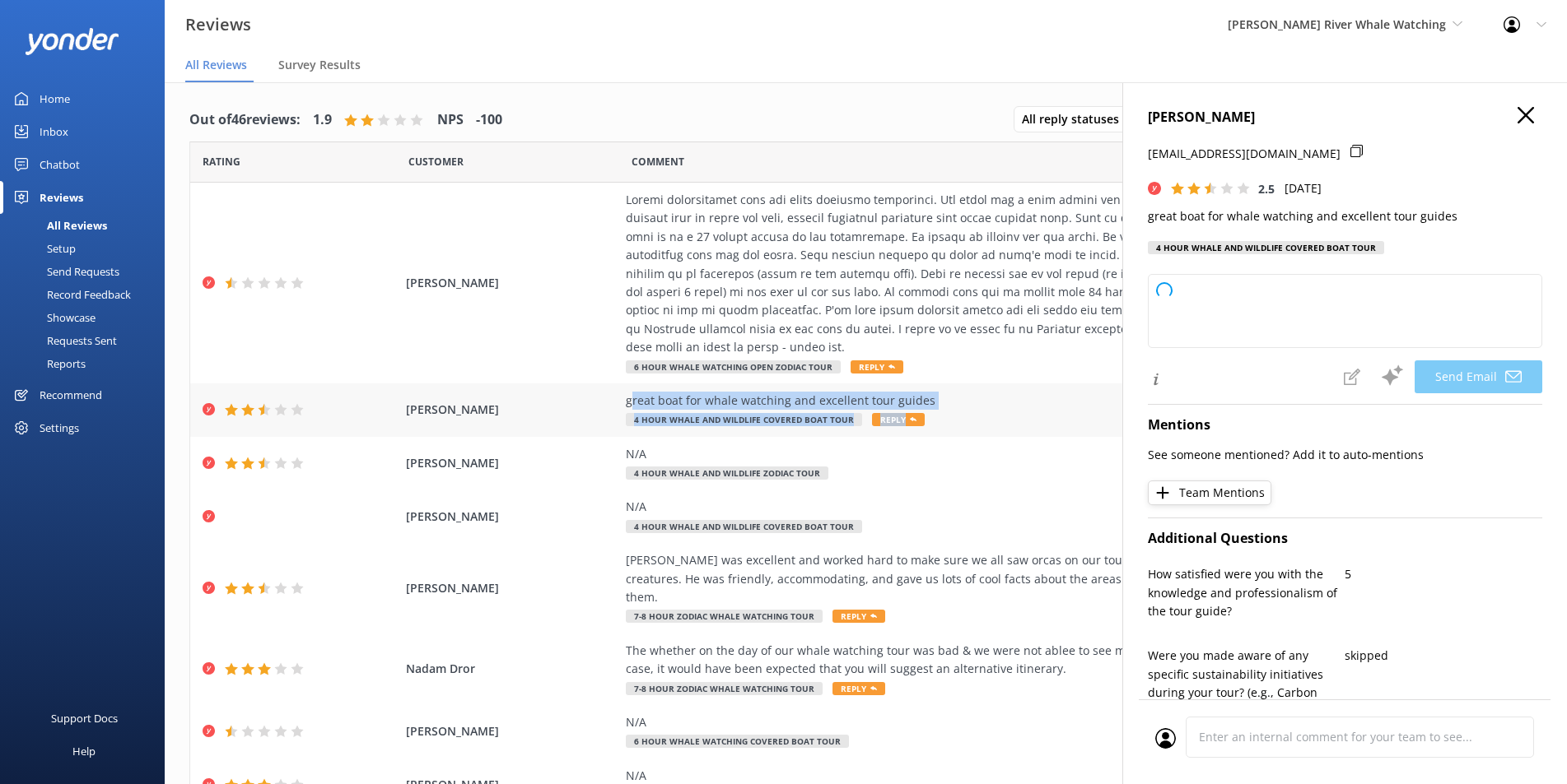
type textarea "Hi [PERSON_NAME], thank you for your feedback! We're glad you enjoyed the boat …"
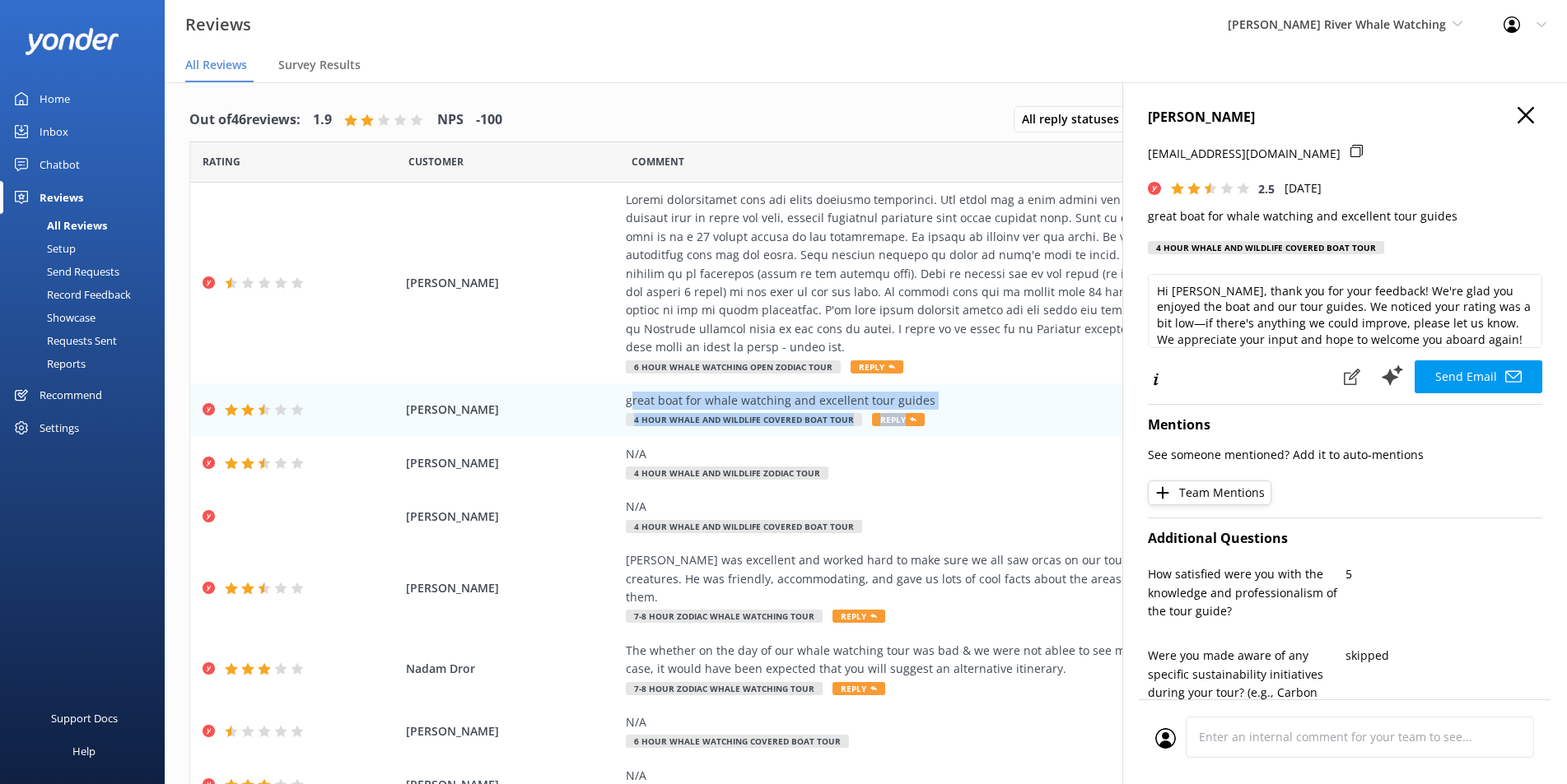
click at [1519, 117] on icon "button" at bounding box center [1526, 115] width 17 height 17
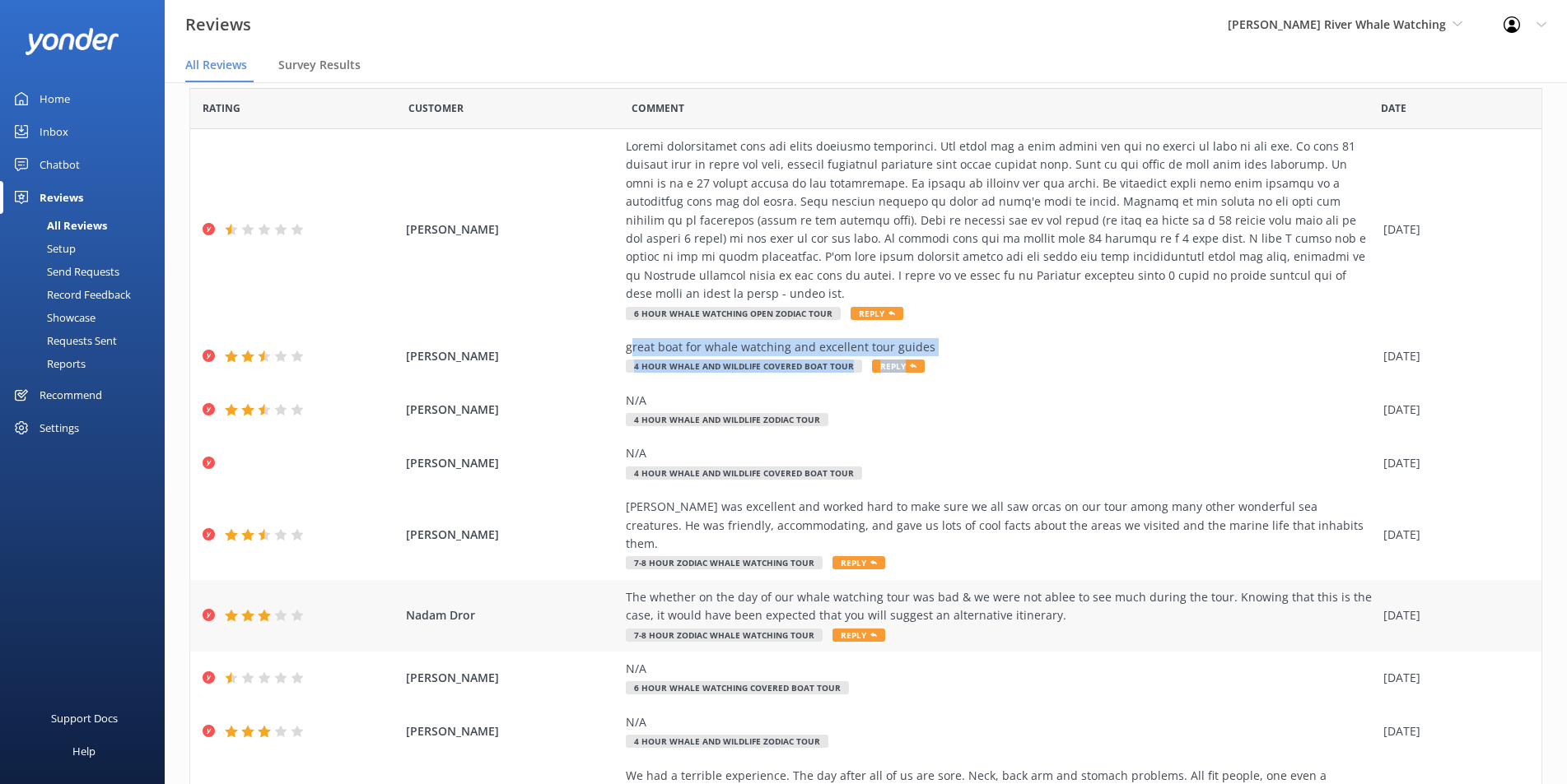
scroll to position [83, 0]
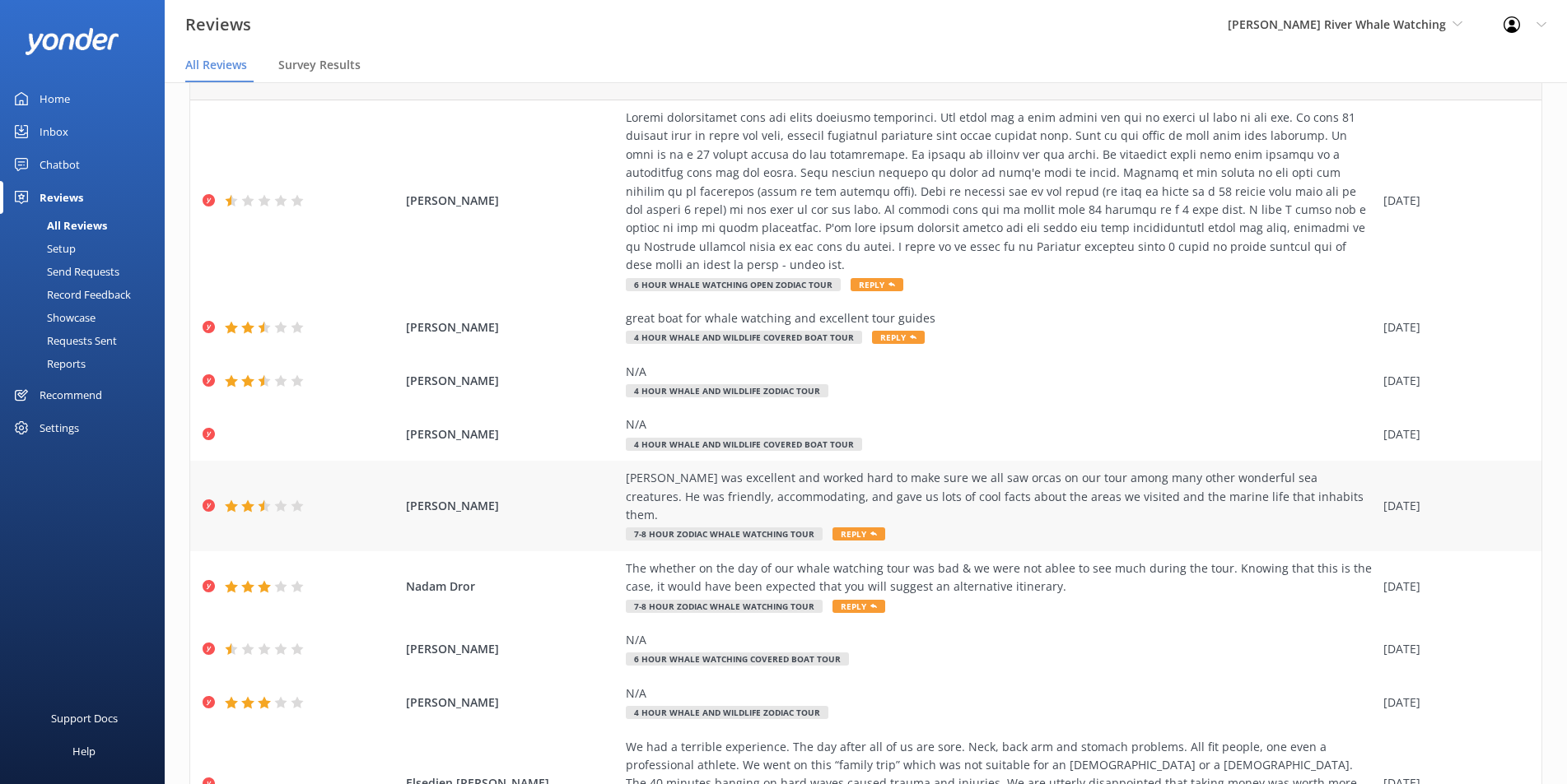
click at [1111, 504] on div "[PERSON_NAME] was excellent and worked hard to make sure we all saw orcas on ou…" at bounding box center [1001, 496] width 750 height 55
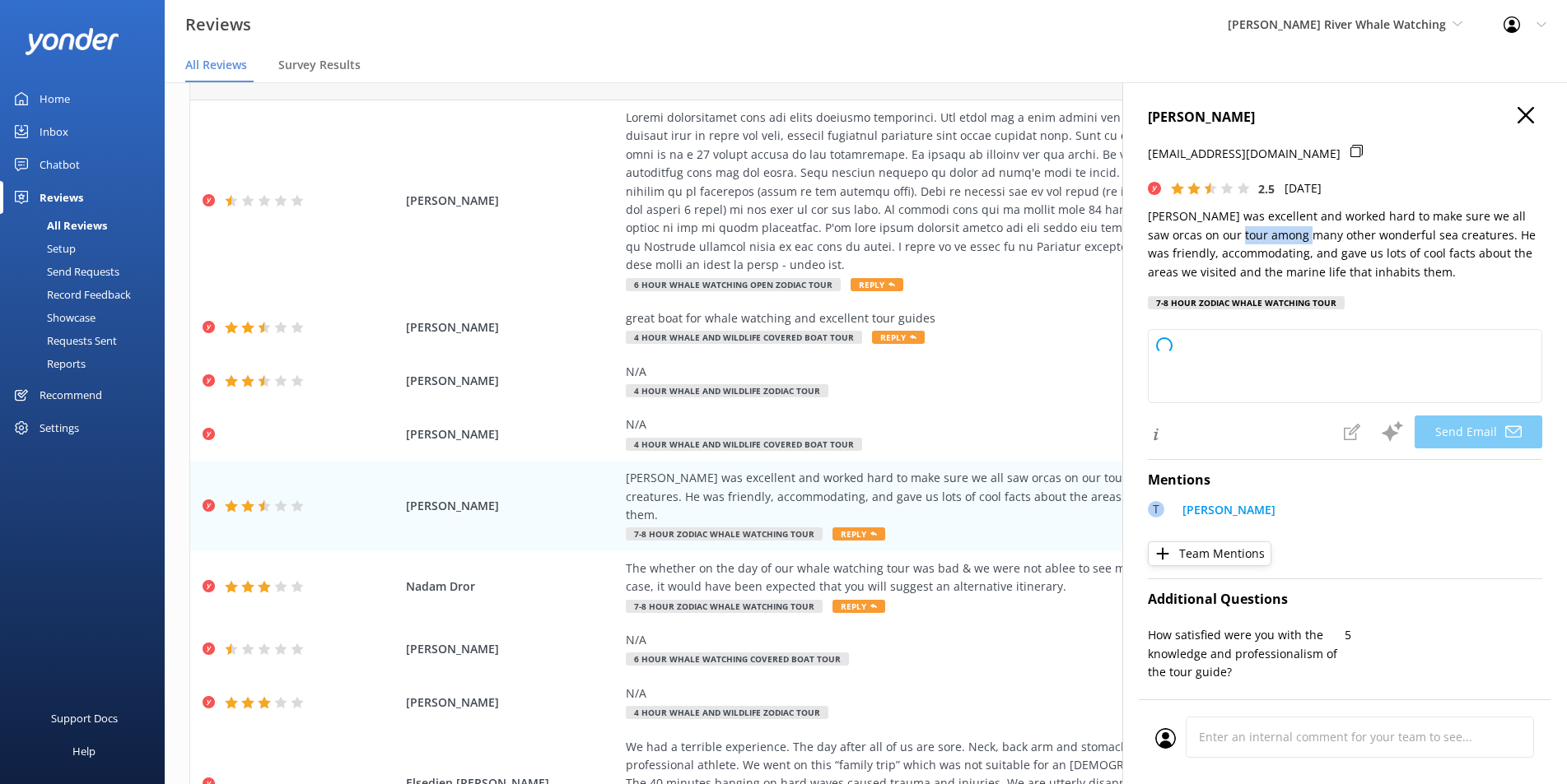
type textarea "Hi [PERSON_NAME], Thank you so much for your kind words about [PERSON_NAME] and…"
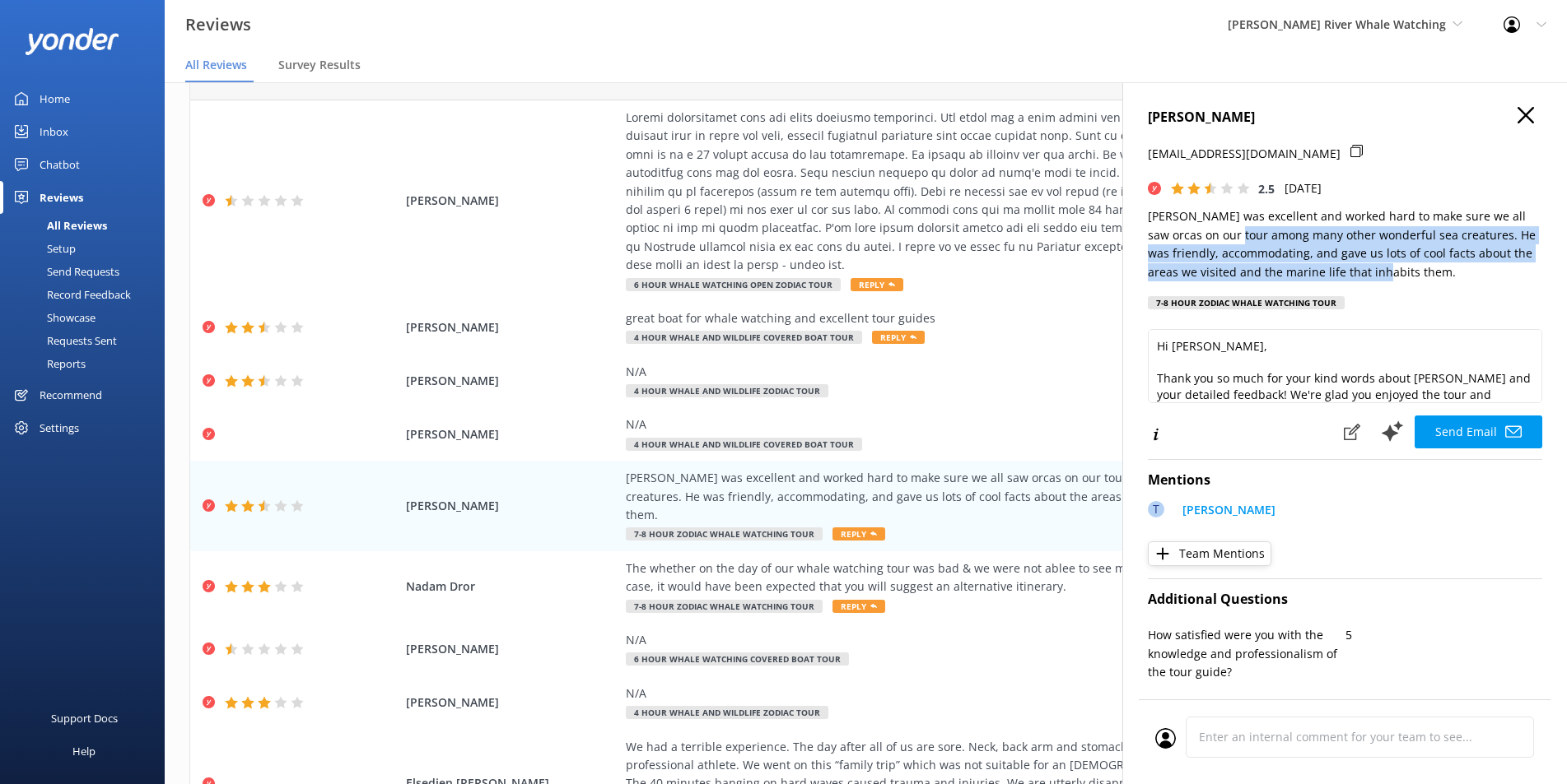
drag, startPoint x: 1218, startPoint y: 236, endPoint x: 1373, endPoint y: 273, distance: 159.4
click at [1373, 273] on p "[PERSON_NAME] was excellent and worked hard to make sure we all saw orcas on ou…" at bounding box center [1346, 244] width 395 height 74
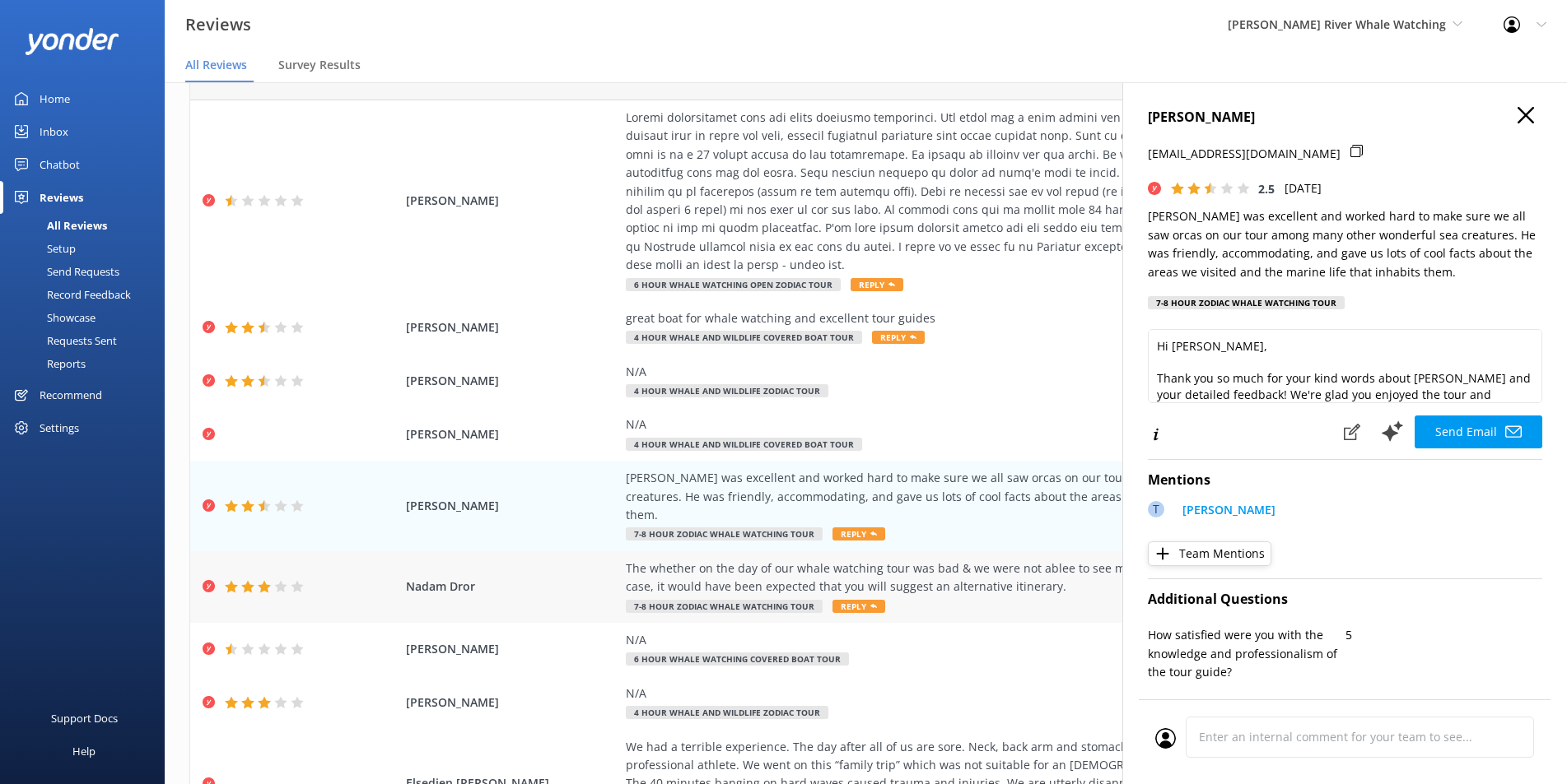
click at [737, 561] on div "The whether on the day of our whale watching tour was bad & we were not ablee t…" at bounding box center [1001, 578] width 750 height 37
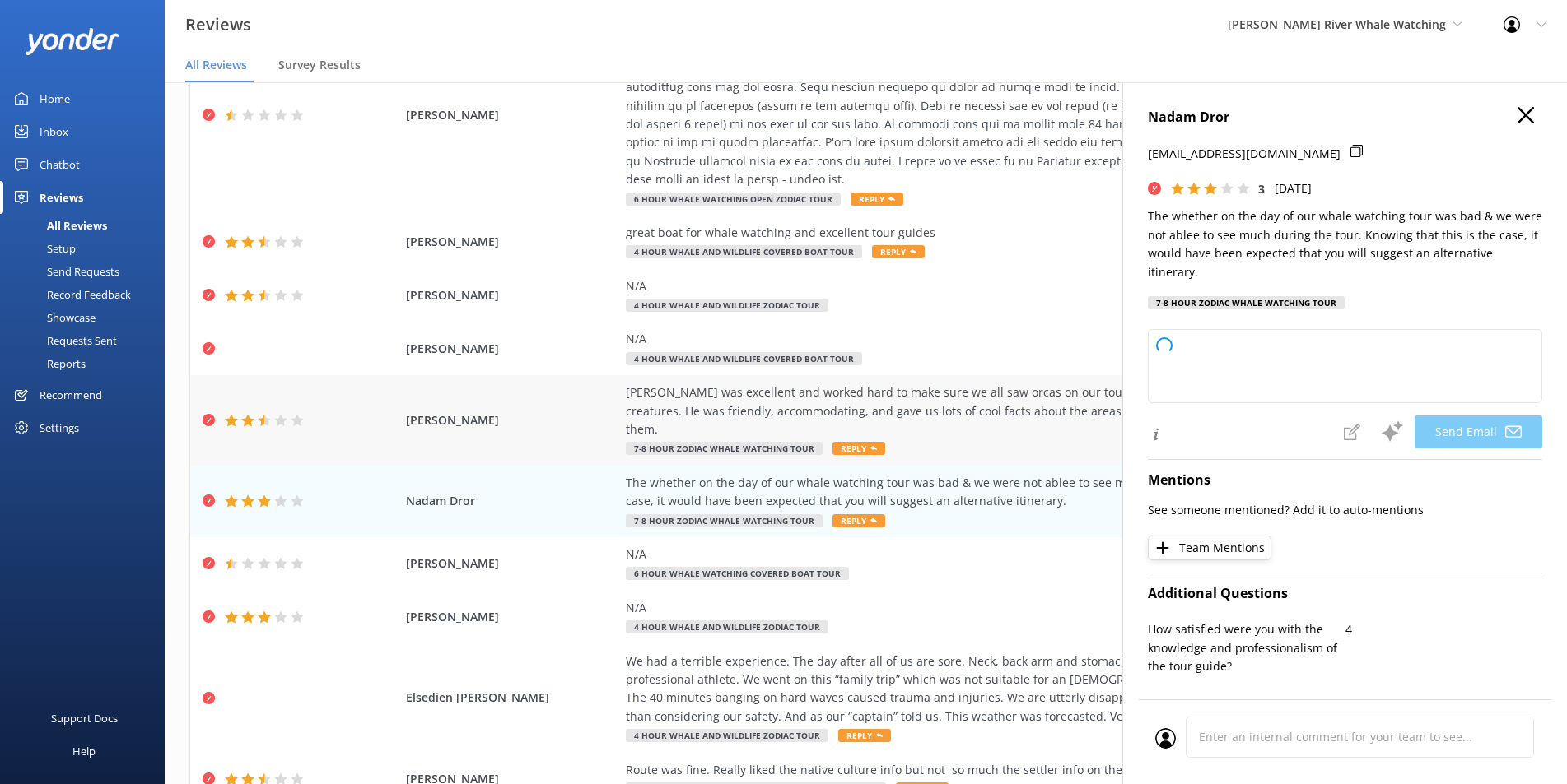
scroll to position [225, 0]
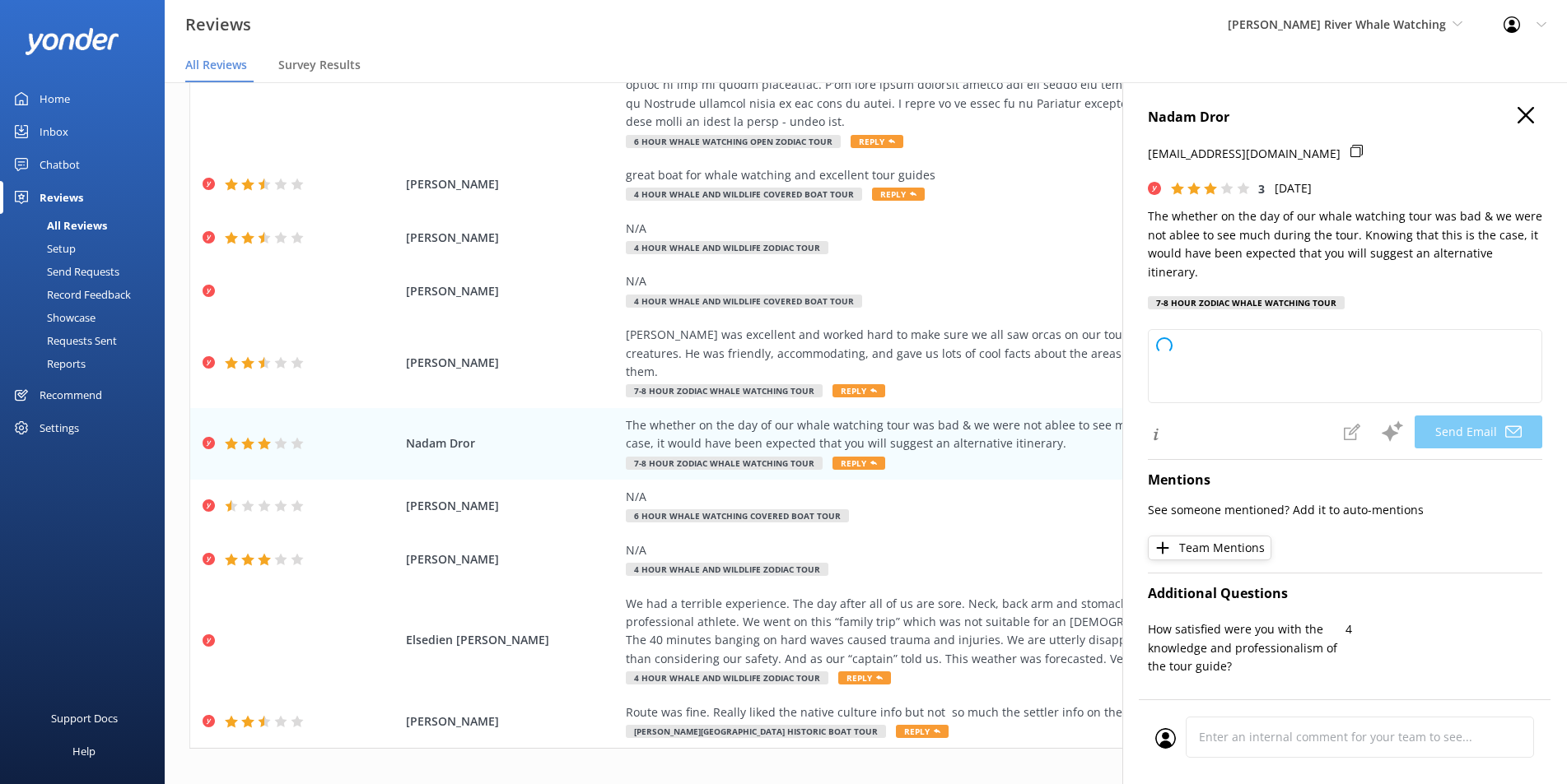
click at [1518, 112] on use "button" at bounding box center [1526, 115] width 17 height 17
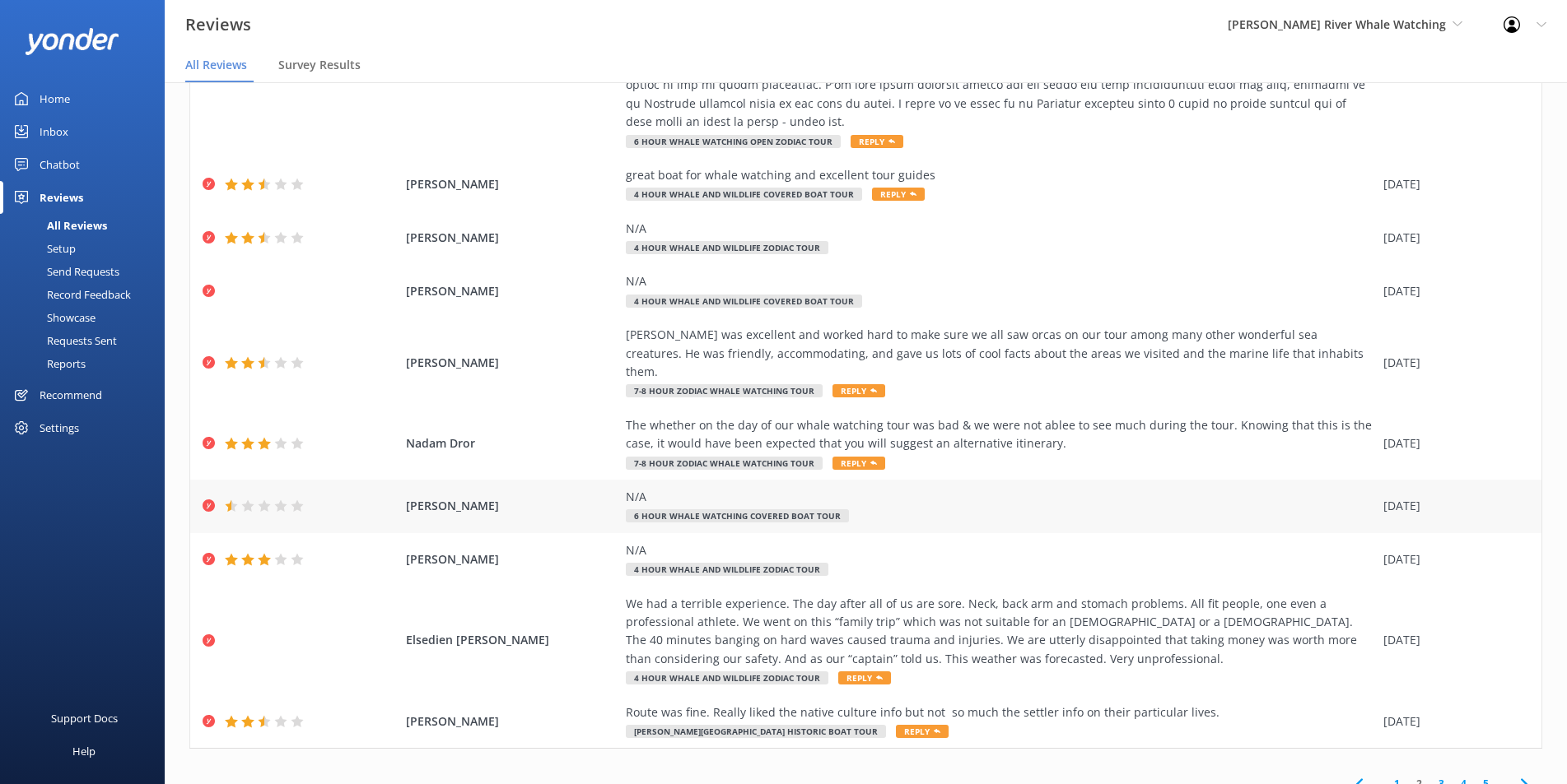
scroll to position [33, 0]
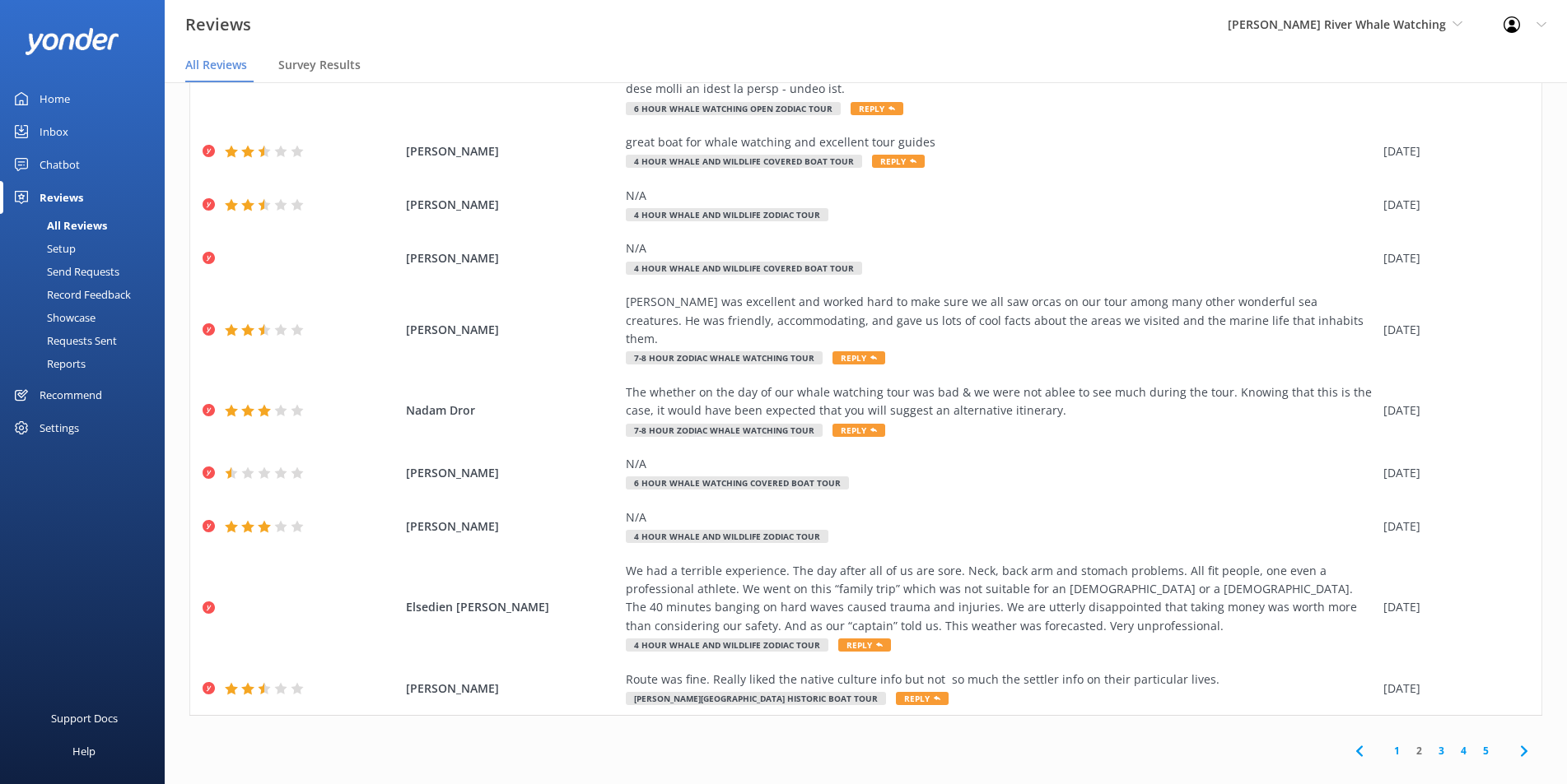
click at [1341, 732] on span at bounding box center [1359, 750] width 37 height 37
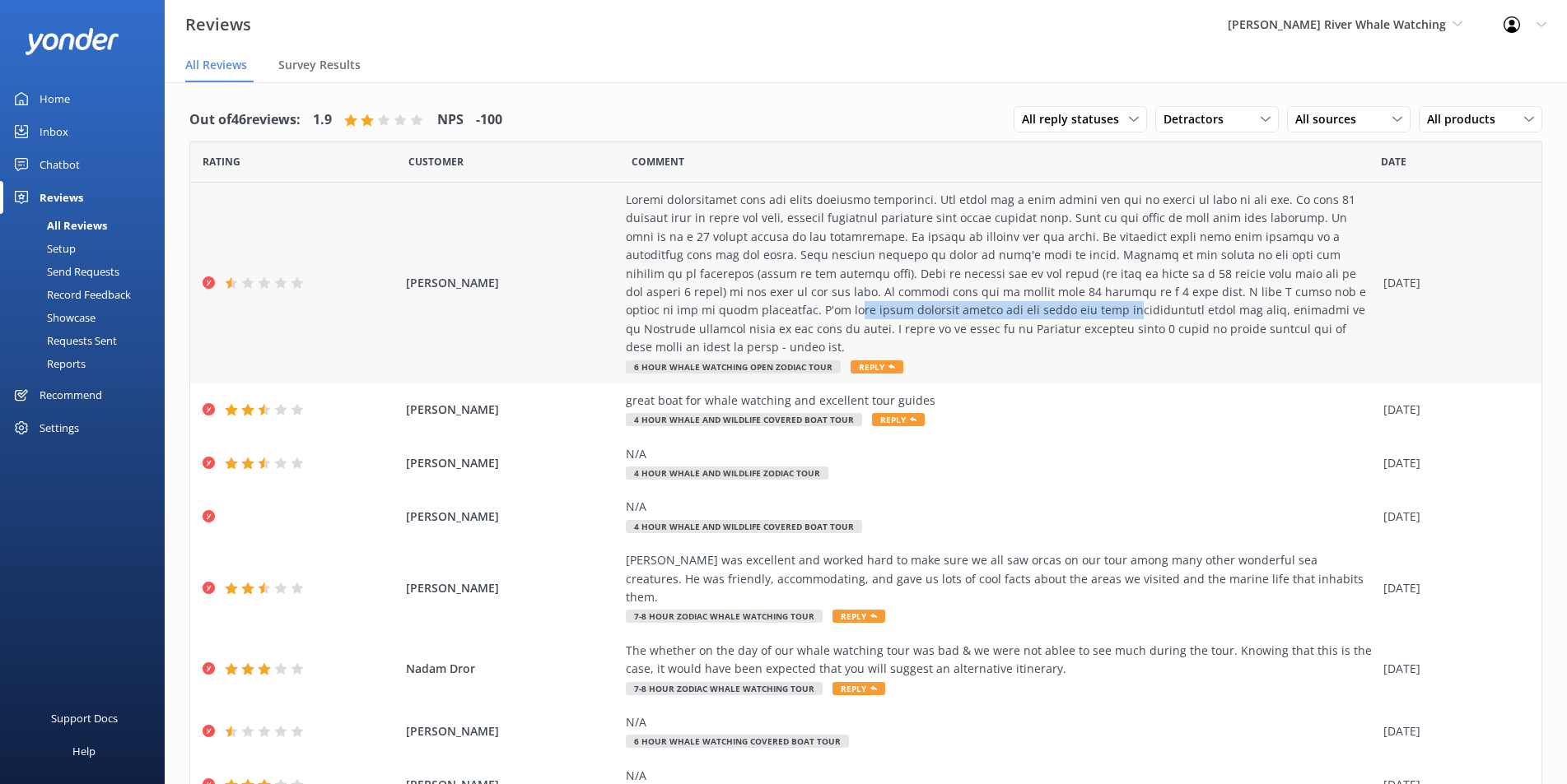
drag, startPoint x: 715, startPoint y: 305, endPoint x: 1002, endPoint y: 305, distance: 287.0
click at [1002, 305] on div at bounding box center [1001, 274] width 750 height 166
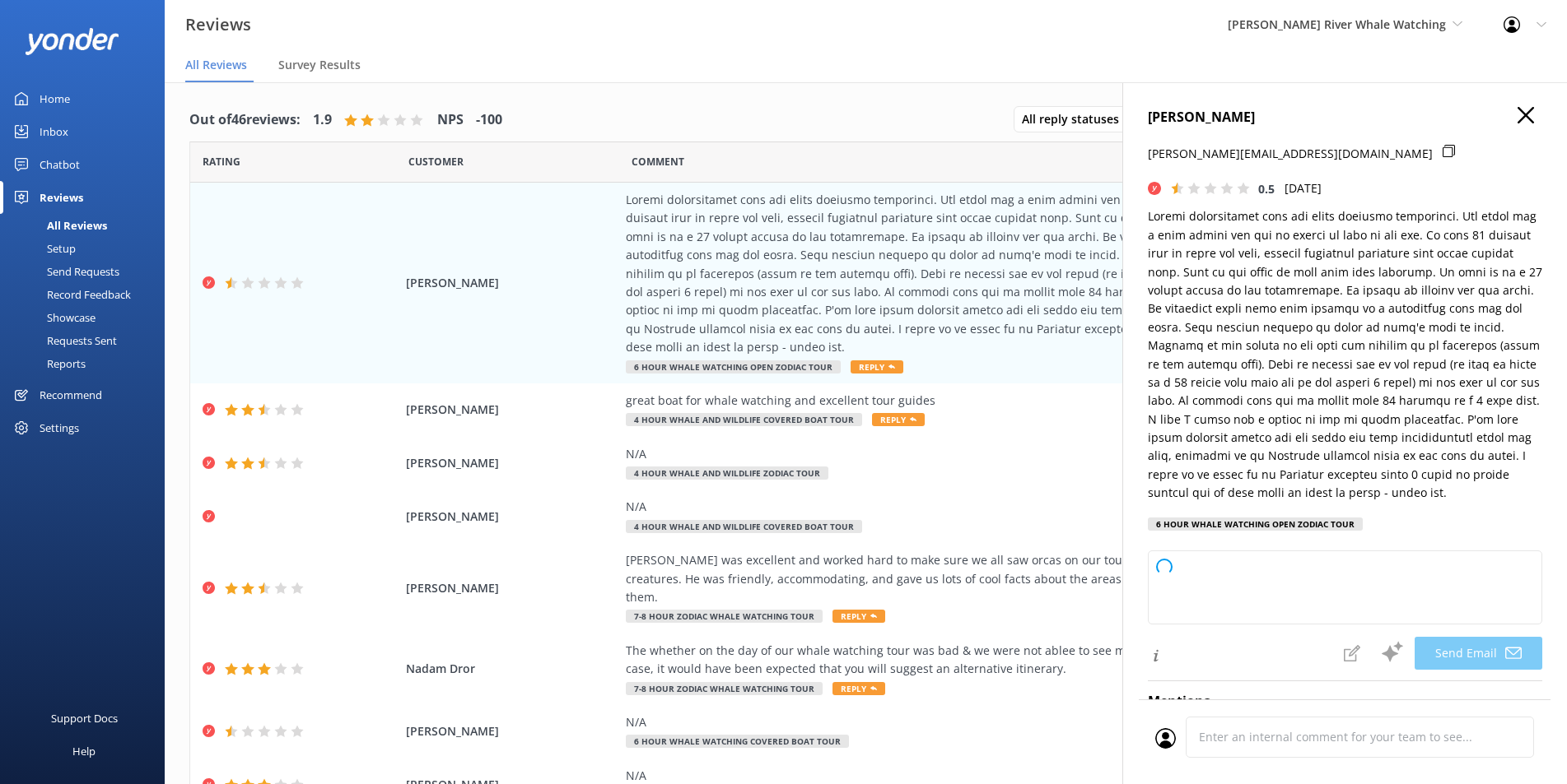
click at [1524, 116] on h4 "[PERSON_NAME]" at bounding box center [1346, 117] width 395 height 21
click at [1518, 110] on use "button" at bounding box center [1526, 115] width 17 height 17
